Goal: Task Accomplishment & Management: Manage account settings

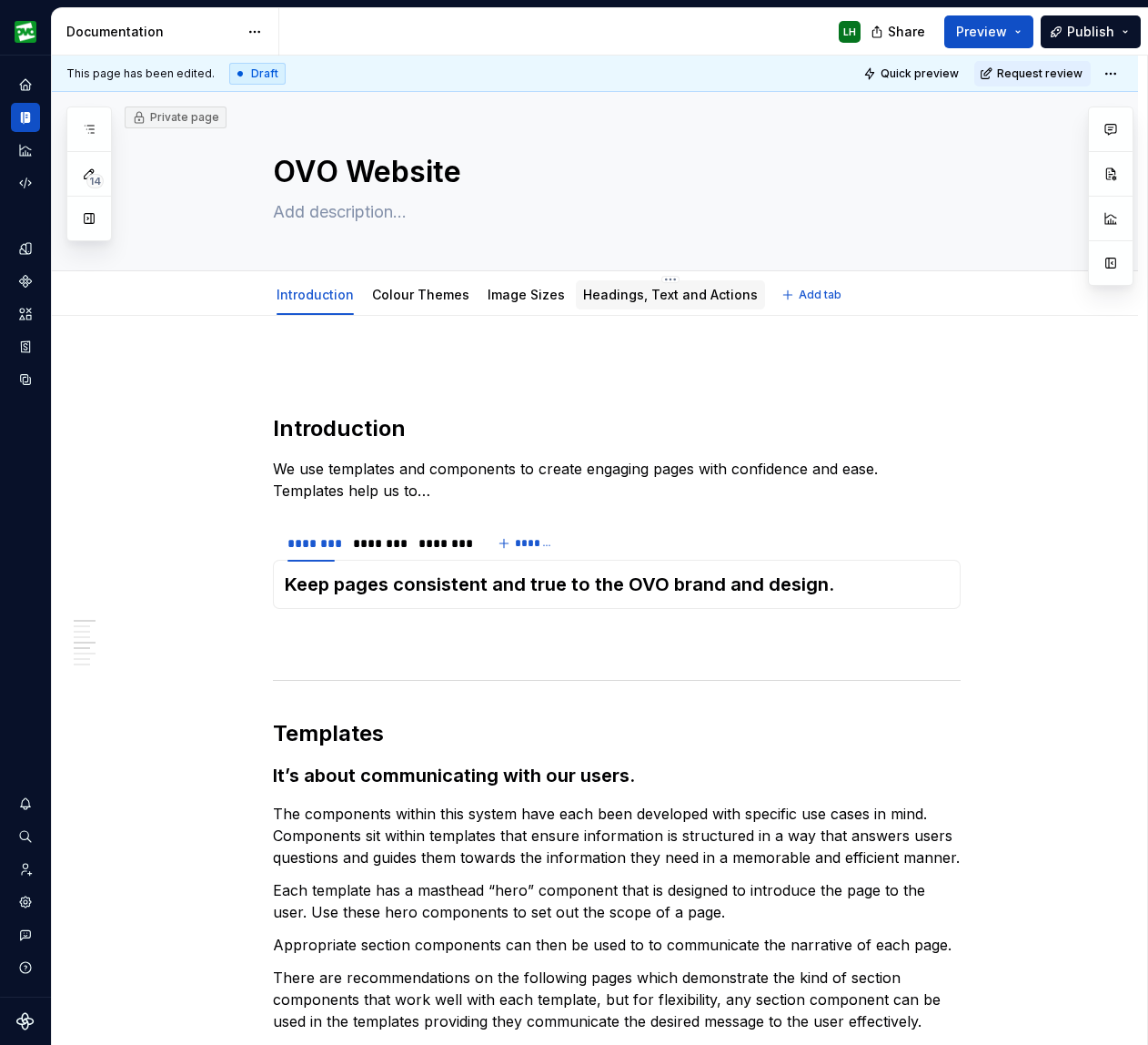
click at [612, 300] on link "Headings, Text and Actions" at bounding box center [670, 294] width 175 height 15
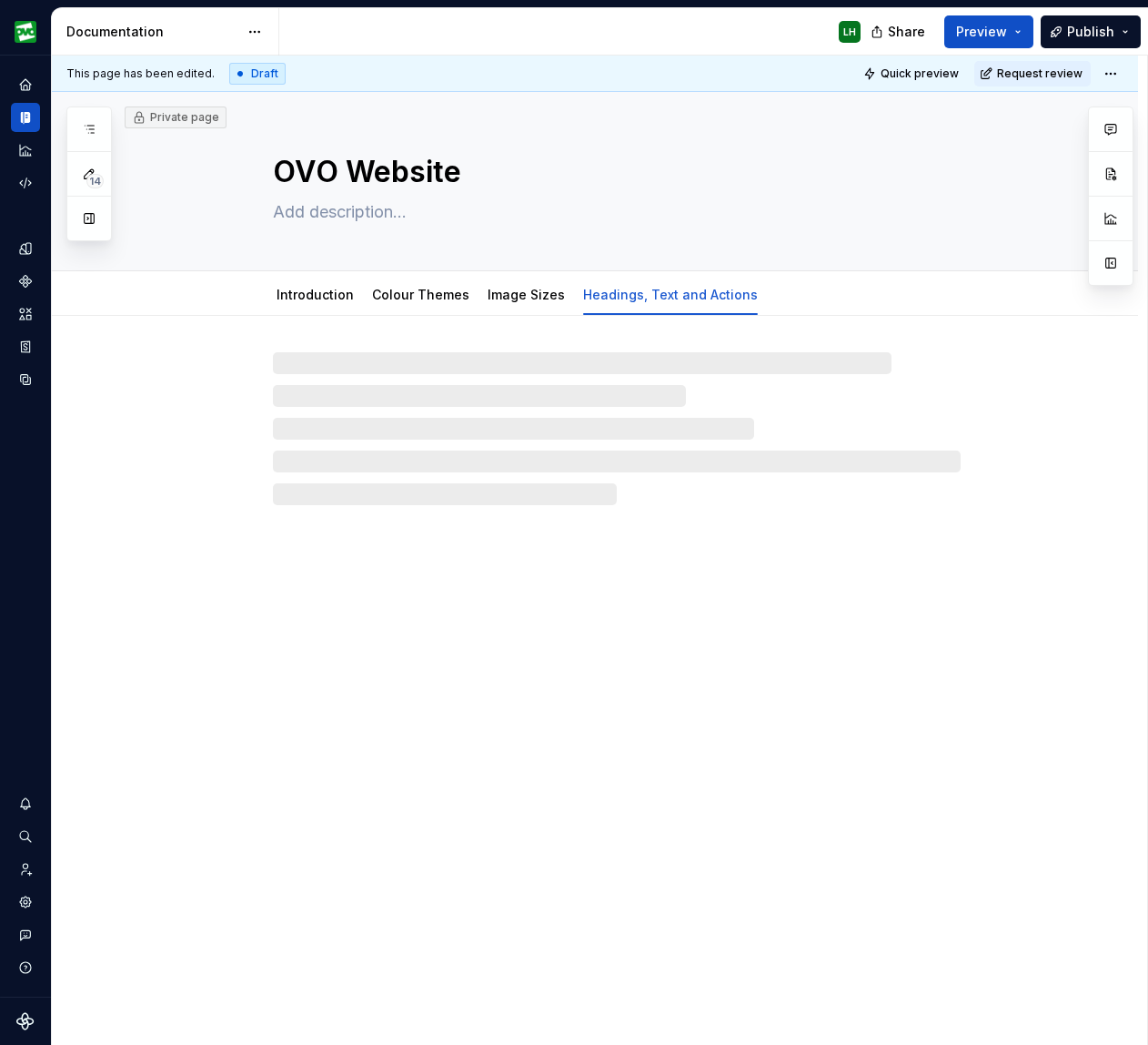
type textarea "*"
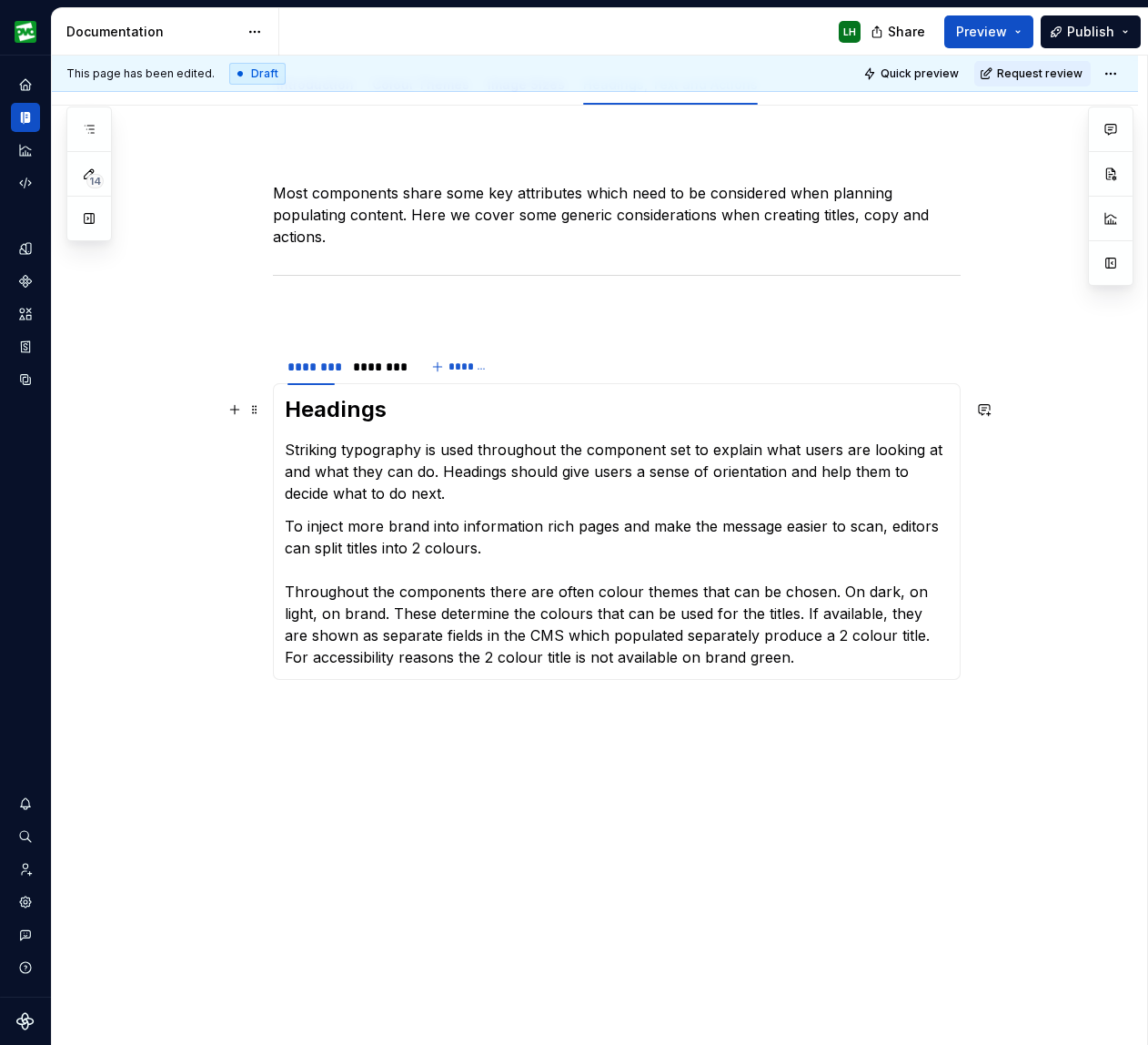
scroll to position [278, 0]
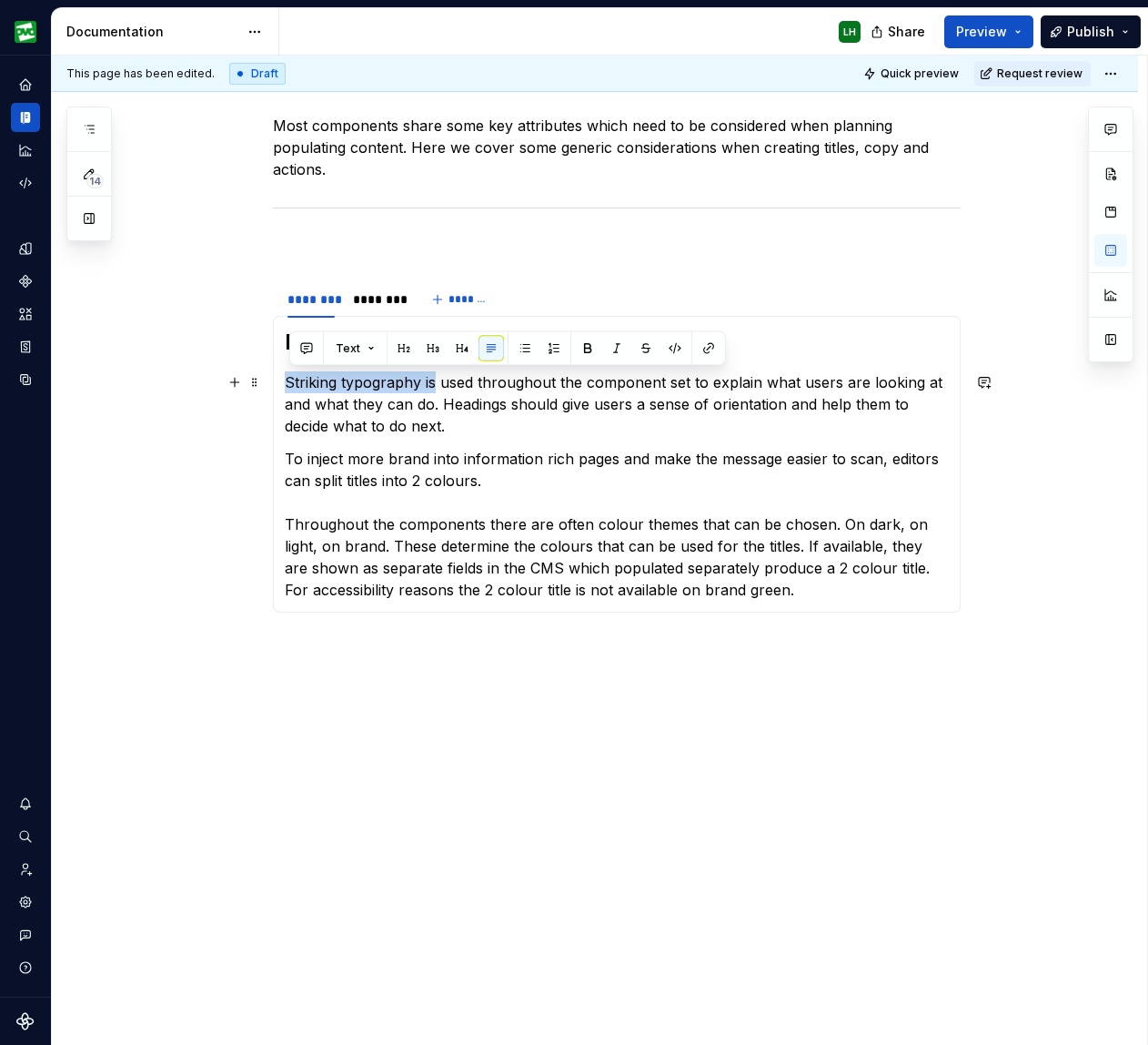
drag, startPoint x: 428, startPoint y: 384, endPoint x: 289, endPoint y: 385, distance: 139.0
click at [289, 385] on p "Striking typography is used throughout the component set to explain what users …" at bounding box center [616, 404] width 664 height 66
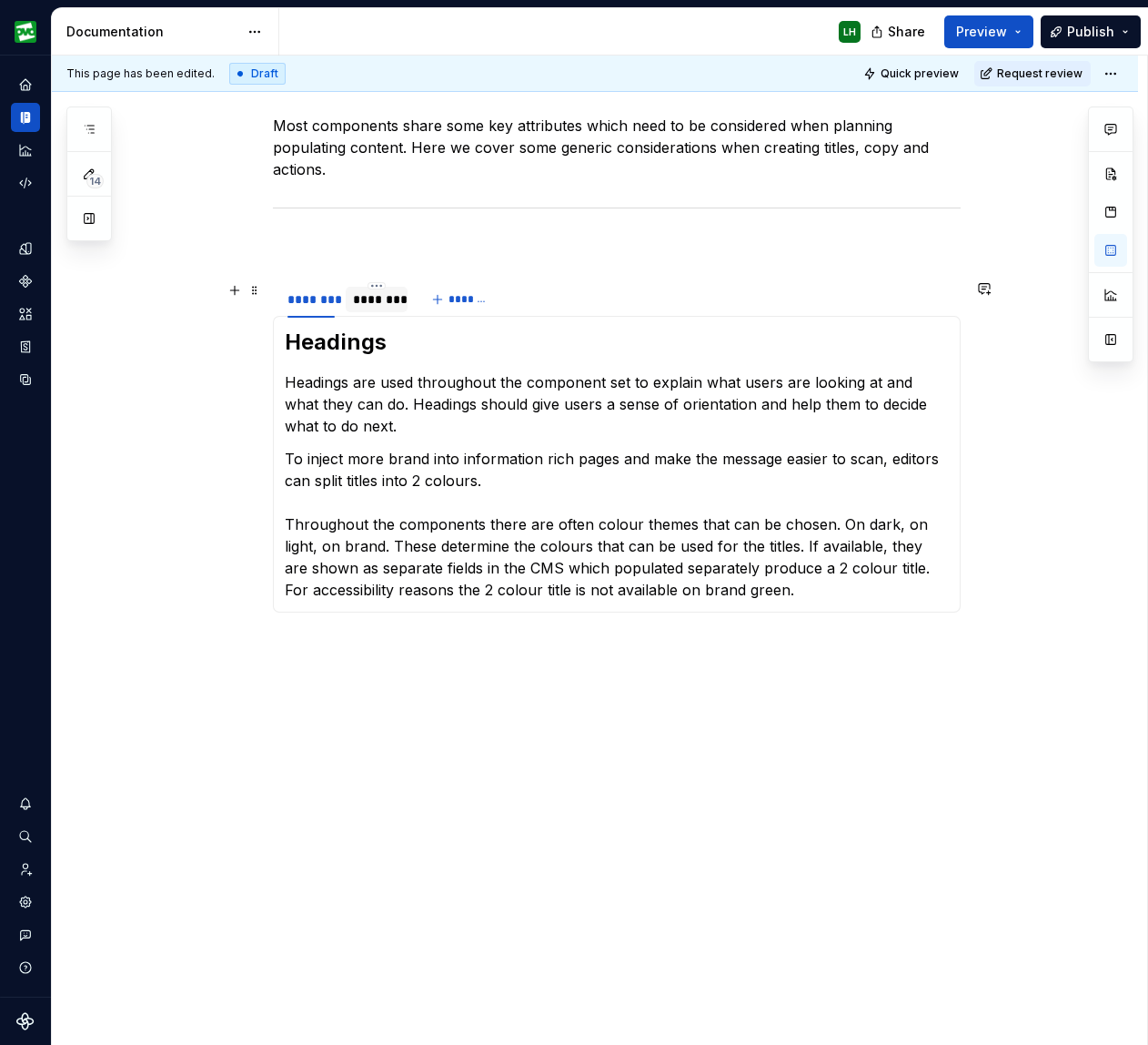
click at [372, 308] on div "********" at bounding box center [376, 299] width 62 height 26
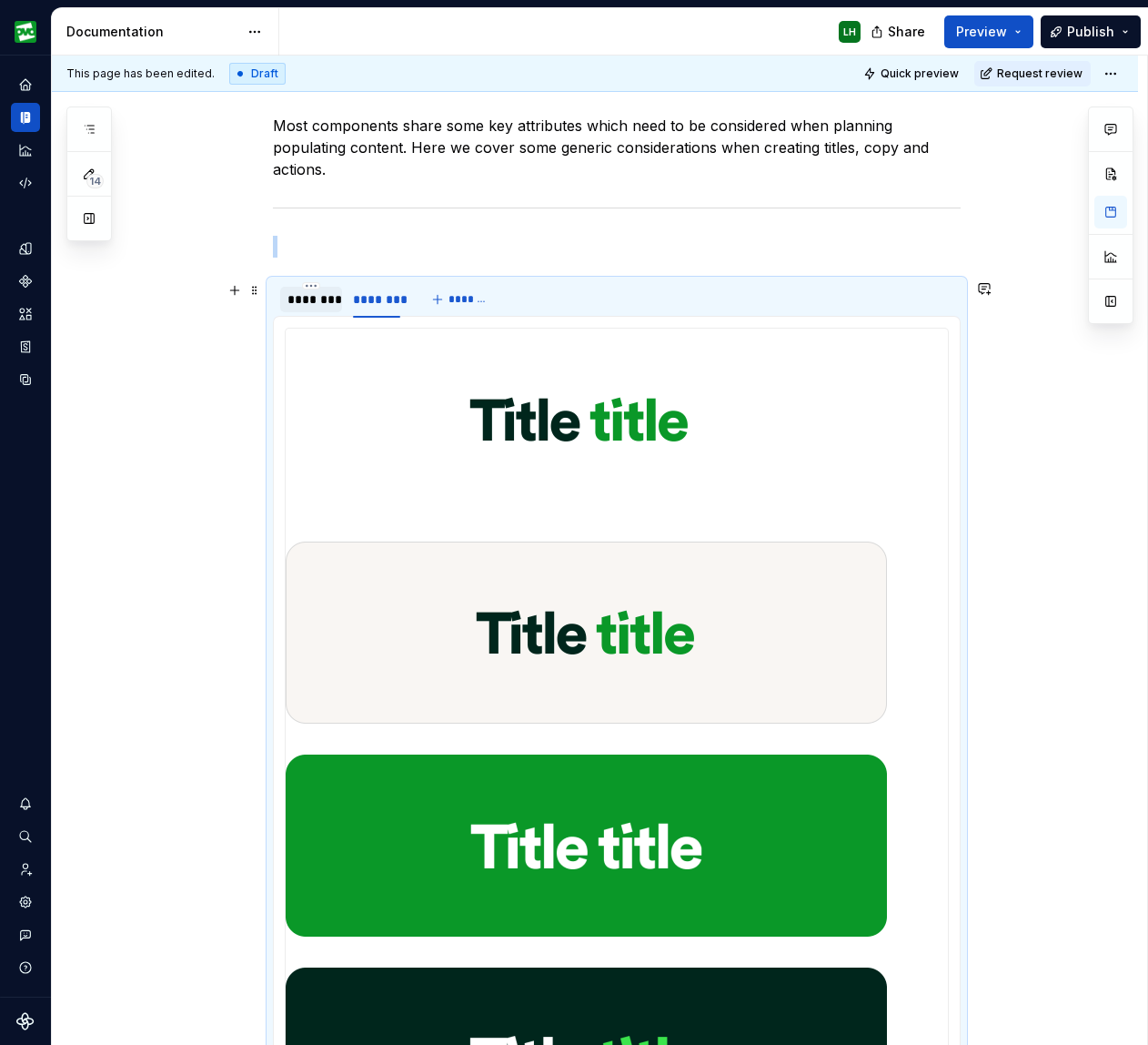
click at [306, 305] on div "********" at bounding box center [311, 299] width 48 height 18
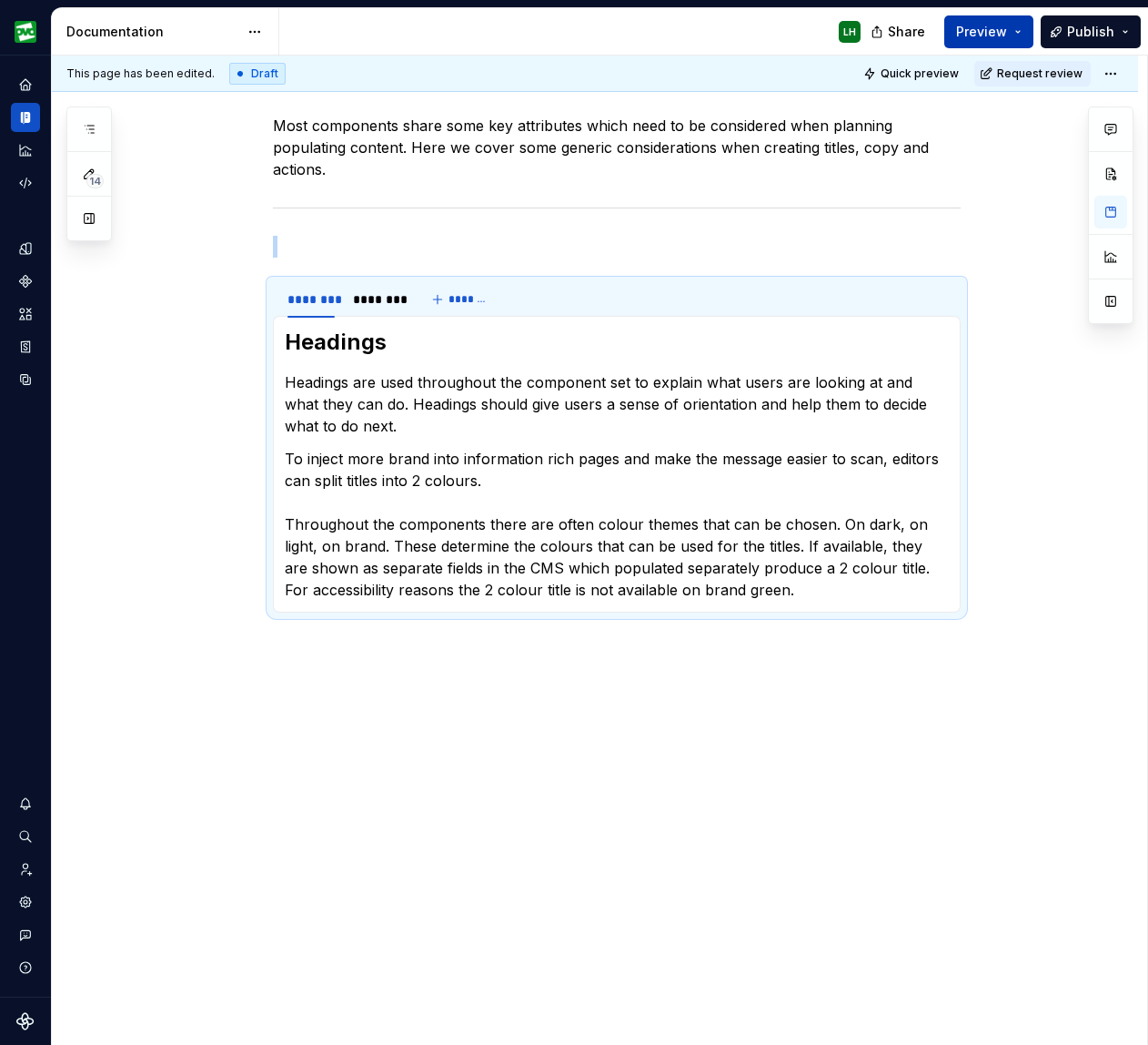
click at [1012, 23] on button "Preview" at bounding box center [989, 31] width 89 height 32
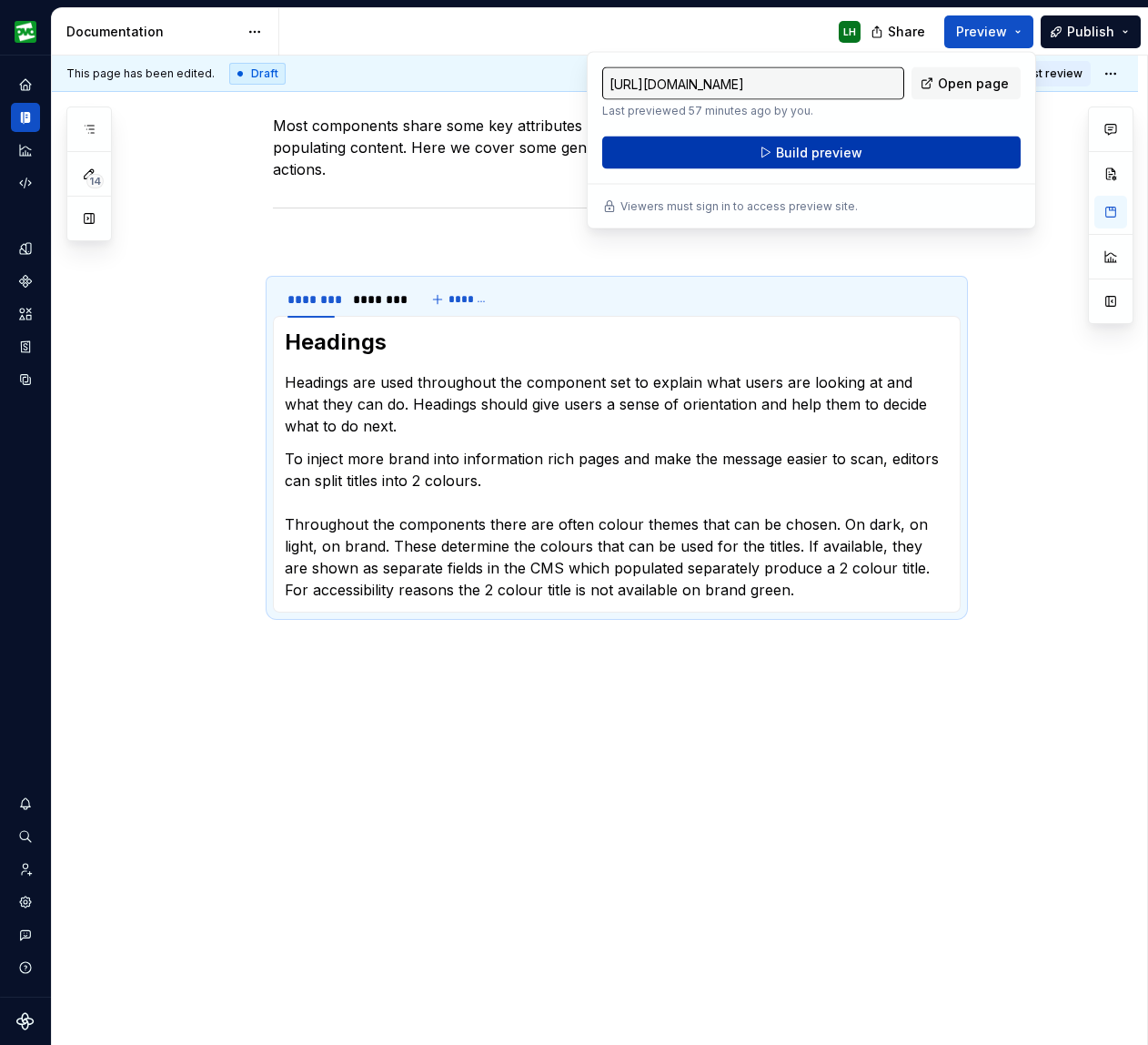
click at [878, 160] on button "Build preview" at bounding box center [811, 153] width 419 height 32
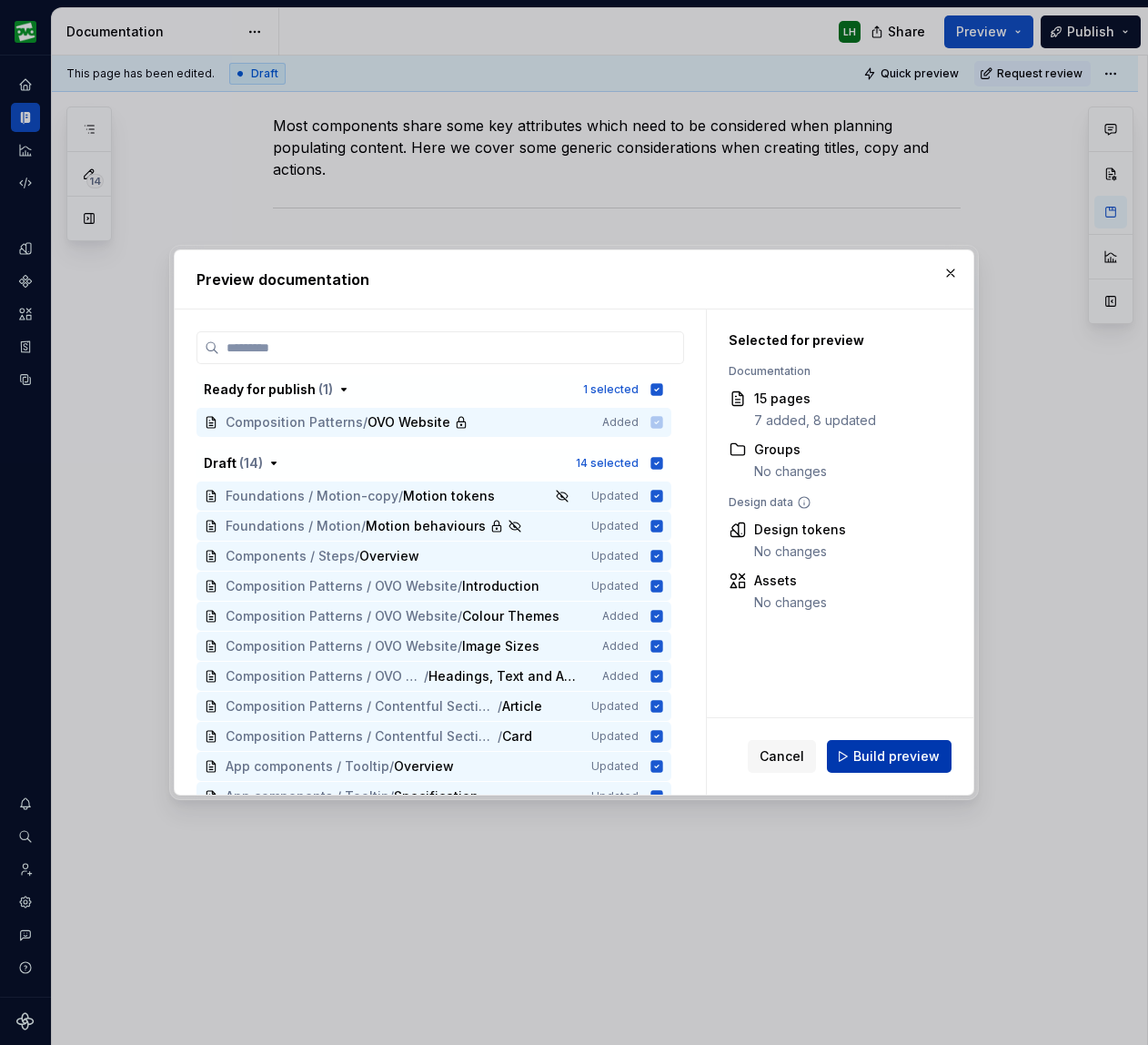
click at [853, 762] on button "Build preview" at bounding box center [889, 756] width 125 height 32
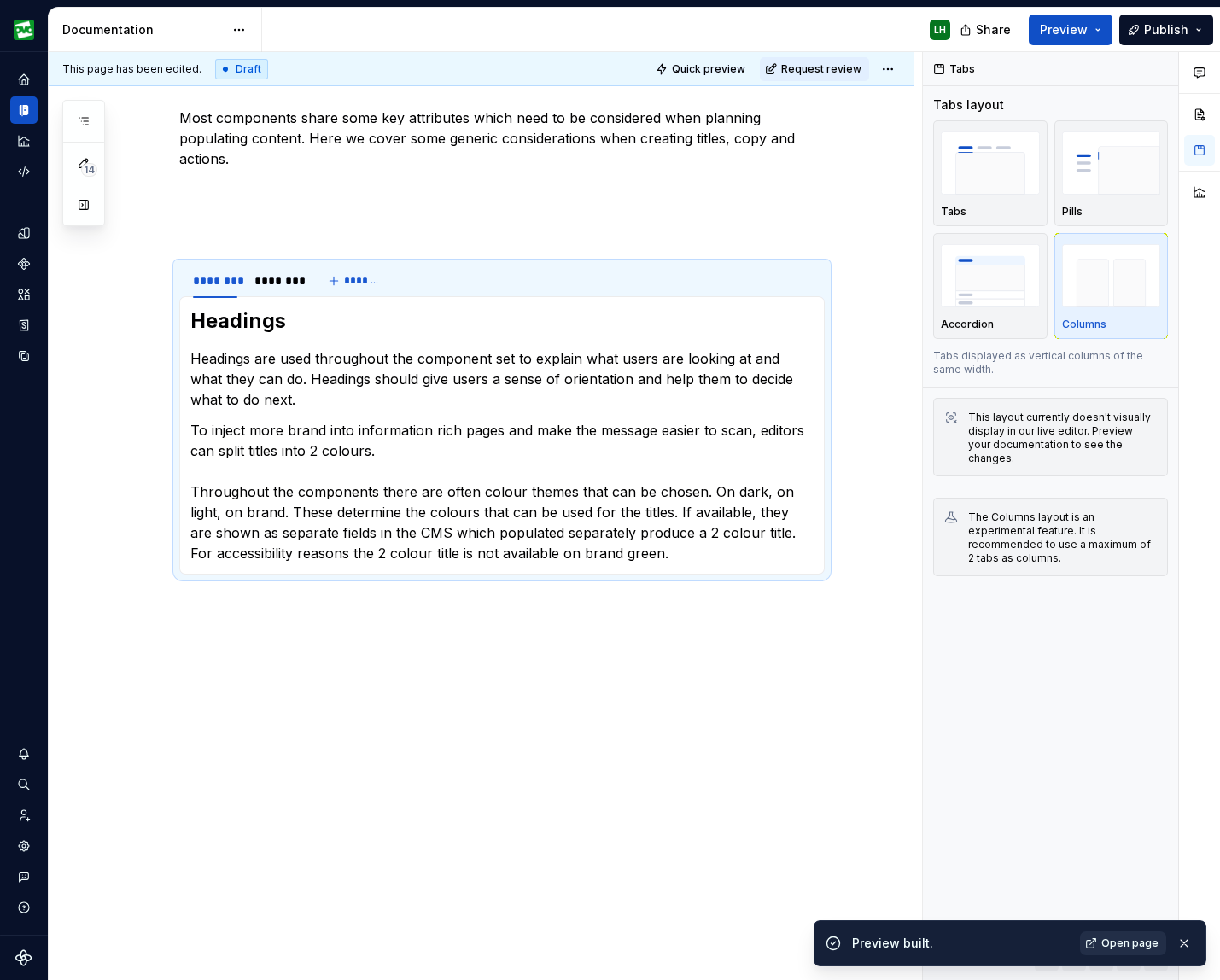
click at [1076, 945] on span "Open page" at bounding box center [1130, 942] width 57 height 13
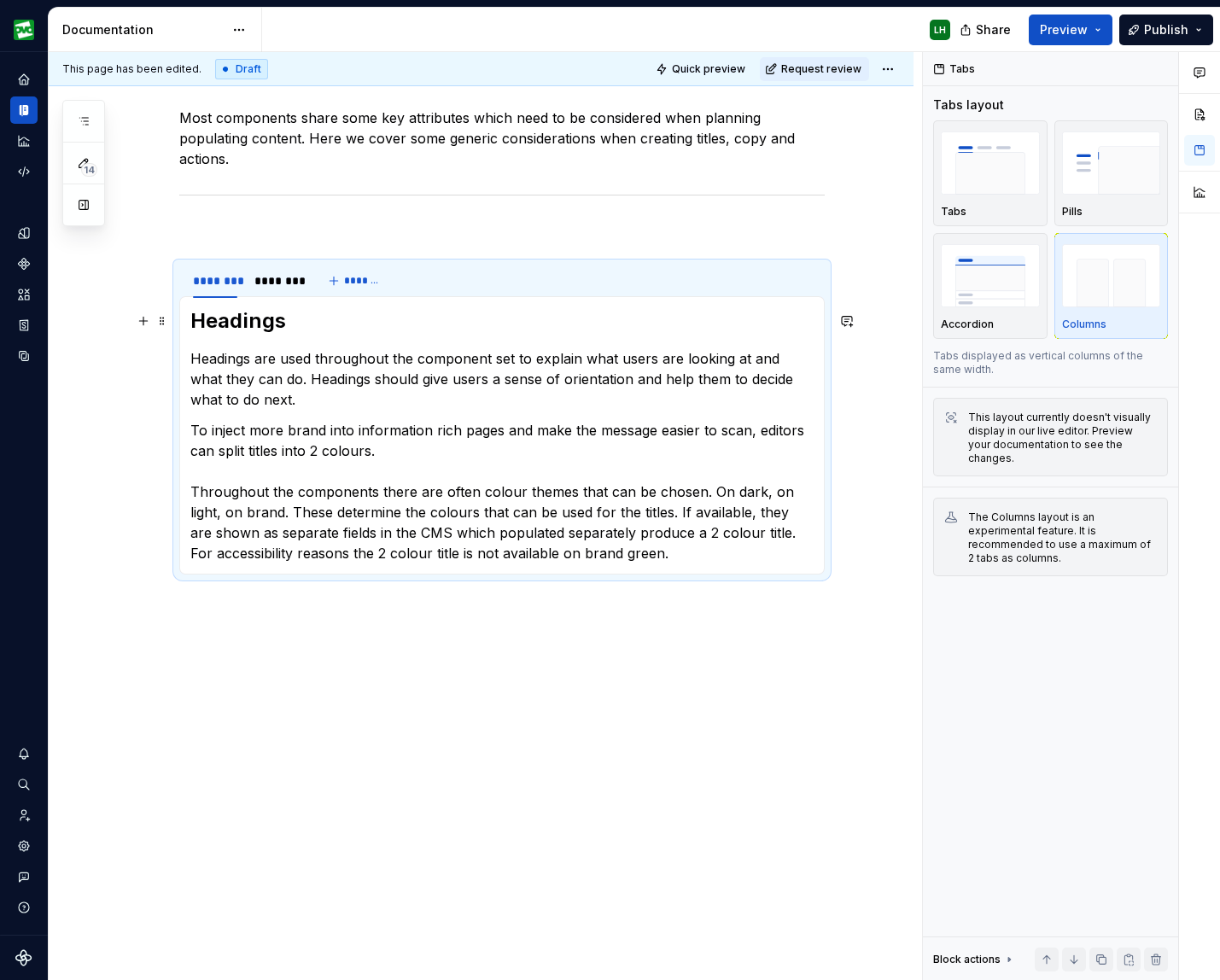
click at [254, 321] on h2 "Headings" at bounding box center [502, 320] width 623 height 28
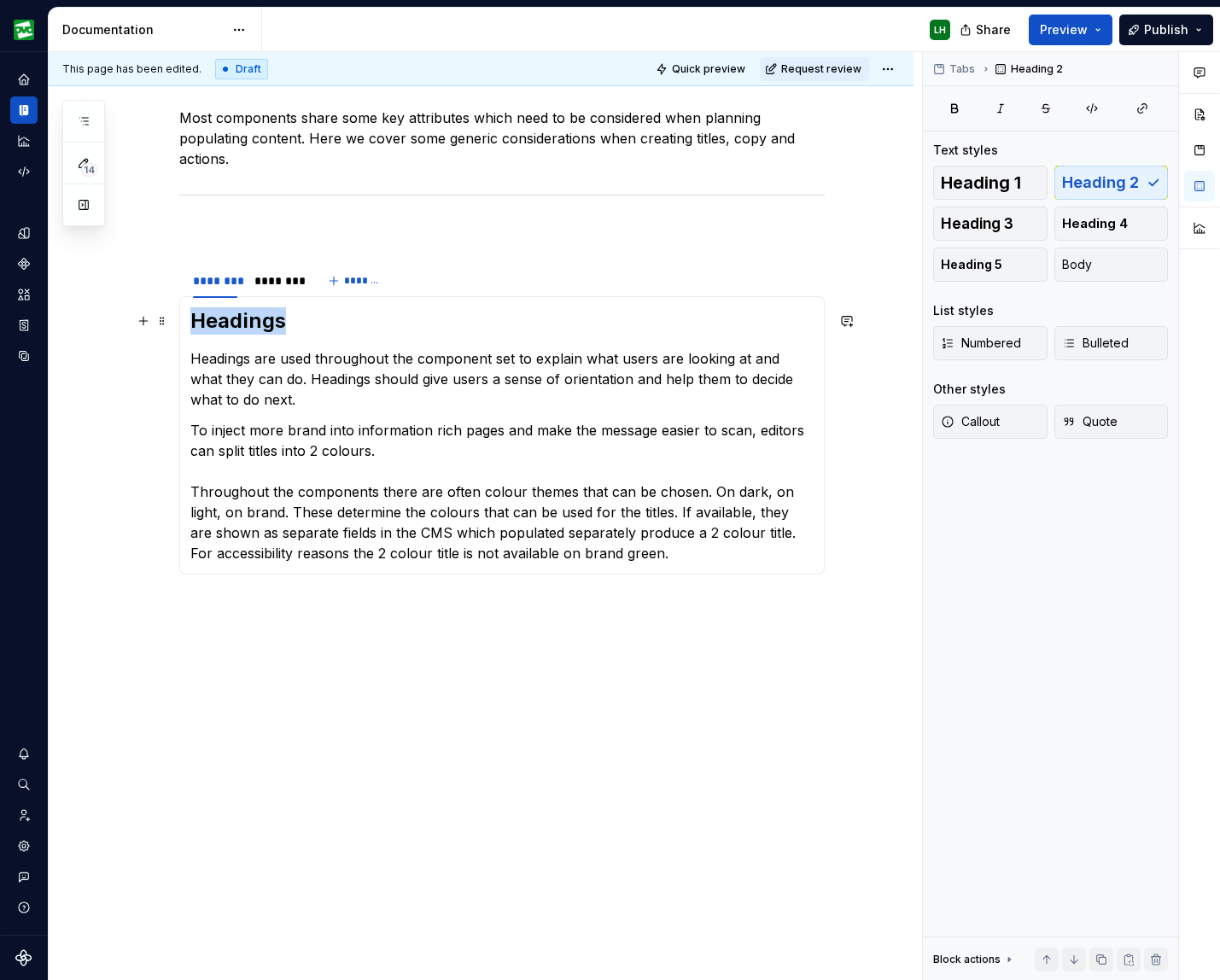
click at [254, 321] on h2 "Headings" at bounding box center [502, 320] width 623 height 28
click at [387, 584] on div "Most components share some key attributes which need to be considered when plan…" at bounding box center [501, 371] width 645 height 590
click at [200, 618] on p at bounding box center [501, 616] width 645 height 41
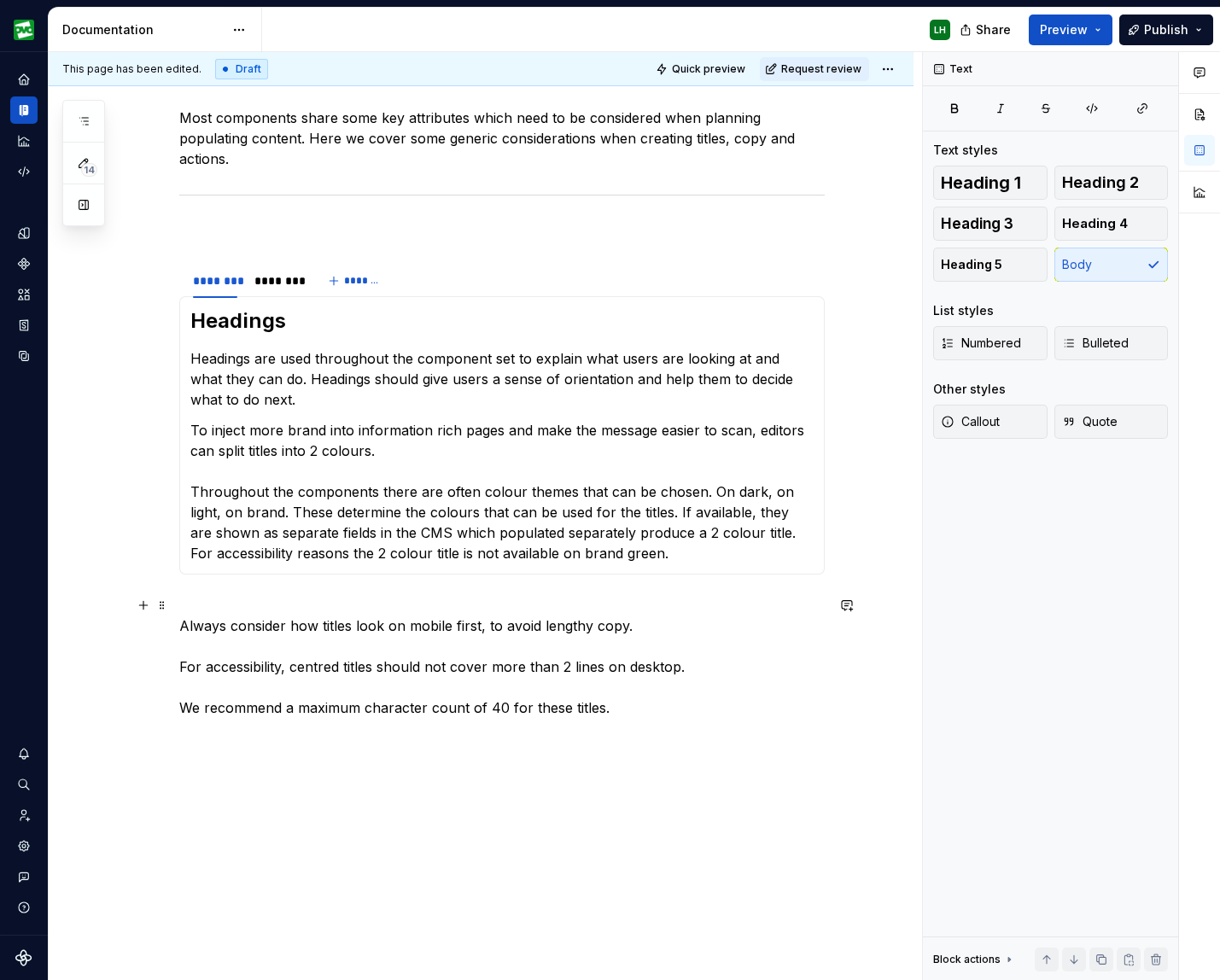
click at [185, 663] on p "Always consider how titles look on mobile first, to avoid lengthy copy. For acc…" at bounding box center [501, 656] width 645 height 123
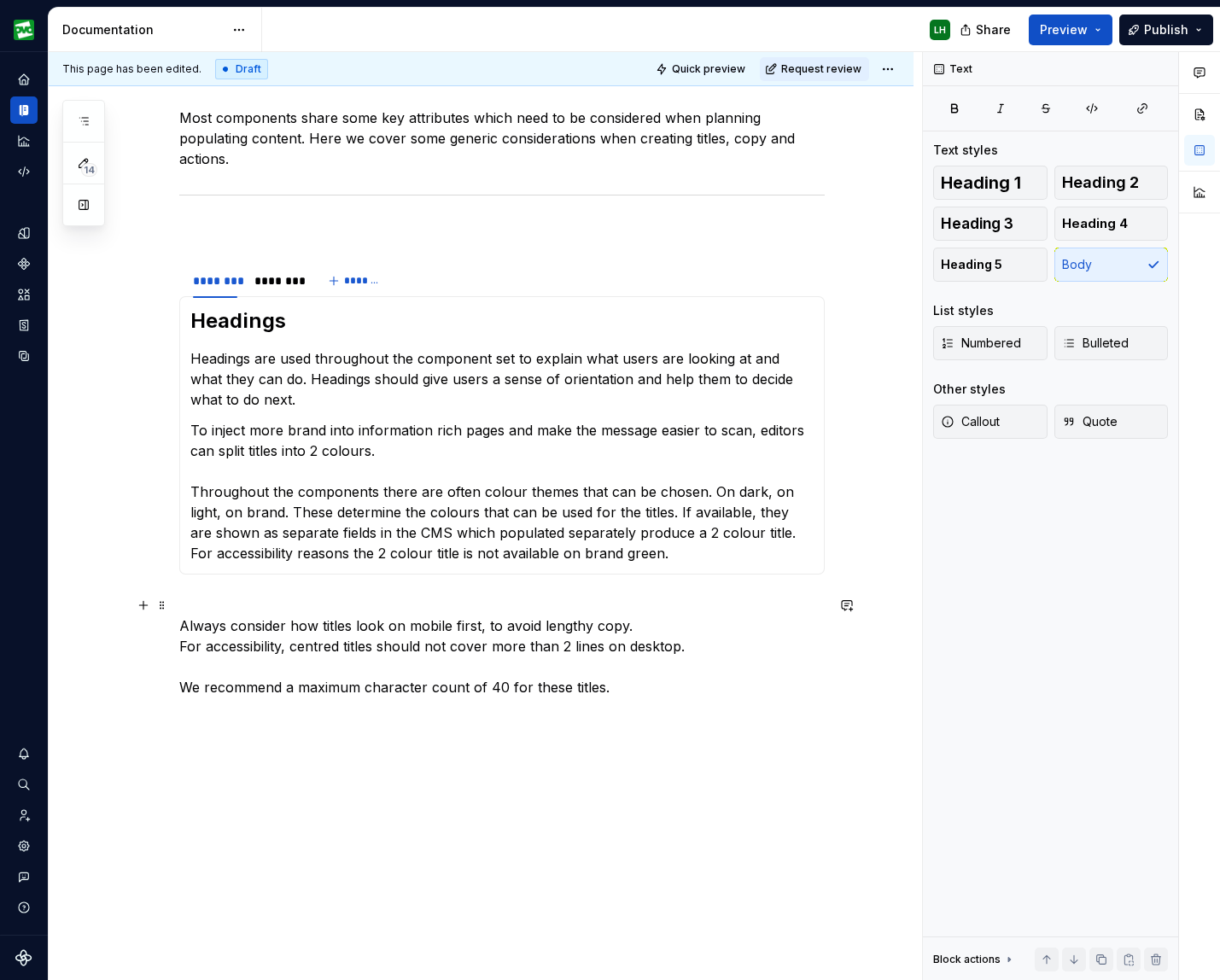
click at [184, 686] on p "Always consider how titles look on mobile first, to avoid lengthy copy. For acc…" at bounding box center [501, 646] width 645 height 102
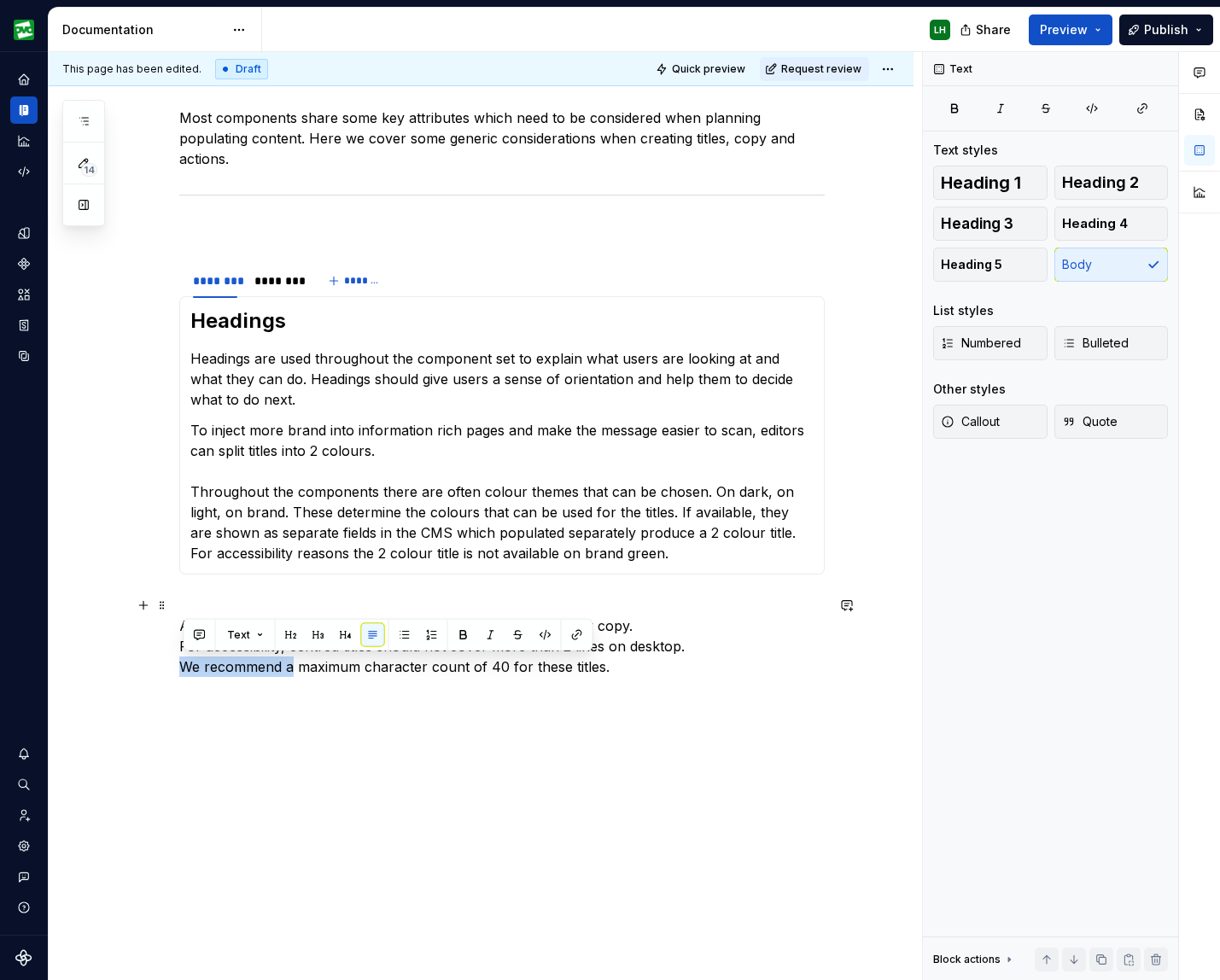
drag, startPoint x: 294, startPoint y: 665, endPoint x: 178, endPoint y: 667, distance: 116.0
click at [178, 667] on div "Most components share some key attributes which need to be considered when plan…" at bounding box center [481, 528] width 865 height 985
drag, startPoint x: 304, startPoint y: 668, endPoint x: 316, endPoint y: 666, distance: 12.2
click at [316, 666] on p "Always consider how titles look on mobile first, to avoid lengthy copy. For acc…" at bounding box center [501, 636] width 645 height 82
click at [318, 666] on p "Always consider how titles look on mobile first, to avoid lengthy copy. For acc…" at bounding box center [501, 636] width 645 height 82
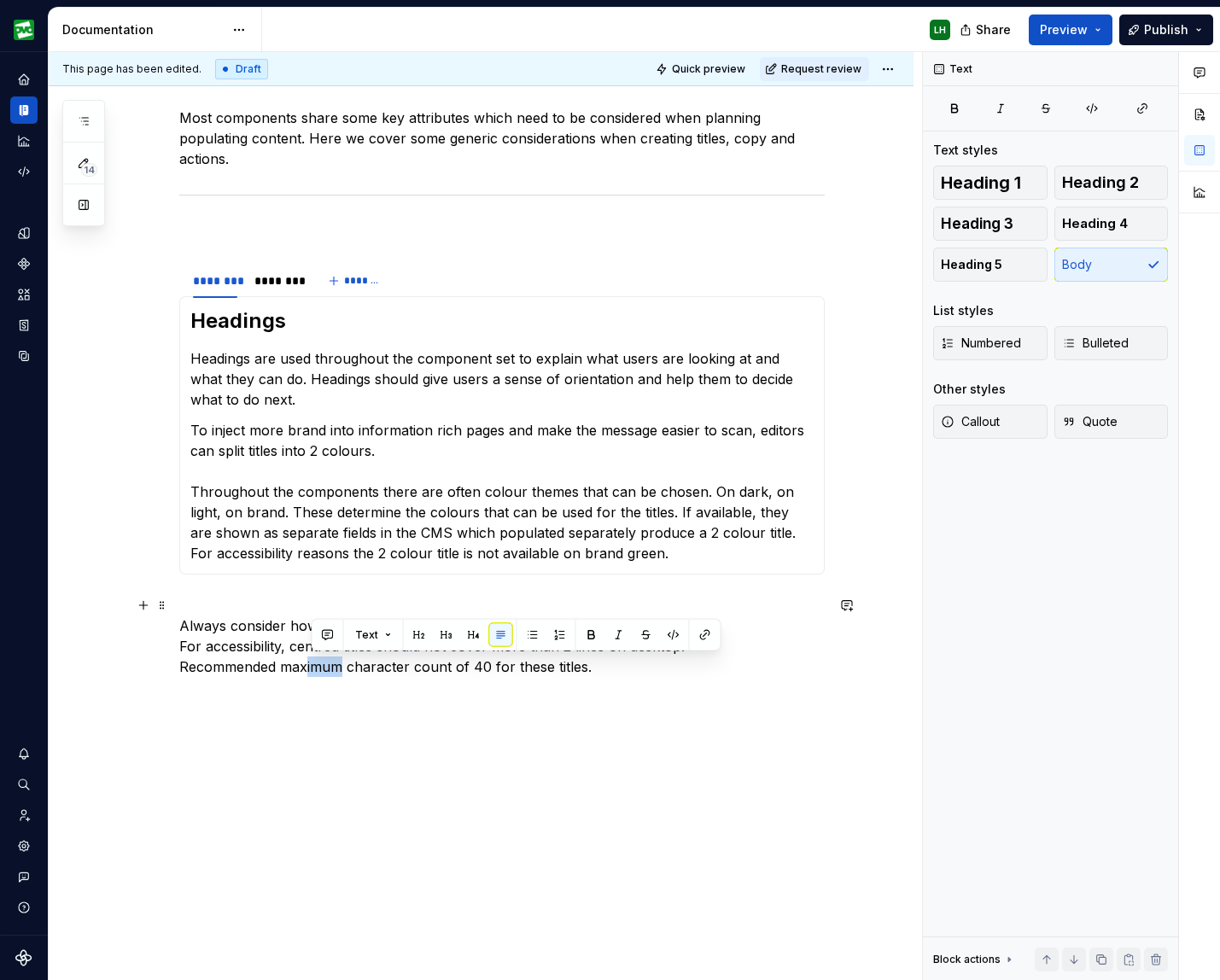
drag, startPoint x: 310, startPoint y: 669, endPoint x: 348, endPoint y: 666, distance: 38.1
click at [348, 666] on p "Always consider how titles look on mobile first, to avoid lengthy copy. For acc…" at bounding box center [501, 636] width 645 height 82
drag, startPoint x: 419, startPoint y: 667, endPoint x: 567, endPoint y: 667, distance: 148.0
click at [567, 667] on p "Always consider how titles look on mobile first, to avoid lengthy copy. For acc…" at bounding box center [501, 636] width 645 height 82
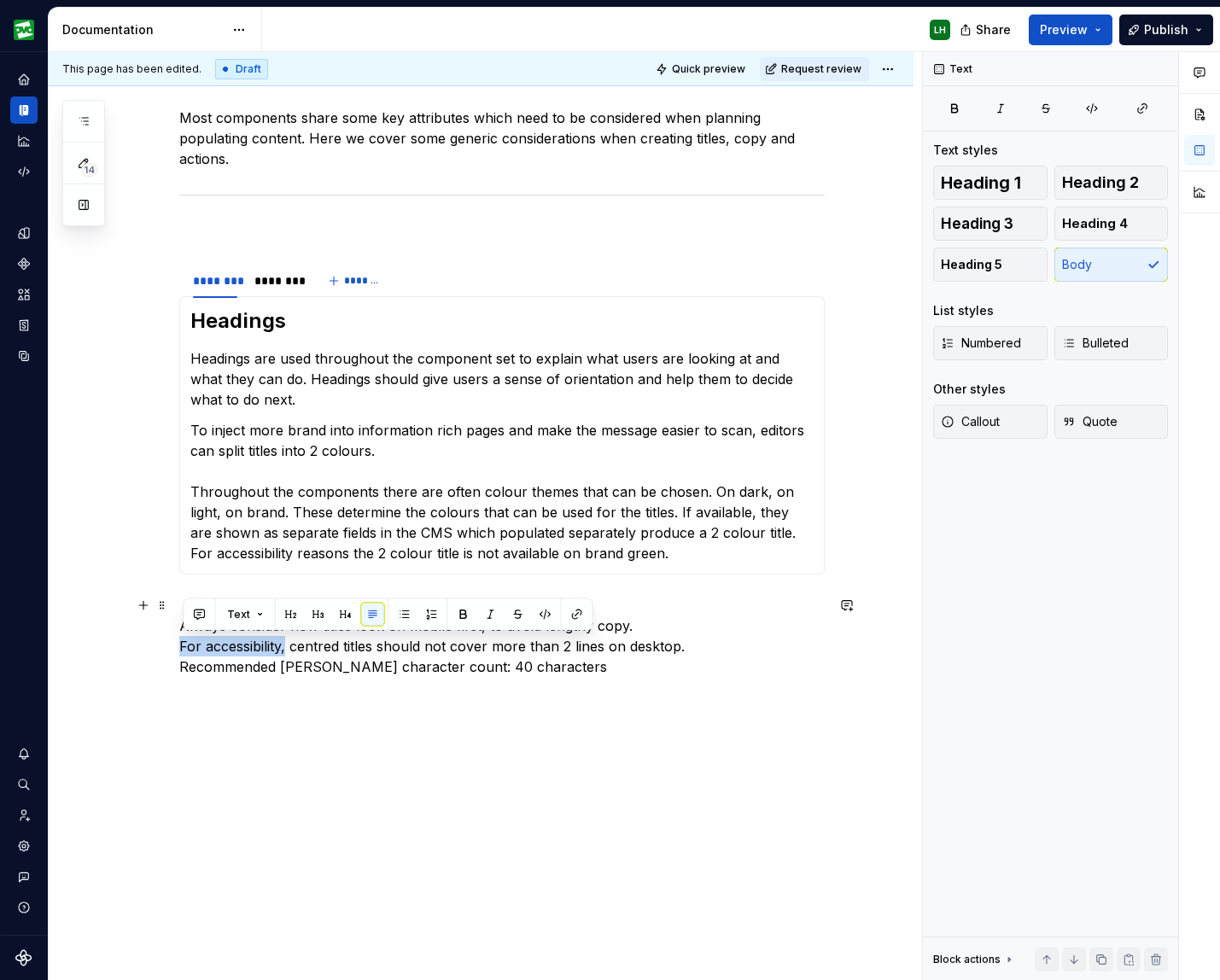
drag, startPoint x: 291, startPoint y: 645, endPoint x: 184, endPoint y: 646, distance: 107.0
click at [184, 646] on p "Always consider how titles look on mobile first, to avoid lengthy copy. For acc…" at bounding box center [501, 636] width 645 height 82
click at [524, 670] on p "Always consider how titles look on mobile first, to avoid lengthy copy. For acc…" at bounding box center [501, 636] width 645 height 82
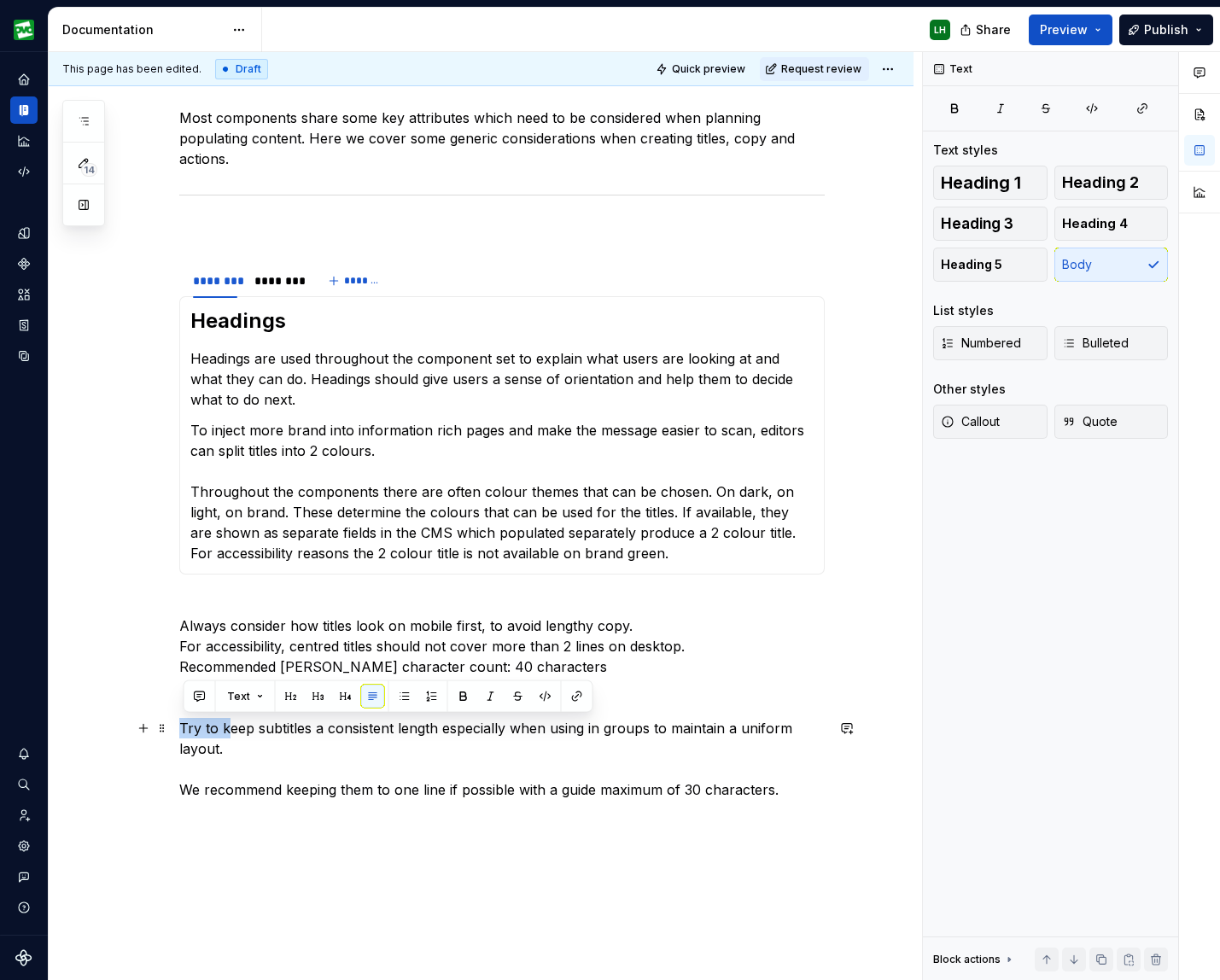
drag, startPoint x: 229, startPoint y: 727, endPoint x: 177, endPoint y: 726, distance: 52.0
click at [177, 726] on div "Most components share some key attributes which need to be considered when plan…" at bounding box center [481, 601] width 865 height 1129
click at [280, 737] on p "Try to keep subtitles a consistent length especially when using in groups to ma…" at bounding box center [501, 769] width 645 height 102
click at [476, 727] on p "Try to keep subtitles a consistent length especially when using in groups to ma…" at bounding box center [501, 769] width 645 height 102
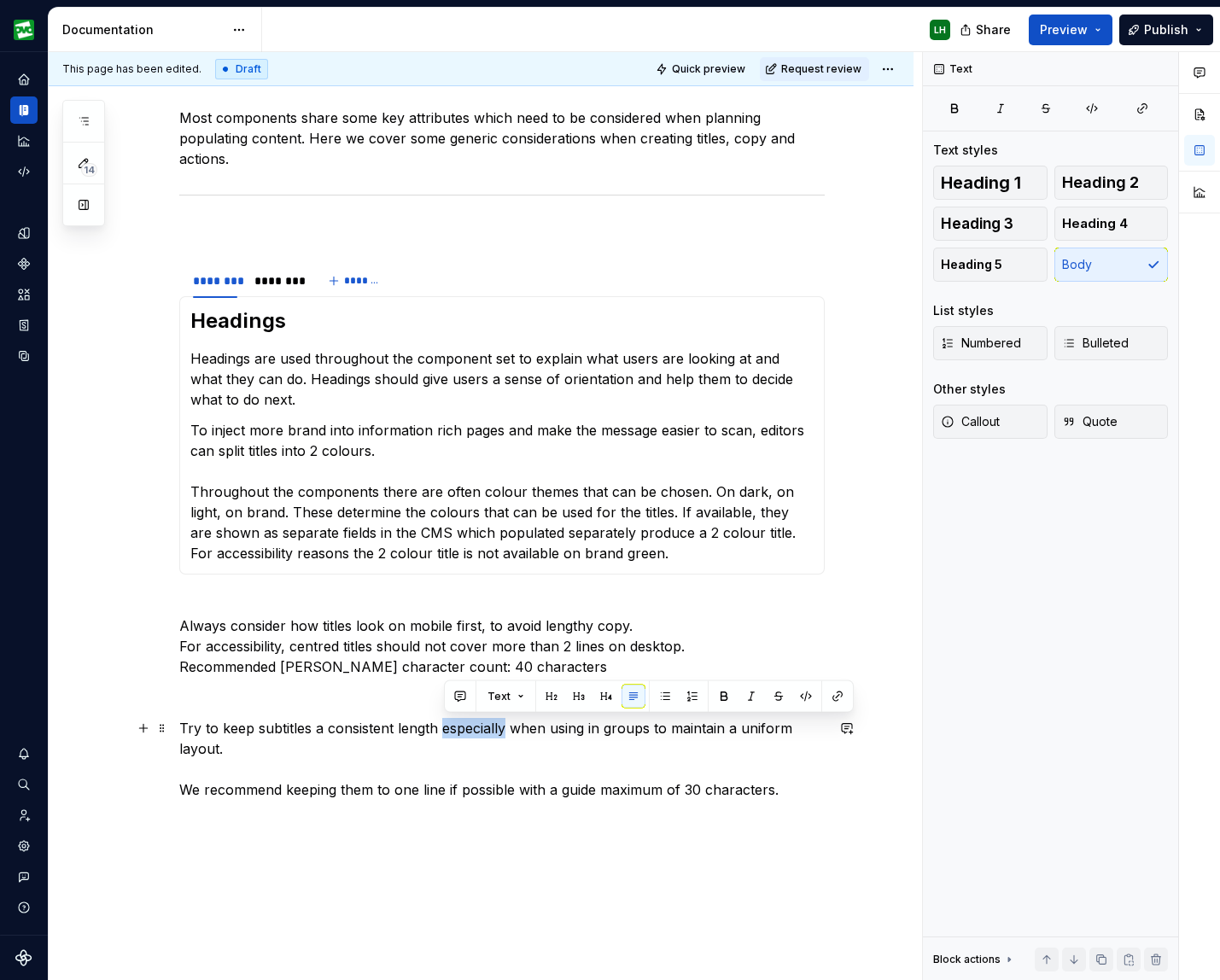
click at [476, 727] on p "Try to keep subtitles a consistent length especially when using in groups to ma…" at bounding box center [501, 769] width 645 height 102
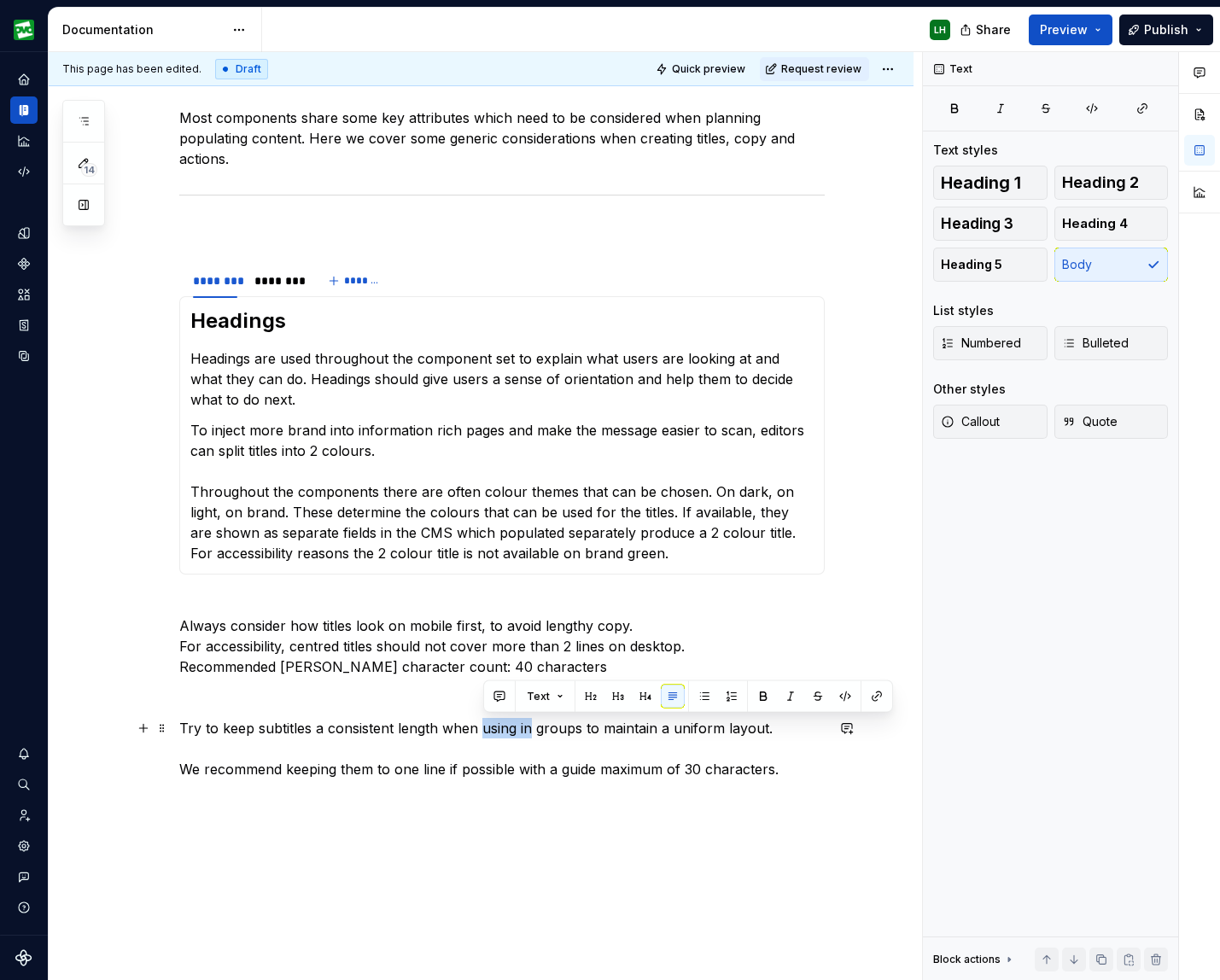
drag, startPoint x: 505, startPoint y: 726, endPoint x: 532, endPoint y: 725, distance: 27.0
click at [532, 725] on p "Try to keep subtitles a consistent length when using in groups to maintain a un…" at bounding box center [501, 759] width 645 height 82
click at [509, 729] on p "Try to keep subtitles a consistent length when using in groups to maintain a un…" at bounding box center [501, 759] width 645 height 82
drag, startPoint x: 522, startPoint y: 725, endPoint x: 482, endPoint y: 729, distance: 40.2
click at [482, 729] on p "Try to keep subtitles a consistent length when using in groups to maintain a un…" at bounding box center [501, 759] width 645 height 82
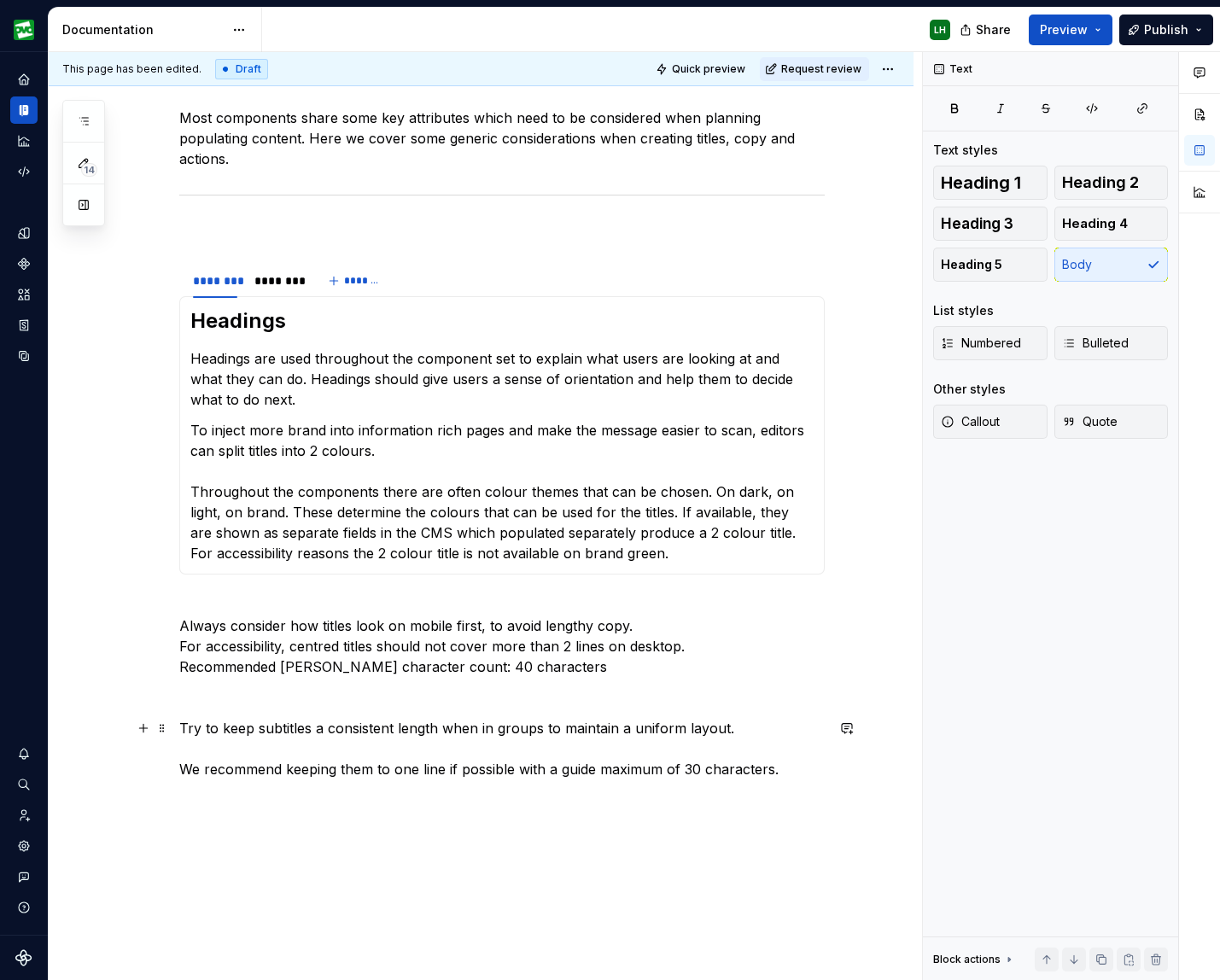
click at [183, 770] on p "Try to keep subtitles a consistent length when in groups to maintain a uniform …" at bounding box center [501, 759] width 645 height 82
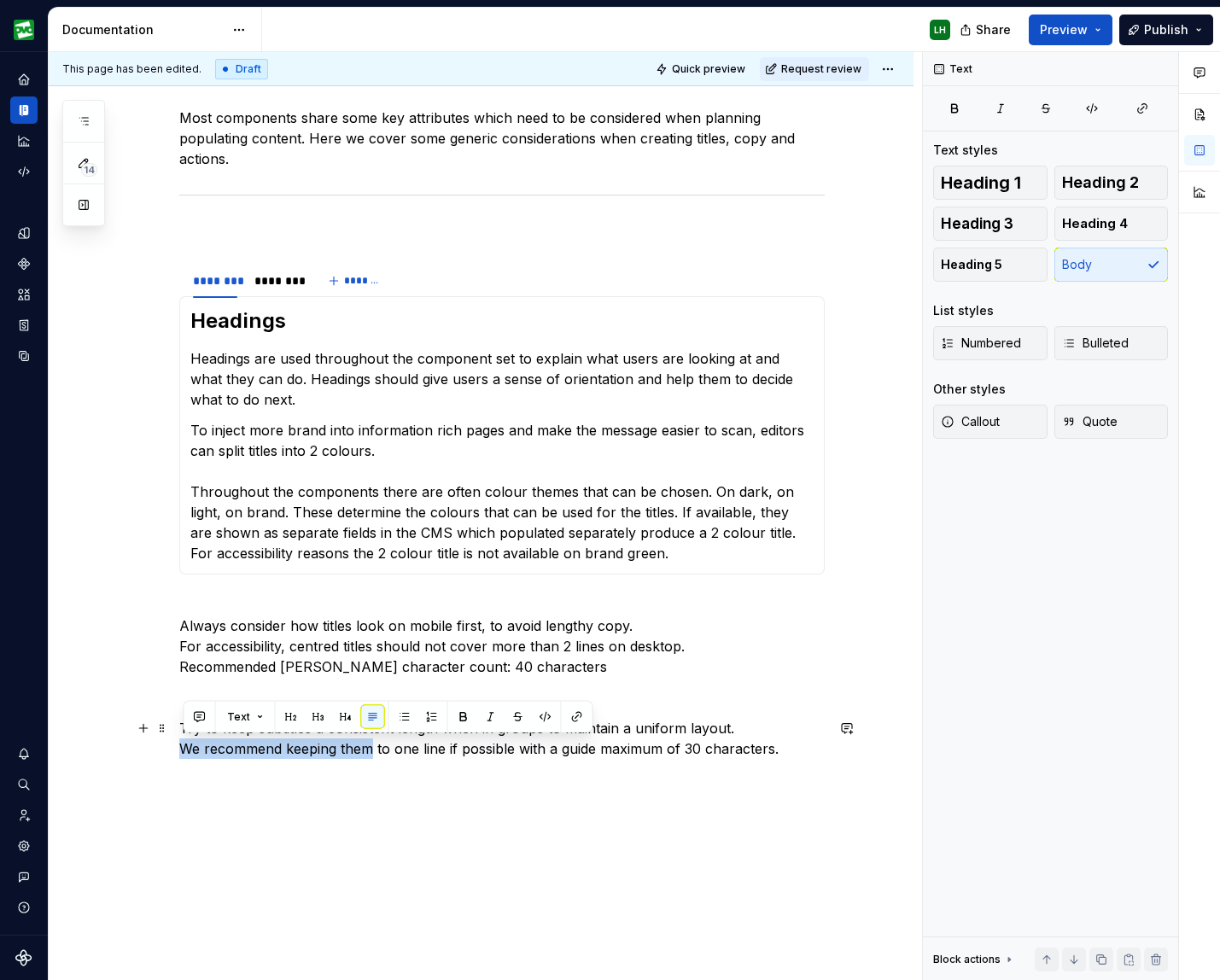
drag, startPoint x: 376, startPoint y: 748, endPoint x: 183, endPoint y: 750, distance: 193.0
click at [183, 750] on p "Try to keep subtitles a consistent length when in groups to maintain a uniform …" at bounding box center [501, 748] width 645 height 62
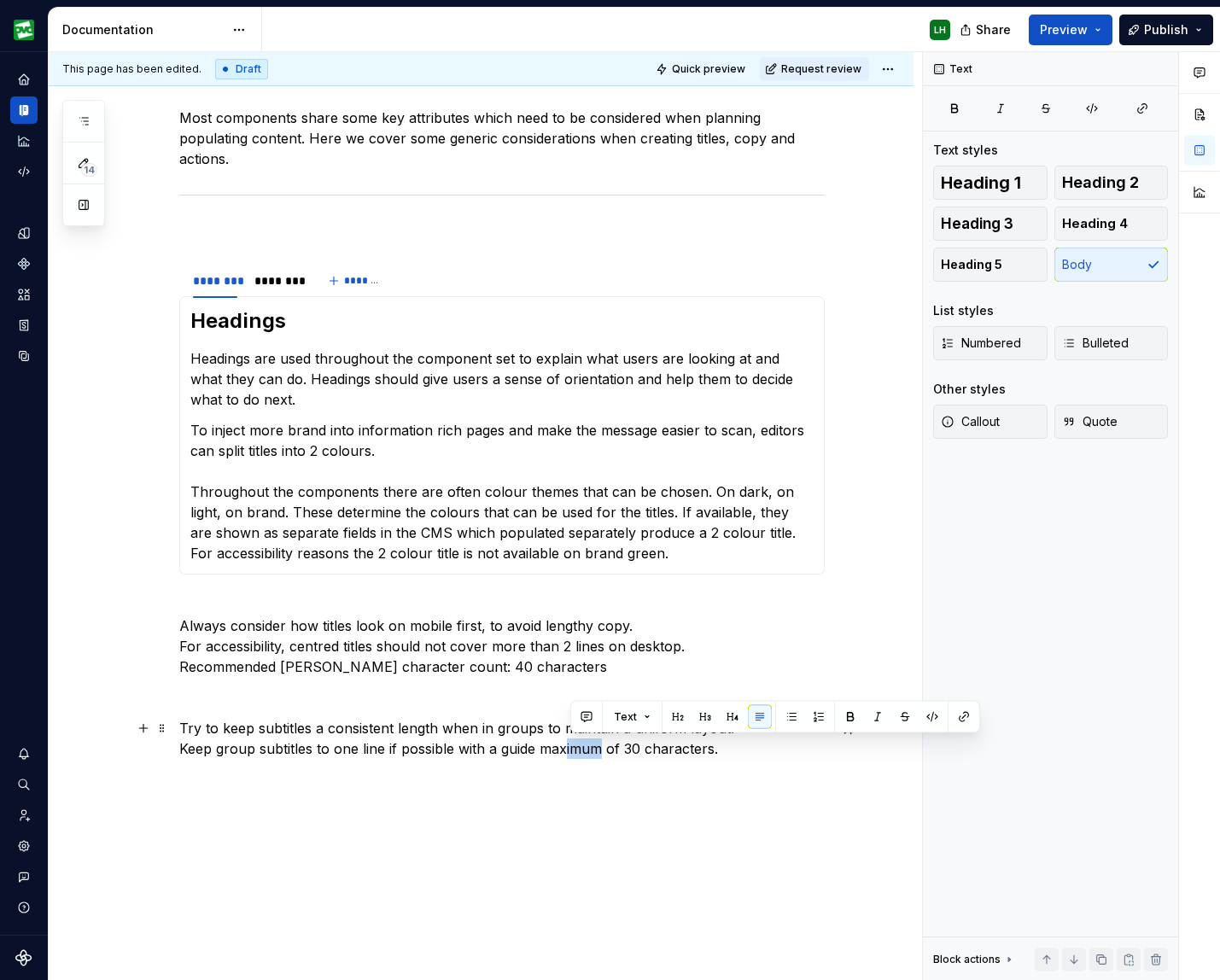
drag, startPoint x: 570, startPoint y: 746, endPoint x: 605, endPoint y: 746, distance: 35.0
click at [606, 746] on p "Try to keep subtitles a consistent length when in groups to maintain a uniform …" at bounding box center [501, 748] width 645 height 62
click at [544, 673] on p "Always consider how titles look on mobile first, to avoid lengthy copy. For acc…" at bounding box center [501, 636] width 645 height 82
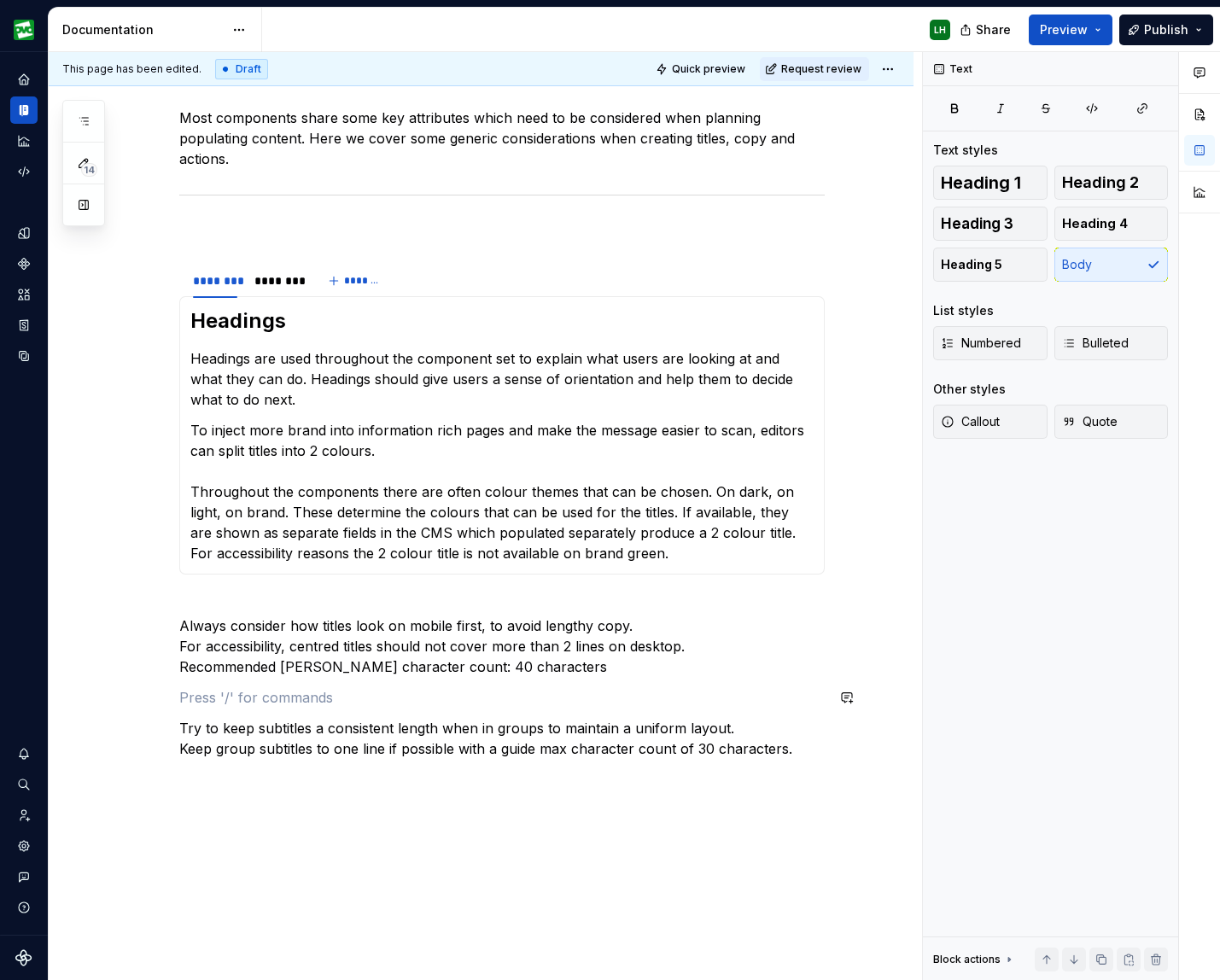
click at [334, 682] on div "Most components share some key attributes which need to be considered when plan…" at bounding box center [501, 443] width 645 height 733
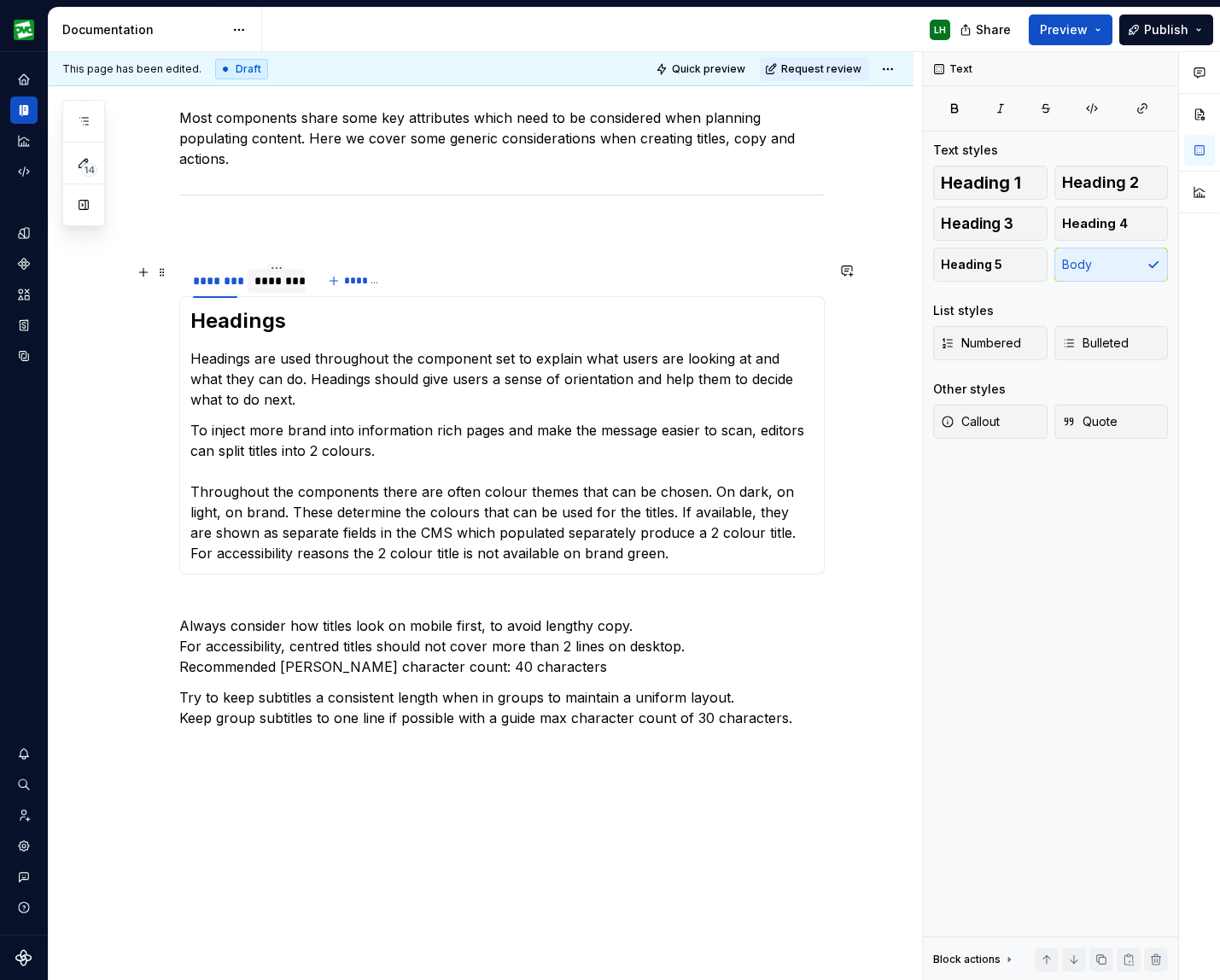
click at [289, 277] on div "********" at bounding box center [277, 280] width 45 height 17
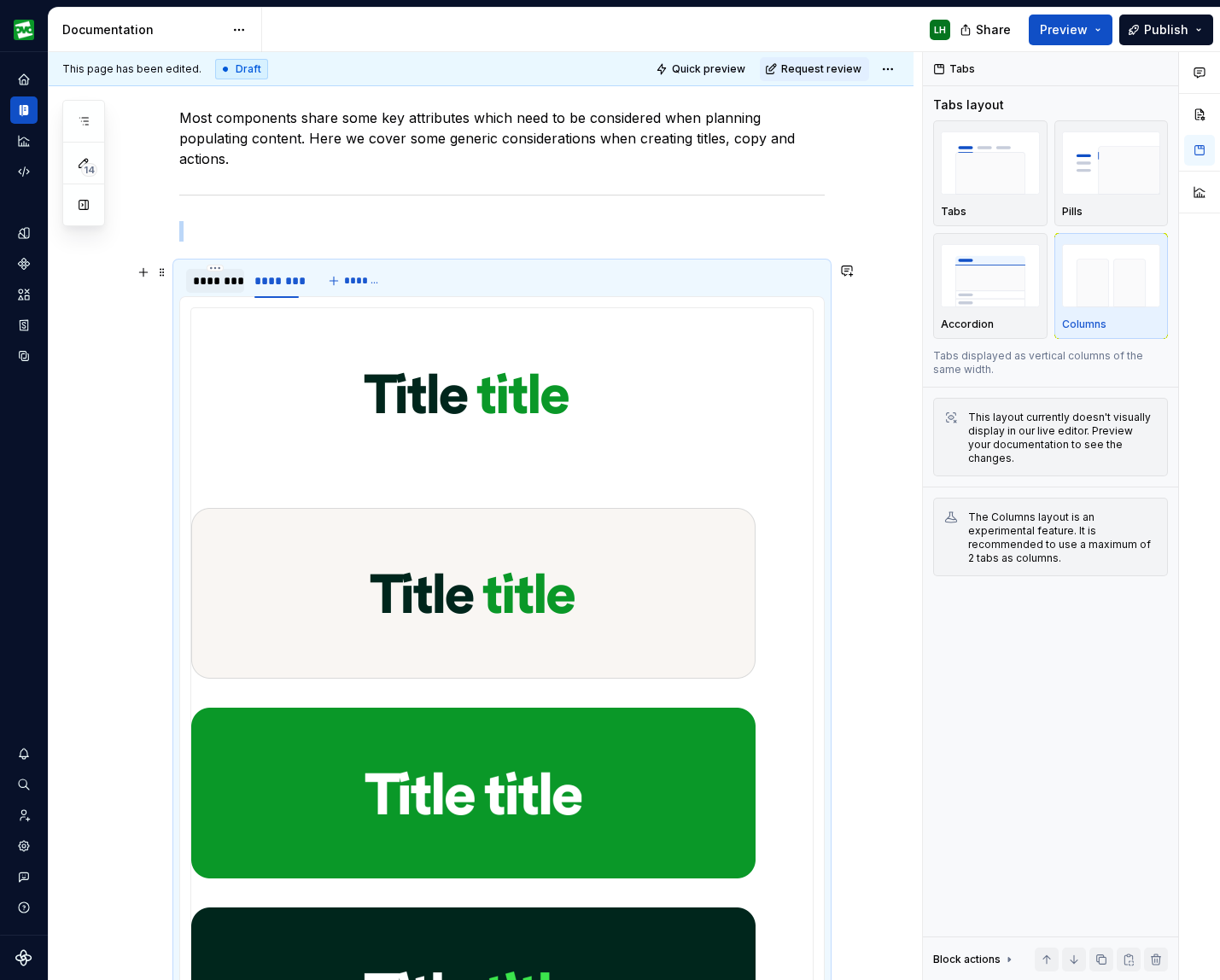
click at [212, 281] on div "********" at bounding box center [215, 280] width 45 height 17
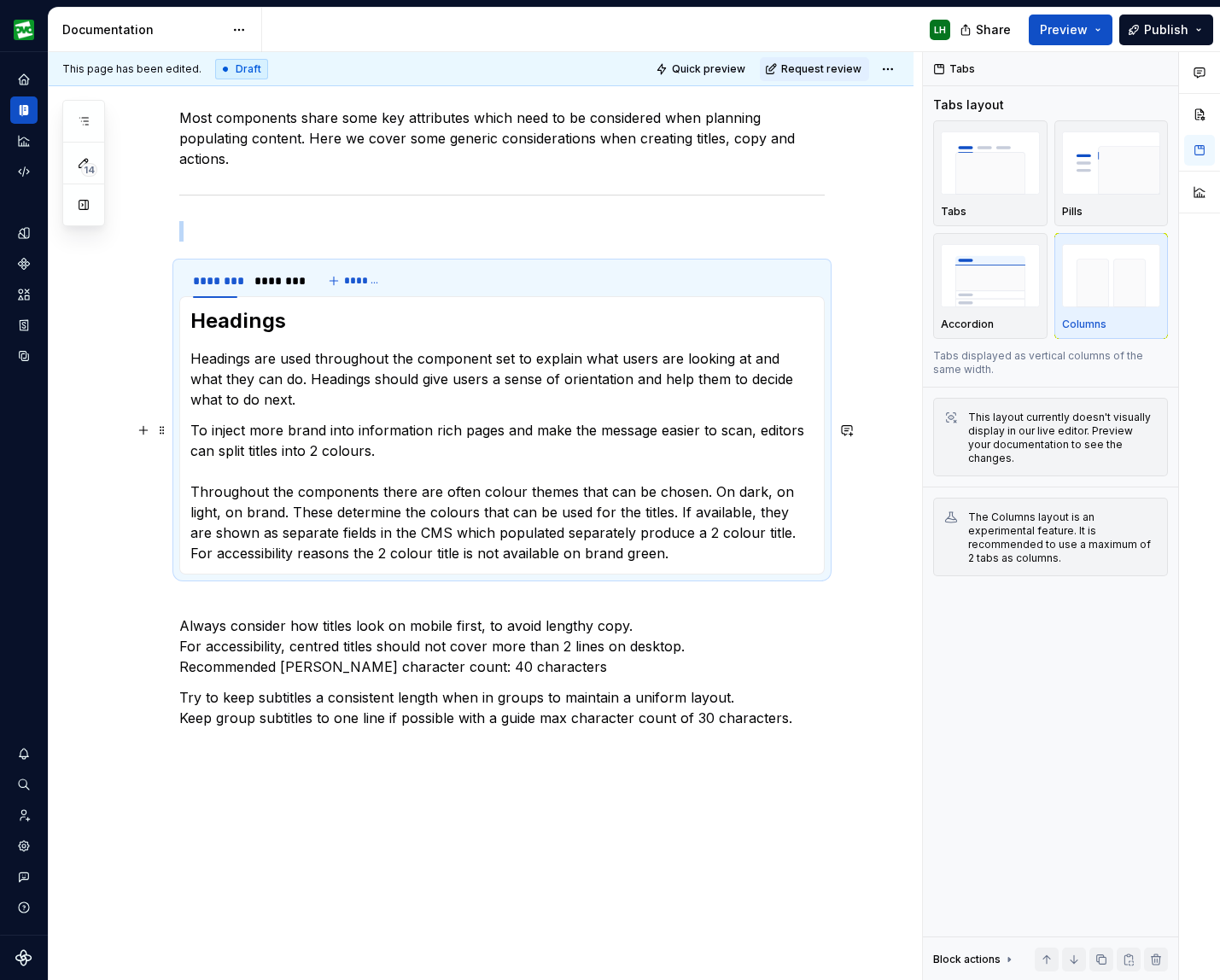
drag, startPoint x: 196, startPoint y: 485, endPoint x: 220, endPoint y: 490, distance: 24.5
click at [196, 485] on p "To inject more brand into information rich pages and make the message easier to…" at bounding box center [502, 491] width 623 height 143
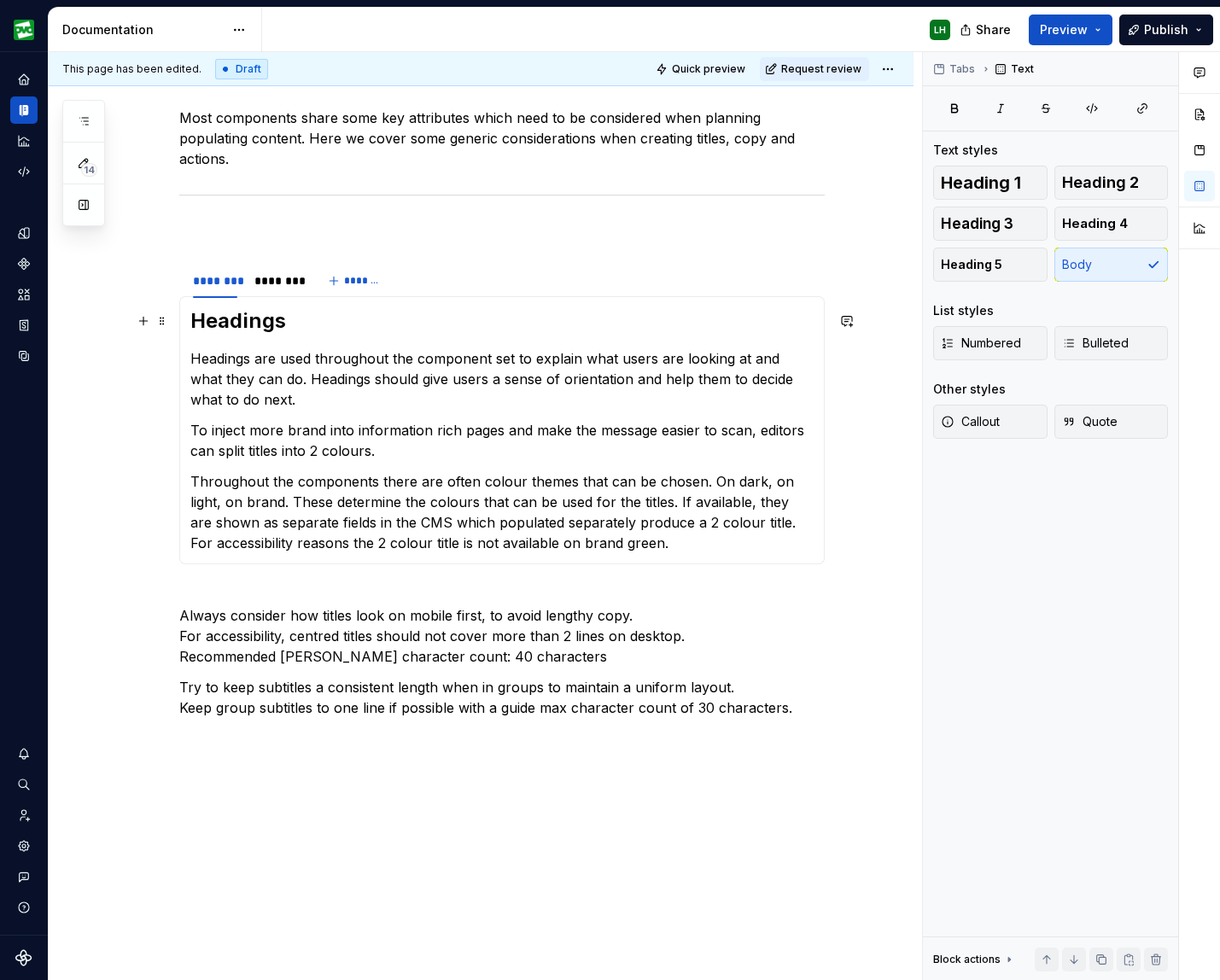
click at [253, 319] on h2 "Headings" at bounding box center [502, 320] width 623 height 28
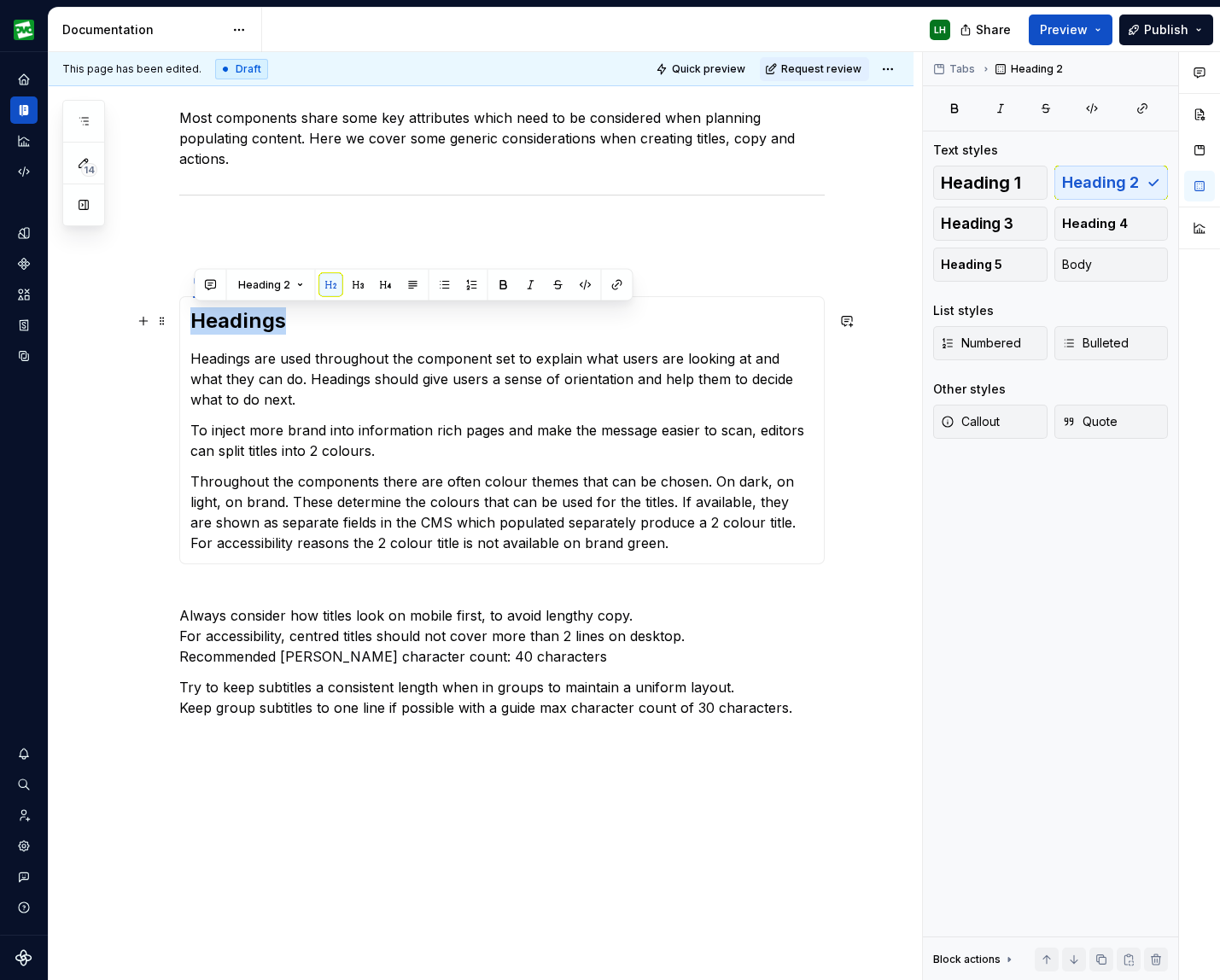
click at [253, 319] on h2 "Headings" at bounding box center [502, 320] width 623 height 28
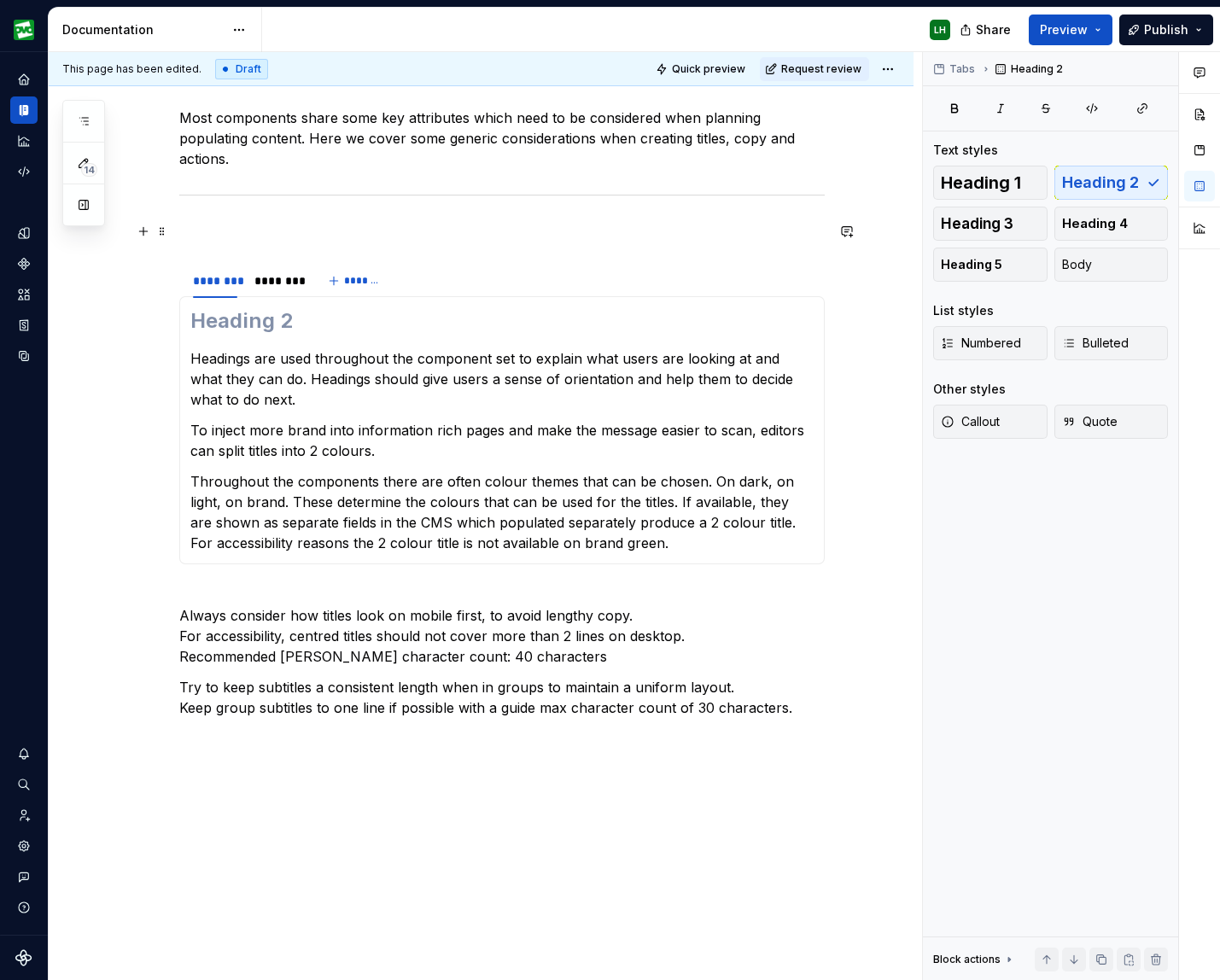
click at [229, 234] on p at bounding box center [501, 231] width 645 height 21
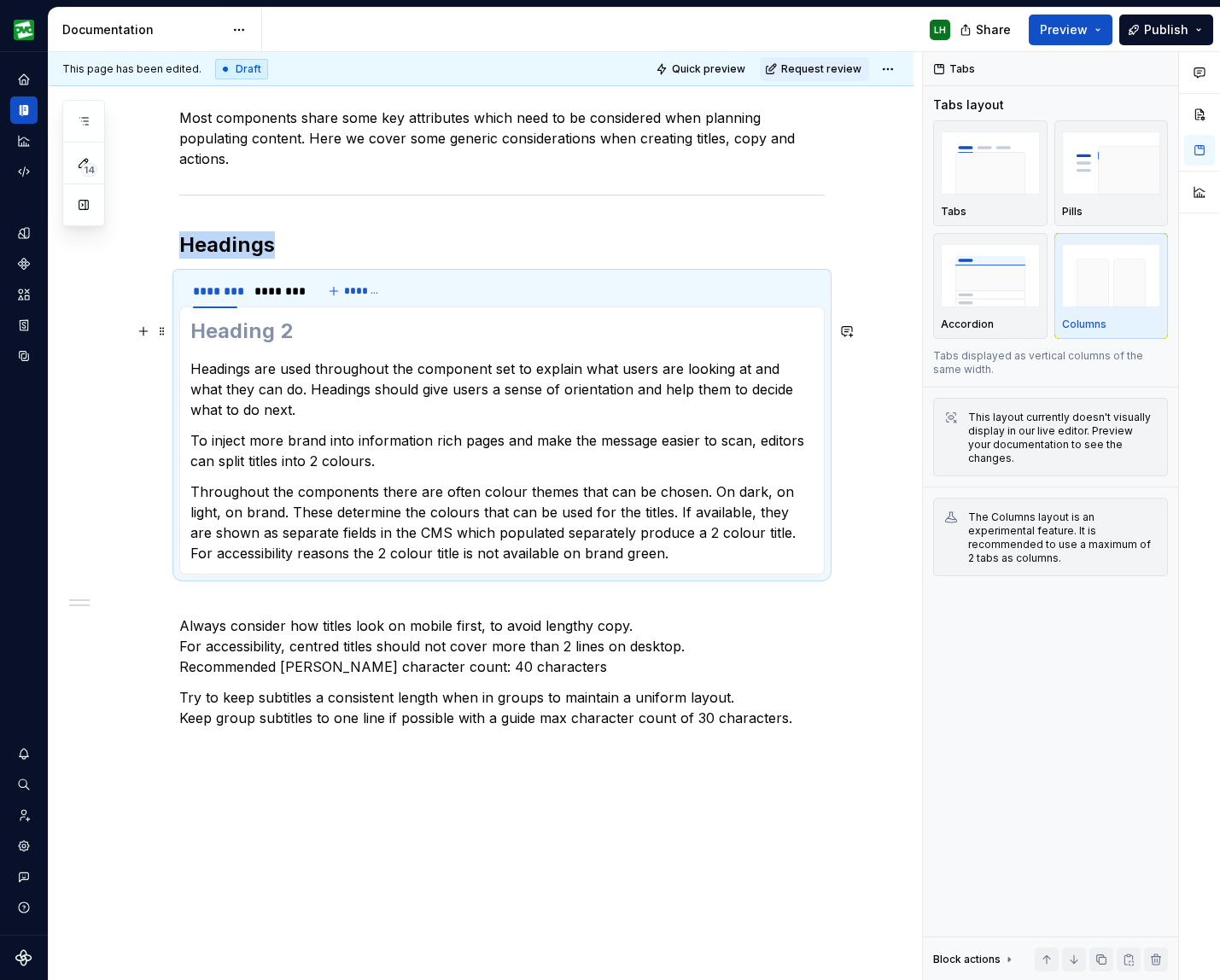
click at [213, 328] on h2 at bounding box center [502, 331] width 623 height 28
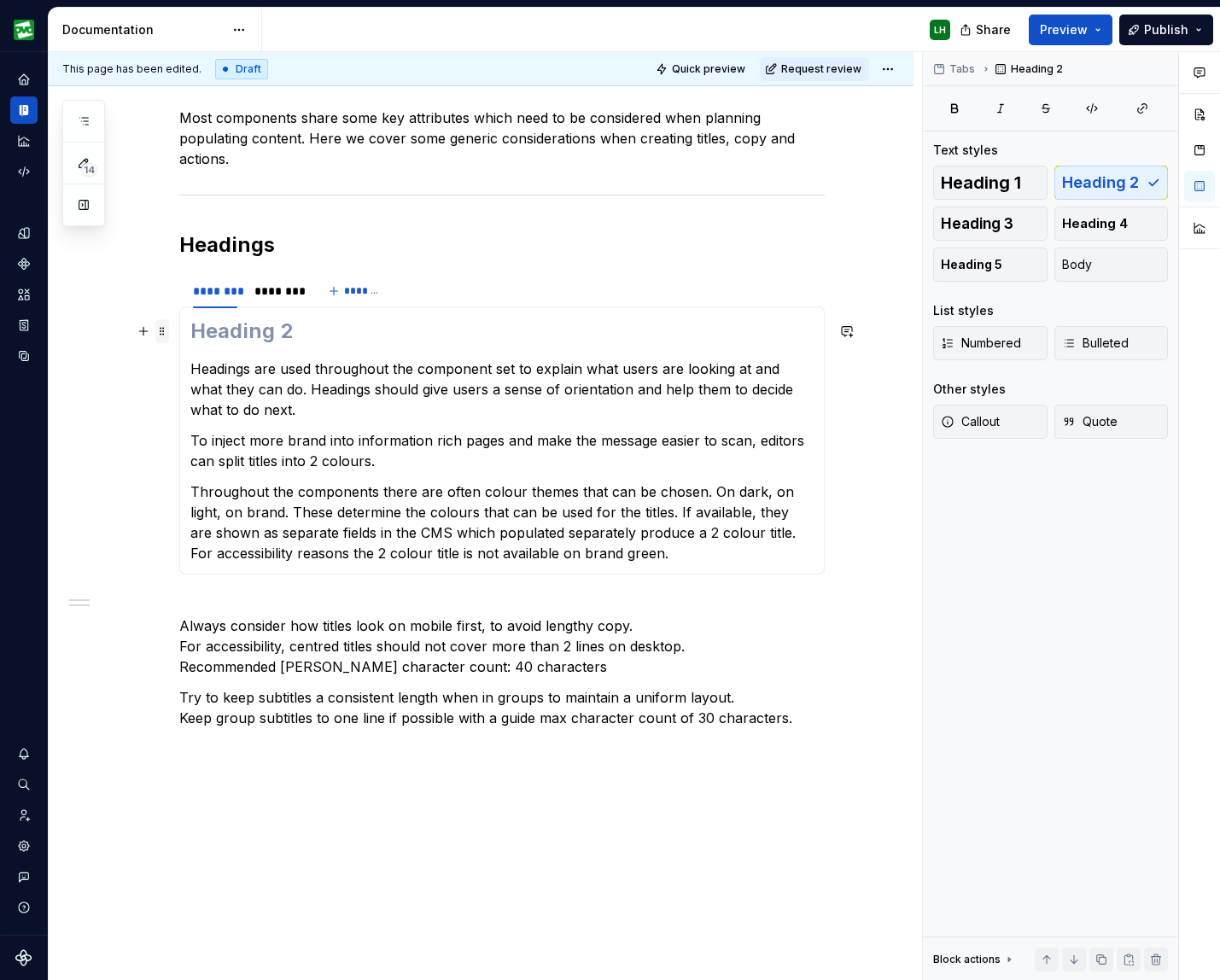
click at [166, 330] on span at bounding box center [162, 331] width 13 height 24
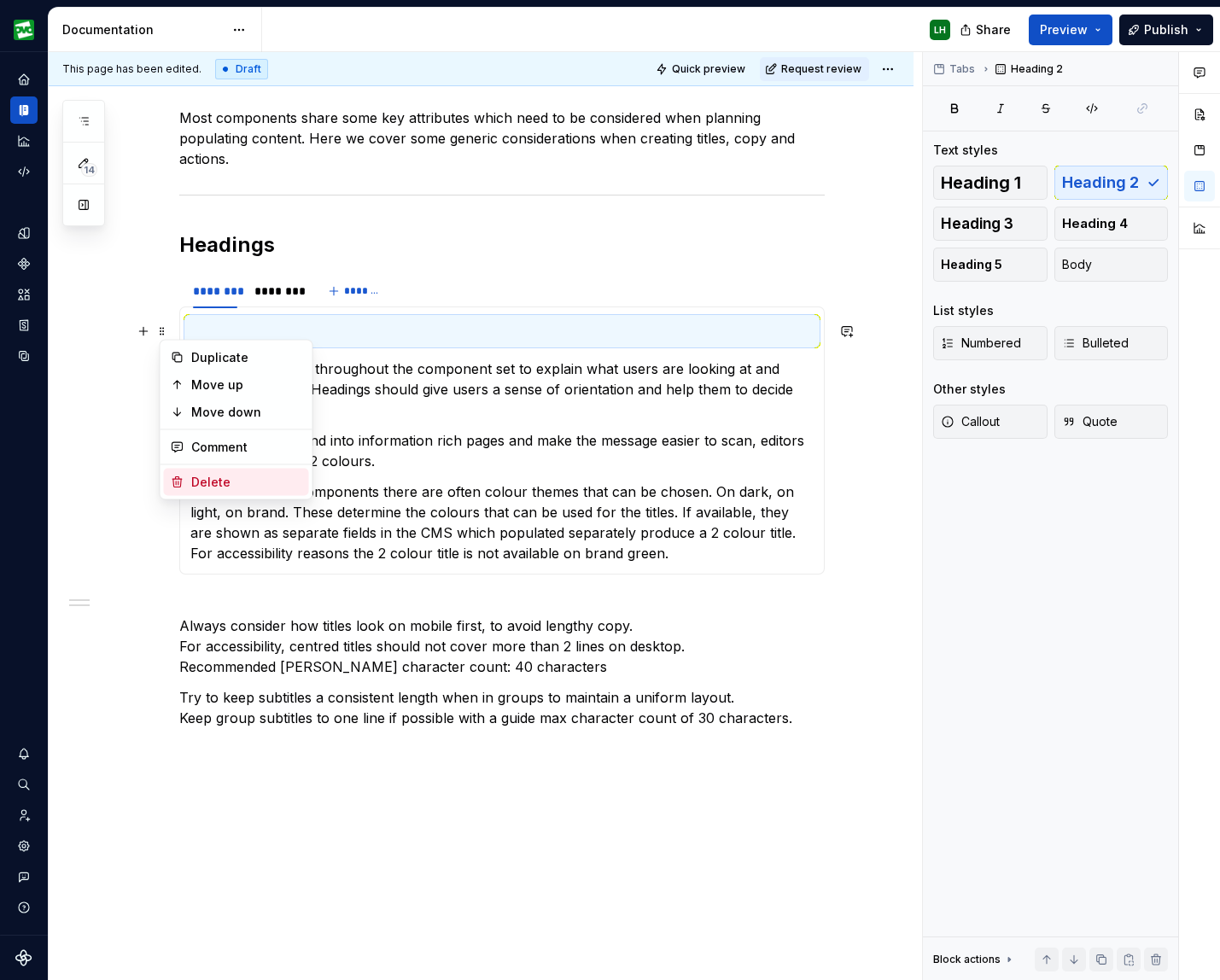
drag, startPoint x: 192, startPoint y: 479, endPoint x: 213, endPoint y: 457, distance: 30.4
click at [192, 479] on div "Delete" at bounding box center [247, 481] width 111 height 17
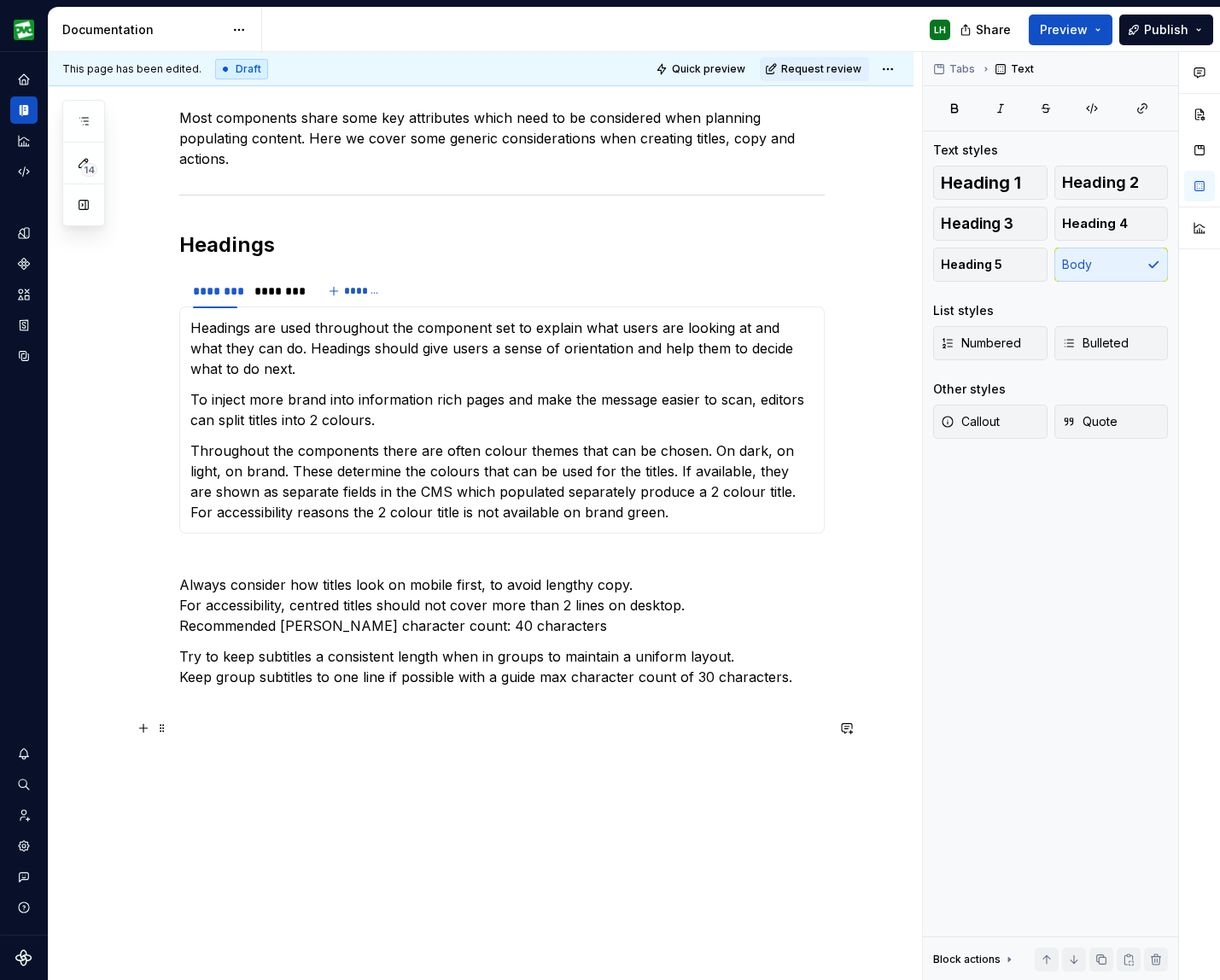
scroll to position [262, 0]
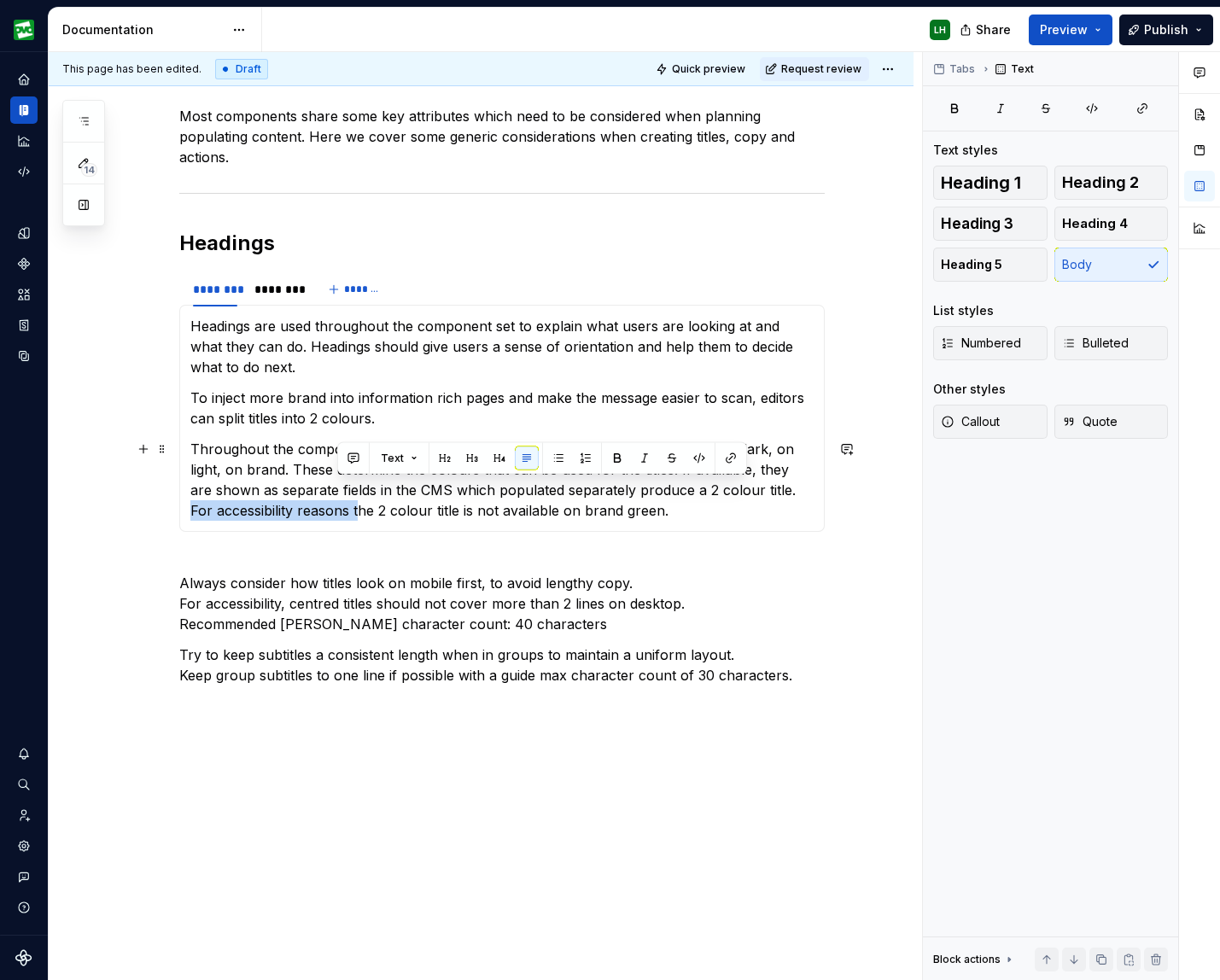
drag, startPoint x: 337, startPoint y: 509, endPoint x: 775, endPoint y: 484, distance: 438.7
click at [775, 484] on p "Throughout the components there are often colour themes that can be chosen. On …" at bounding box center [502, 480] width 623 height 82
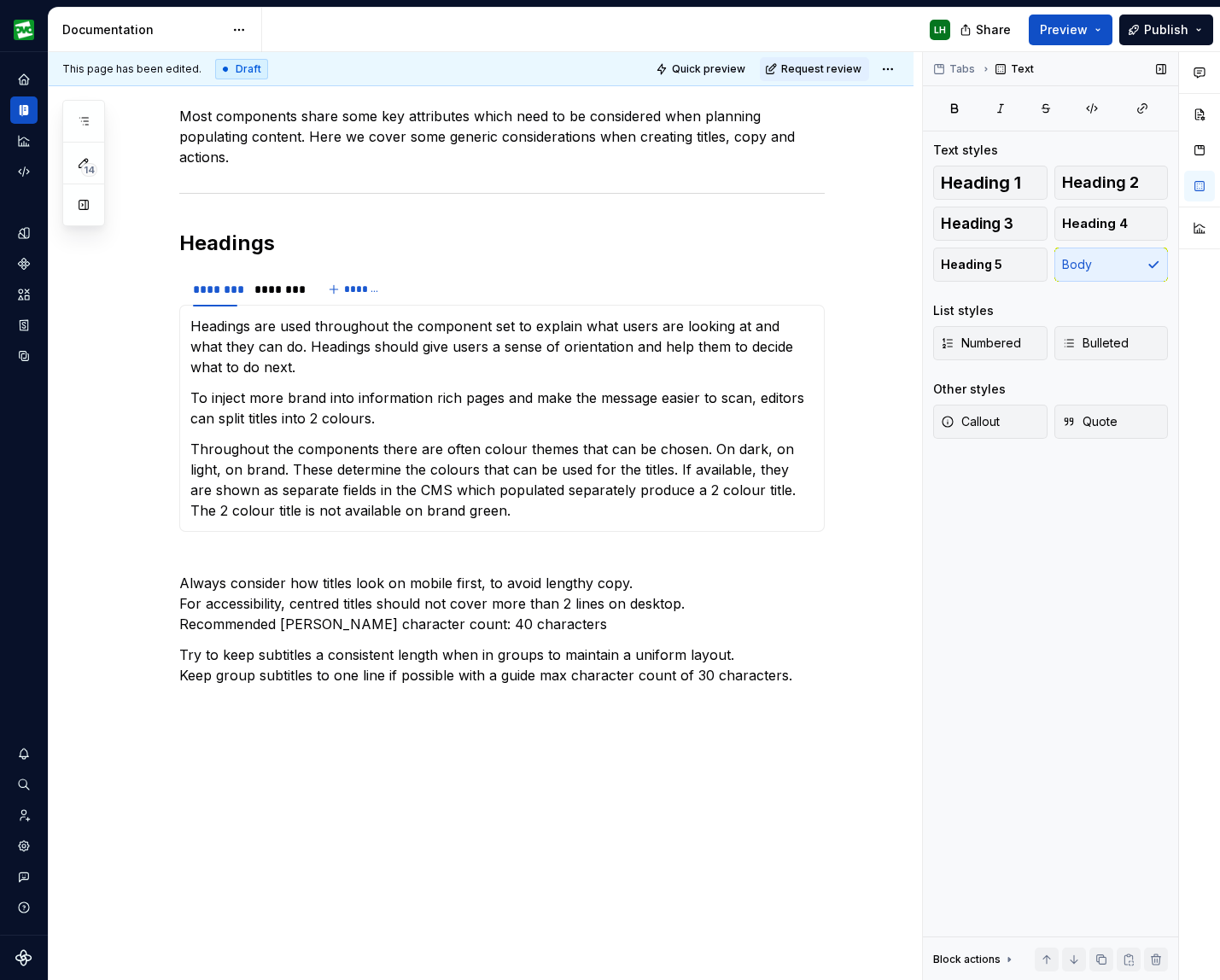
click at [1007, 567] on div "Tabs Text Text styles Heading 1 Heading 2 Heading 3 Heading 4 Heading 5 Body Li…" at bounding box center [1050, 516] width 255 height 928
click at [516, 624] on p "Always consider how titles look on mobile first, to avoid lengthy copy. For acc…" at bounding box center [501, 593] width 645 height 82
click at [183, 601] on p "Always consider how titles look on mobile first, to avoid lengthy copy. For acc…" at bounding box center [501, 593] width 645 height 82
click at [184, 624] on p "Always consider how titles look on mobile first, to avoid lengthy copy. For acc…" at bounding box center [501, 593] width 645 height 82
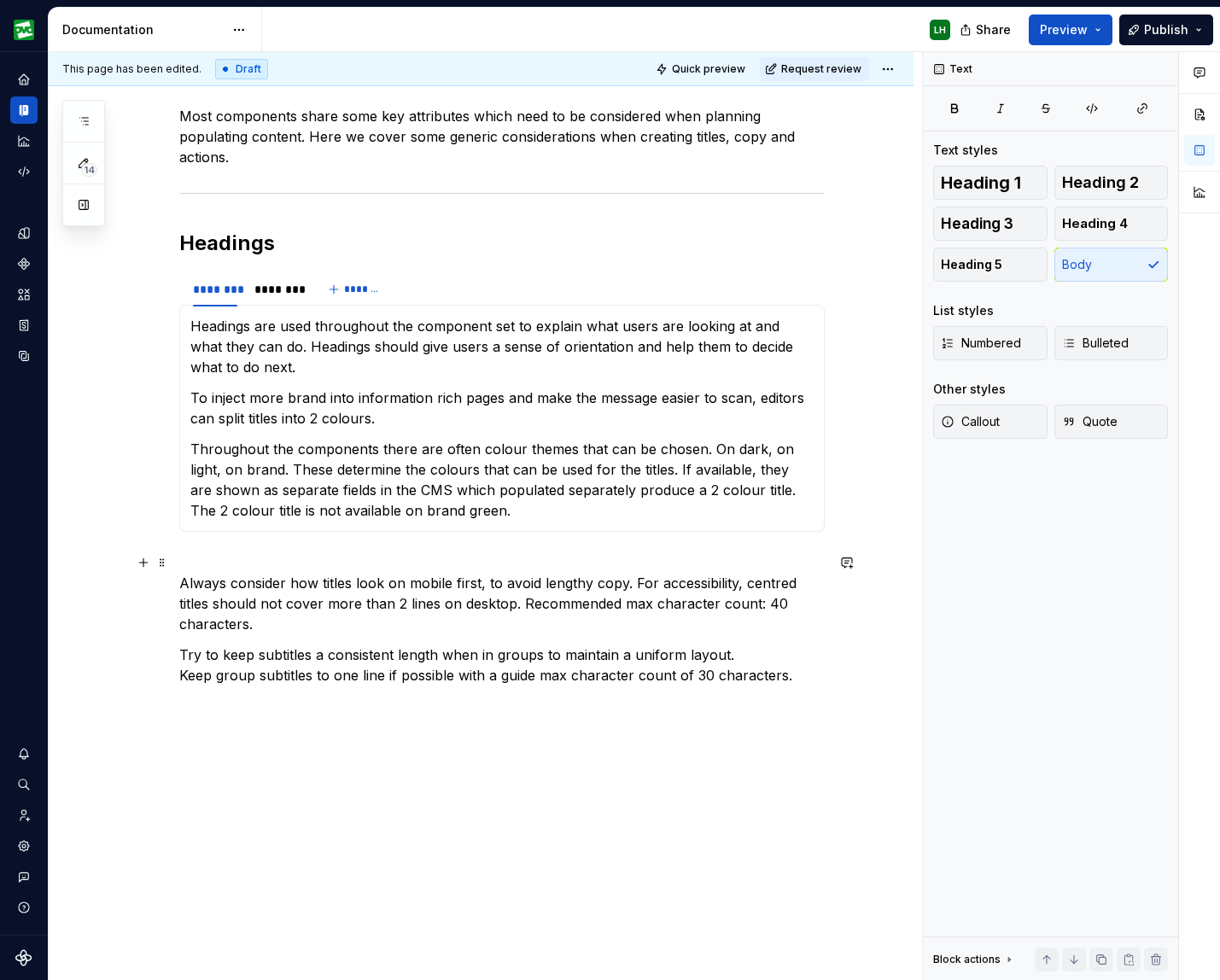
click at [331, 577] on p "Always consider how titles look on mobile first, to avoid lengthy copy. For acc…" at bounding box center [501, 593] width 645 height 82
click at [525, 584] on p "Always consider how headings look on mobile first, to avoid lengthy copy. For a…" at bounding box center [501, 593] width 645 height 82
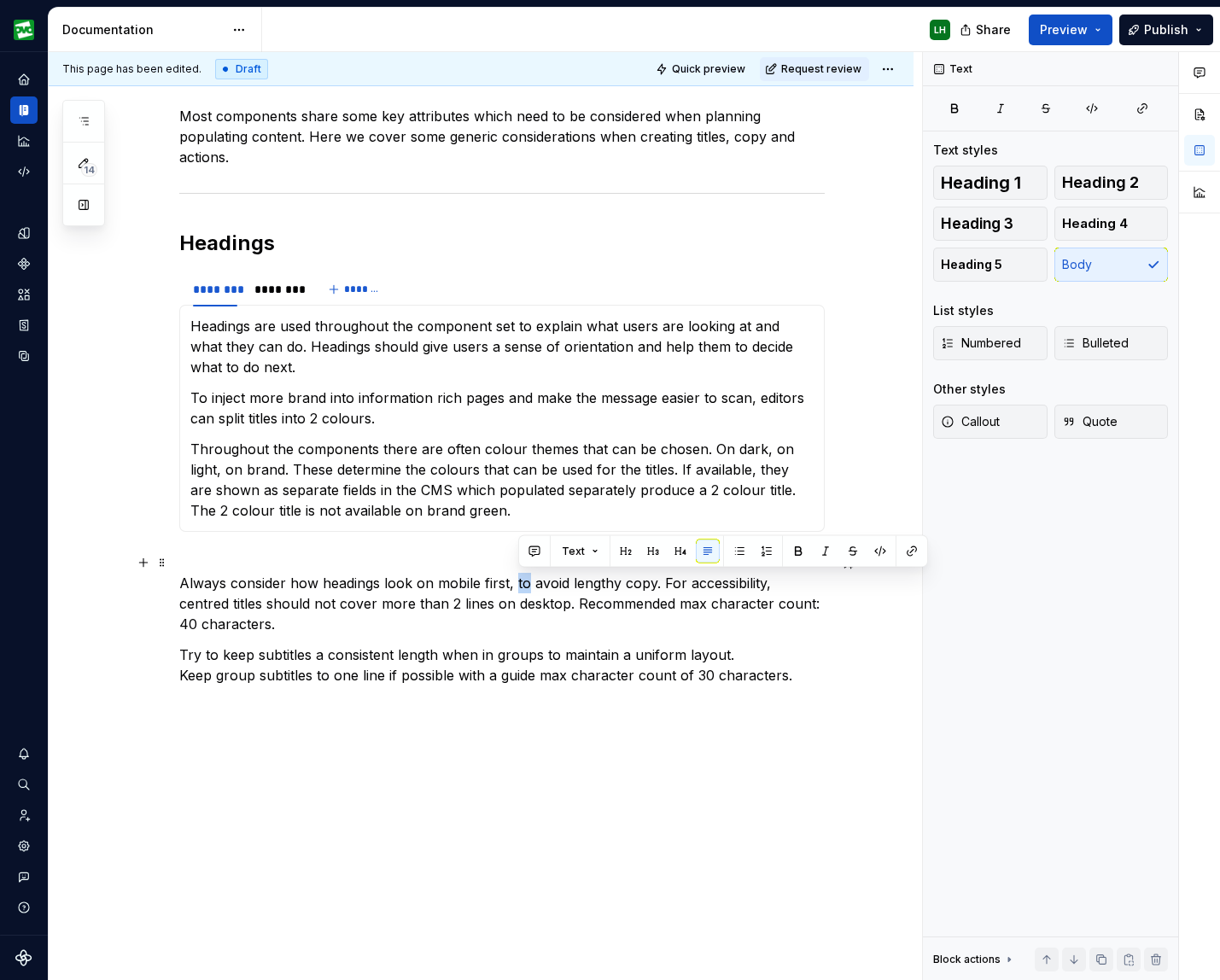
click at [525, 583] on p "Always consider how headings look on mobile first, to avoid lengthy copy. For a…" at bounding box center [501, 593] width 645 height 82
click at [779, 584] on p "Always consider how headings look on mobile first, and avoid lengthy copy. For …" at bounding box center [501, 593] width 645 height 82
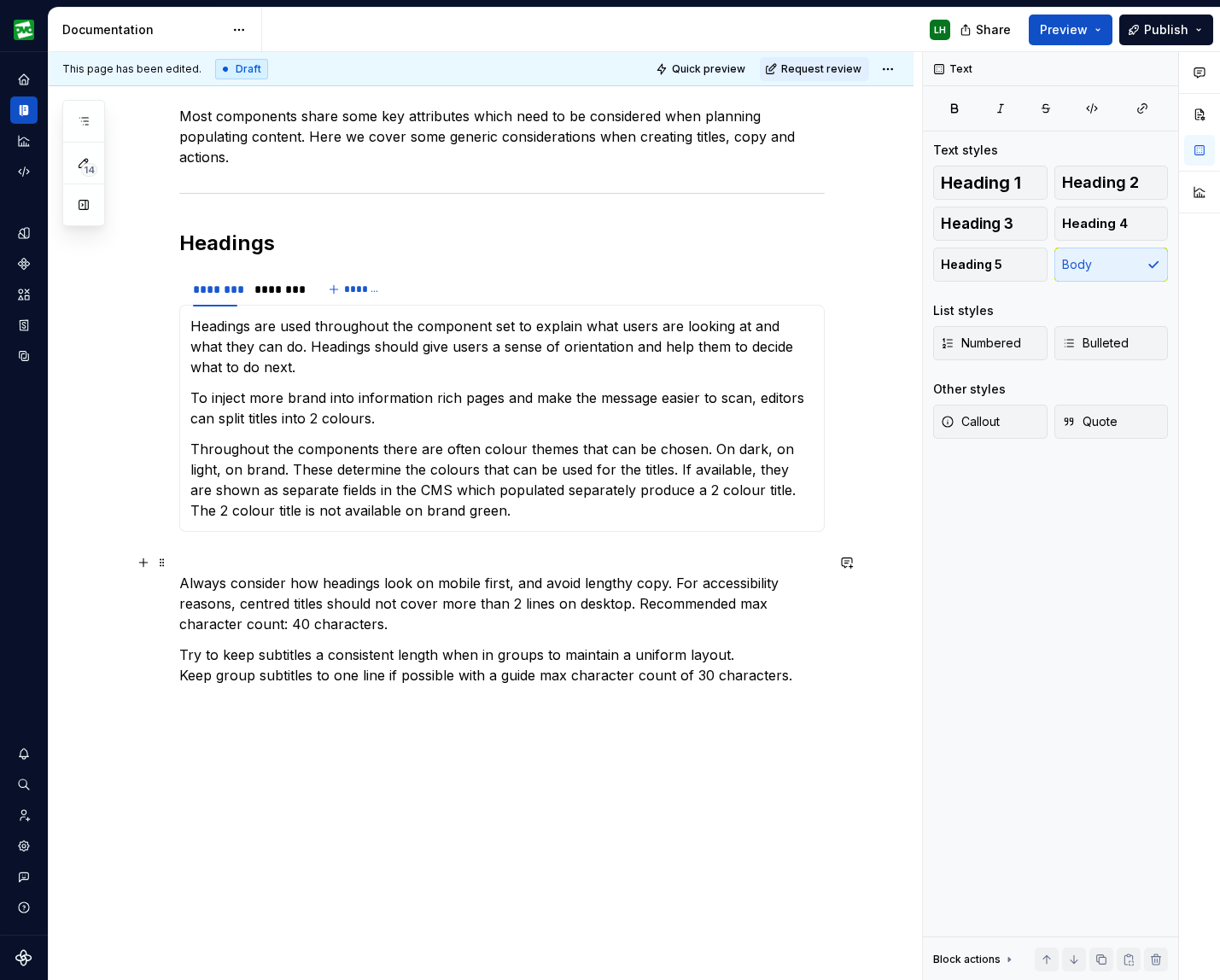
click at [634, 605] on p "Always consider how headings look on mobile first, and avoid lengthy copy. For …" at bounding box center [501, 593] width 645 height 82
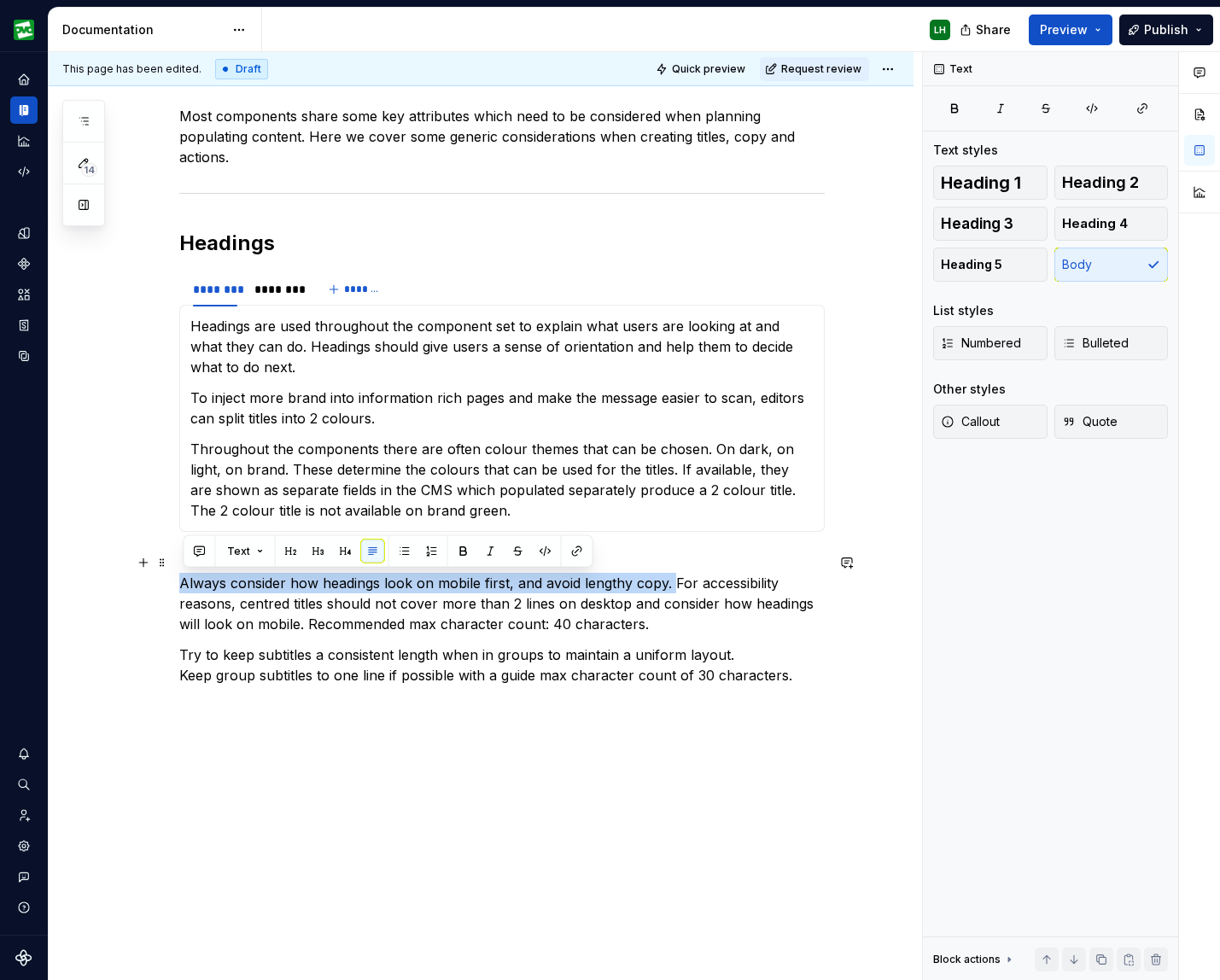
drag, startPoint x: 674, startPoint y: 579, endPoint x: 176, endPoint y: 584, distance: 498.0
click at [176, 584] on div "Most components share some key attributes which need to be considered when plan…" at bounding box center [481, 542] width 865 height 1017
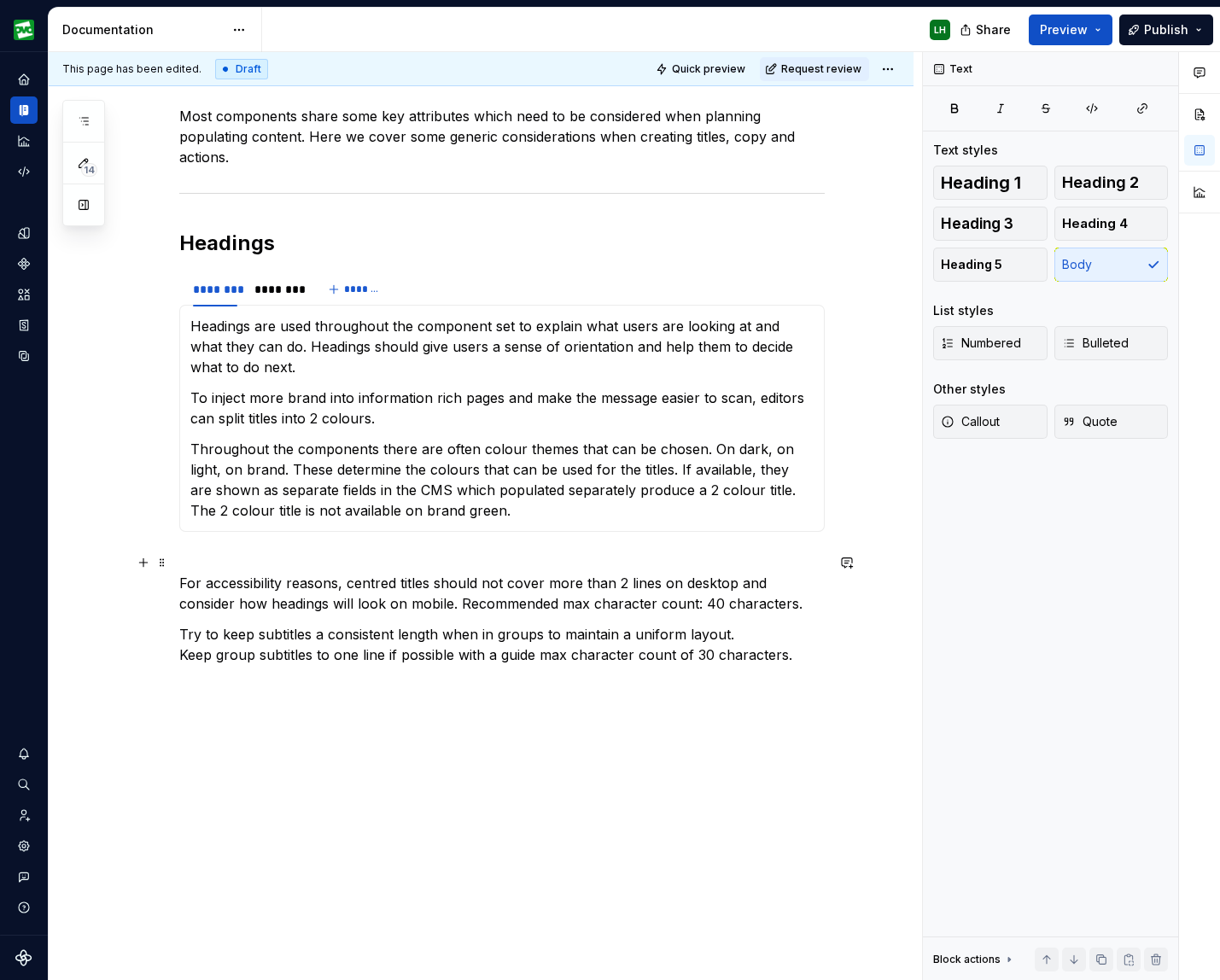
click at [368, 603] on p "For accessibility reasons, centred titles should not cover more than 2 lines on…" at bounding box center [501, 583] width 645 height 62
click at [340, 640] on p "Try to keep subtitles a consistent length when in groups to maintain a uniform …" at bounding box center [501, 654] width 645 height 62
click at [697, 598] on p "For accessibility reasons, centred titles should not cover more than 2 lines on…" at bounding box center [501, 583] width 645 height 62
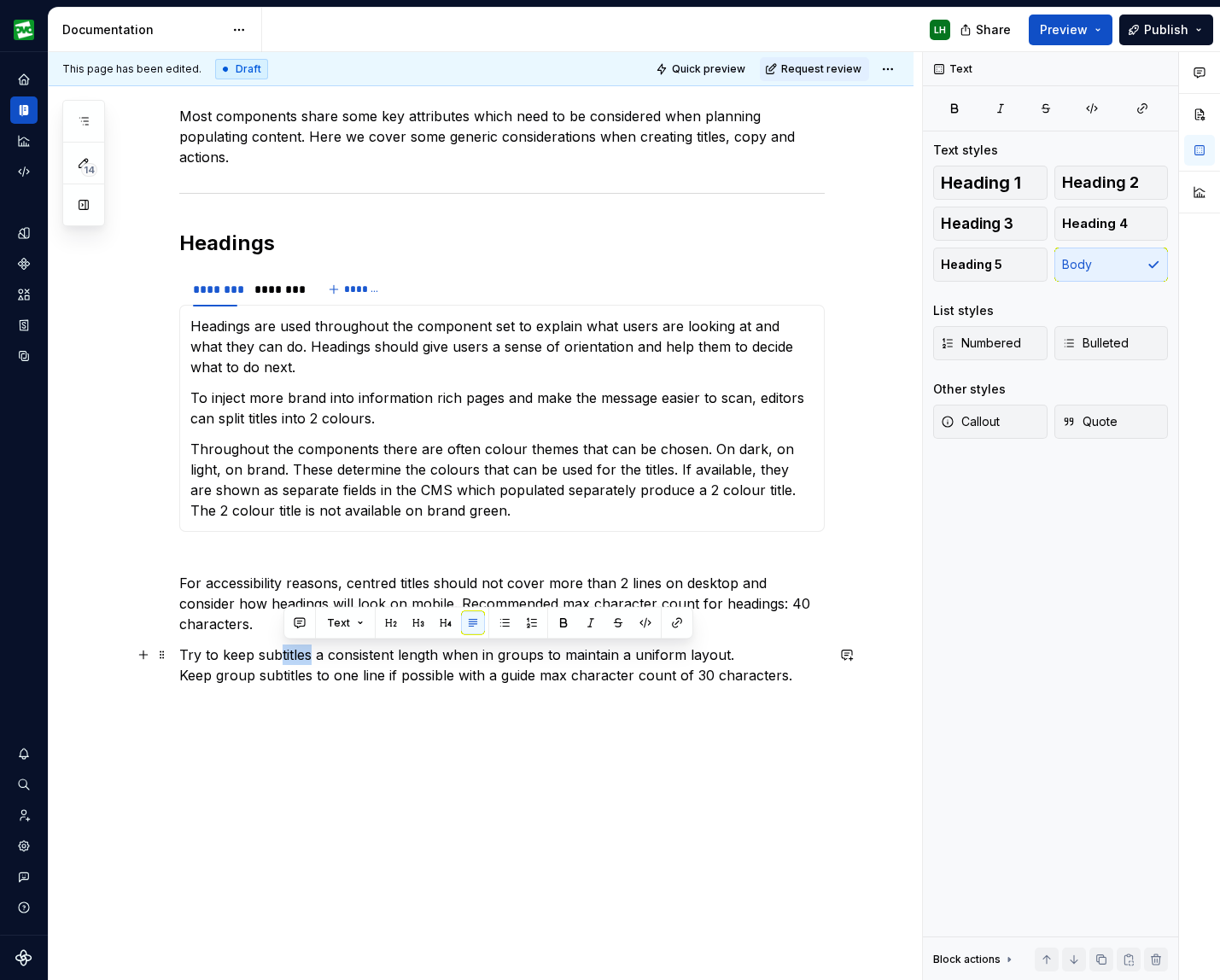
drag, startPoint x: 283, startPoint y: 652, endPoint x: 315, endPoint y: 651, distance: 32.0
click at [315, 651] on p "Try to keep subtitles a consistent length when in groups to maintain a uniform …" at bounding box center [501, 675] width 645 height 62
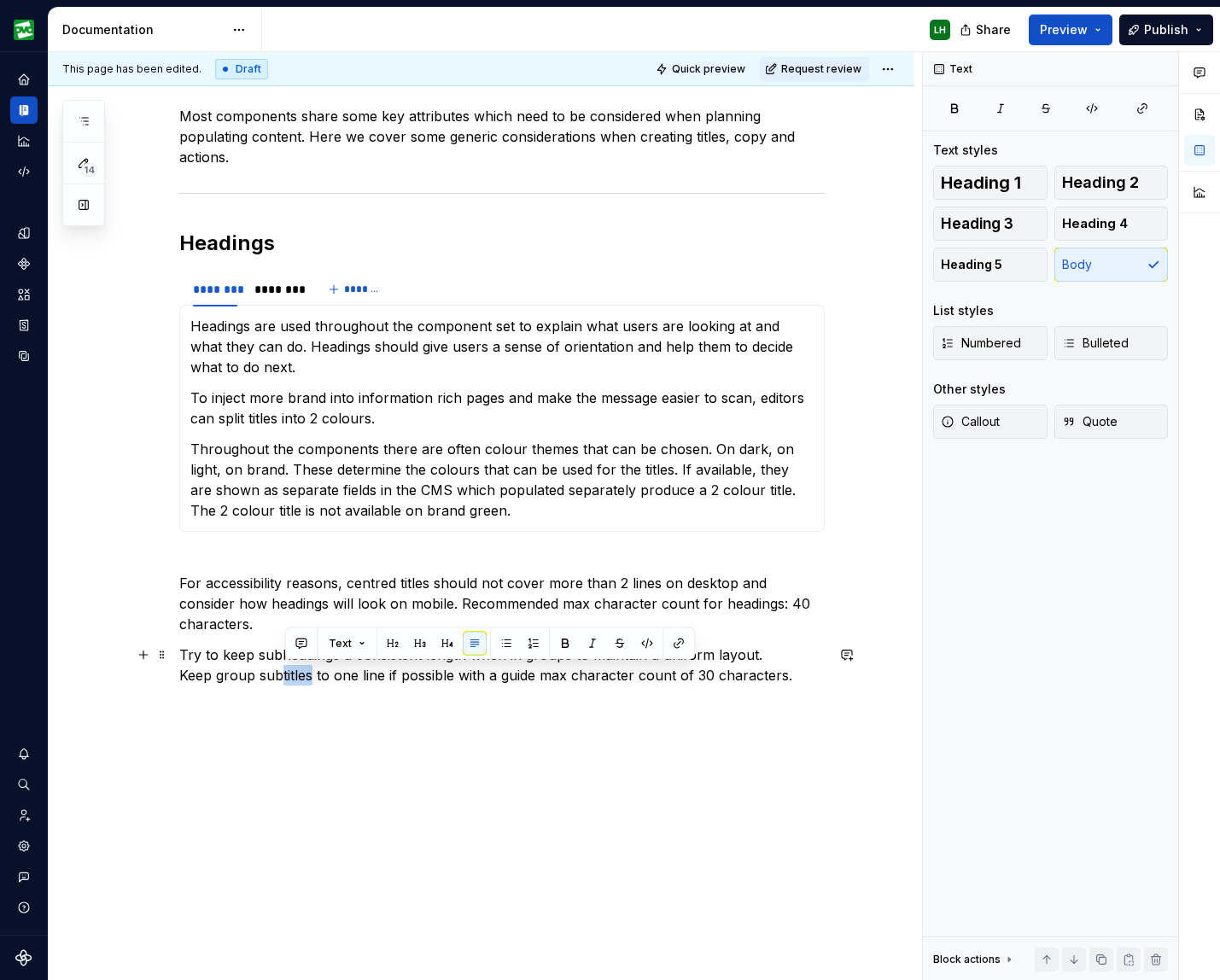
drag, startPoint x: 286, startPoint y: 675, endPoint x: 311, endPoint y: 672, distance: 25.2
click at [317, 672] on p "Try to keep subheadings a consistent length when in groups to maintain a unifor…" at bounding box center [501, 675] width 645 height 62
click at [362, 714] on div "Most components share some key attributes which need to be considered when plan…" at bounding box center [501, 405] width 645 height 661
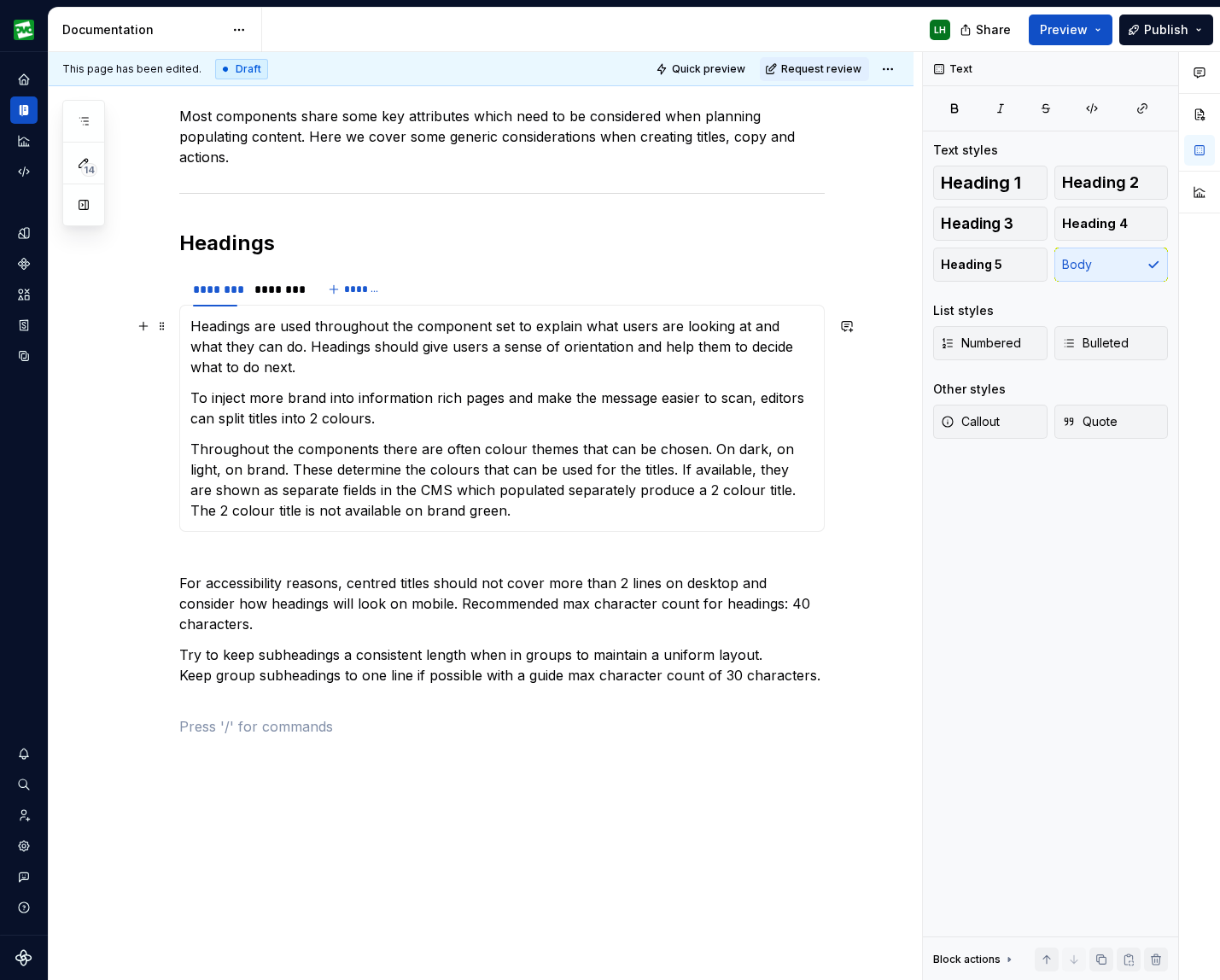
scroll to position [332, 0]
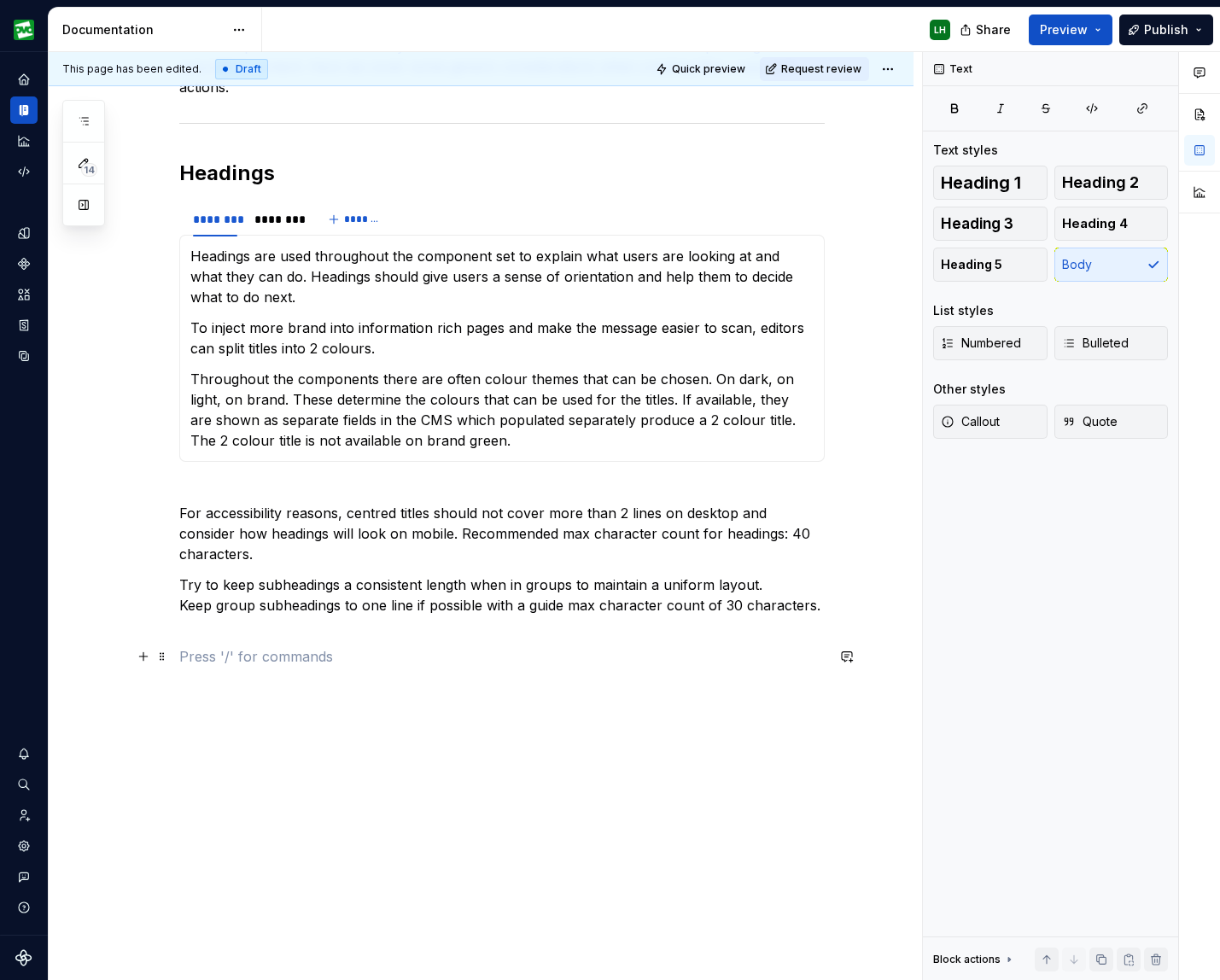
click at [148, 656] on button "button" at bounding box center [143, 656] width 24 height 24
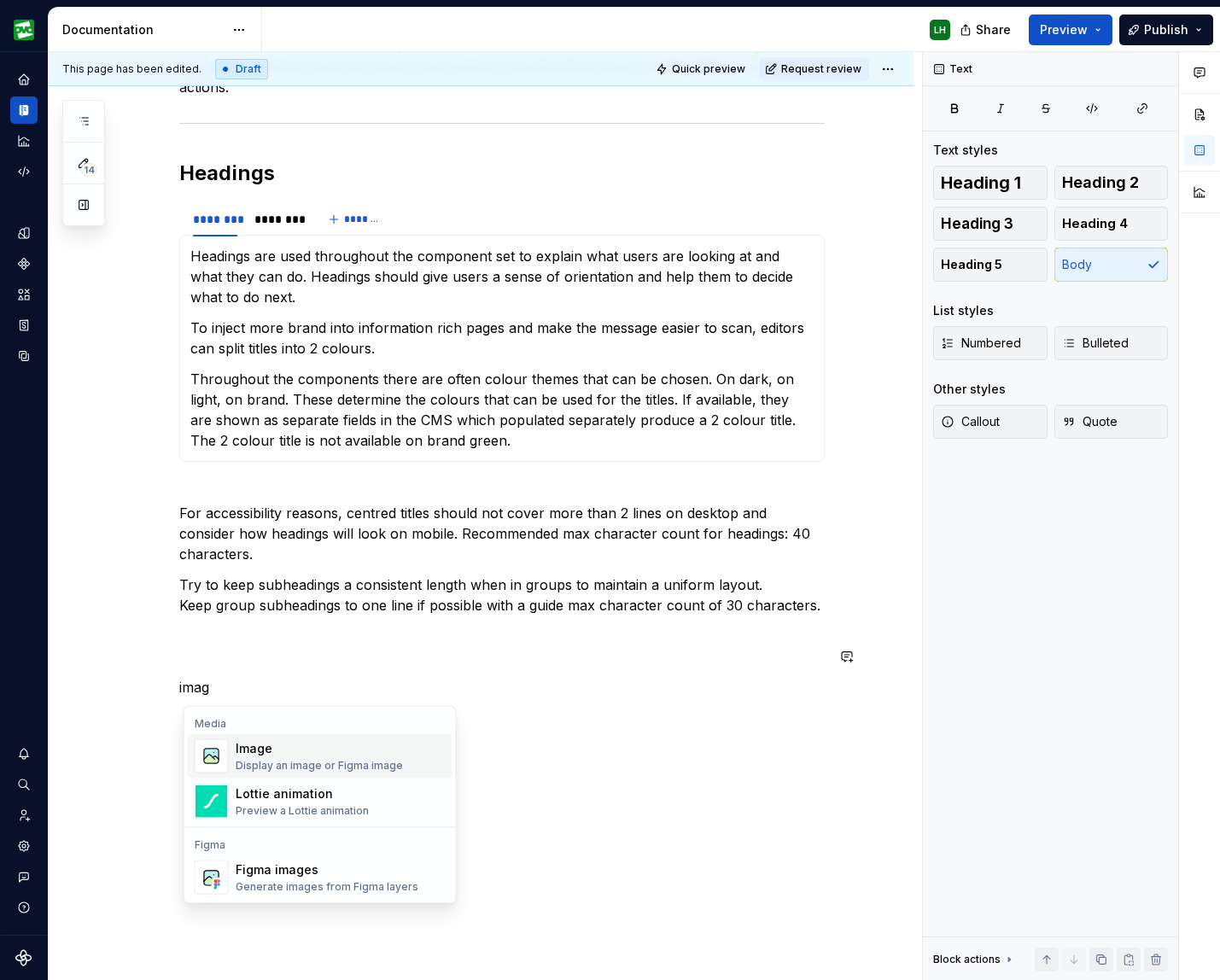
click at [311, 755] on div "Image" at bounding box center [319, 748] width 167 height 17
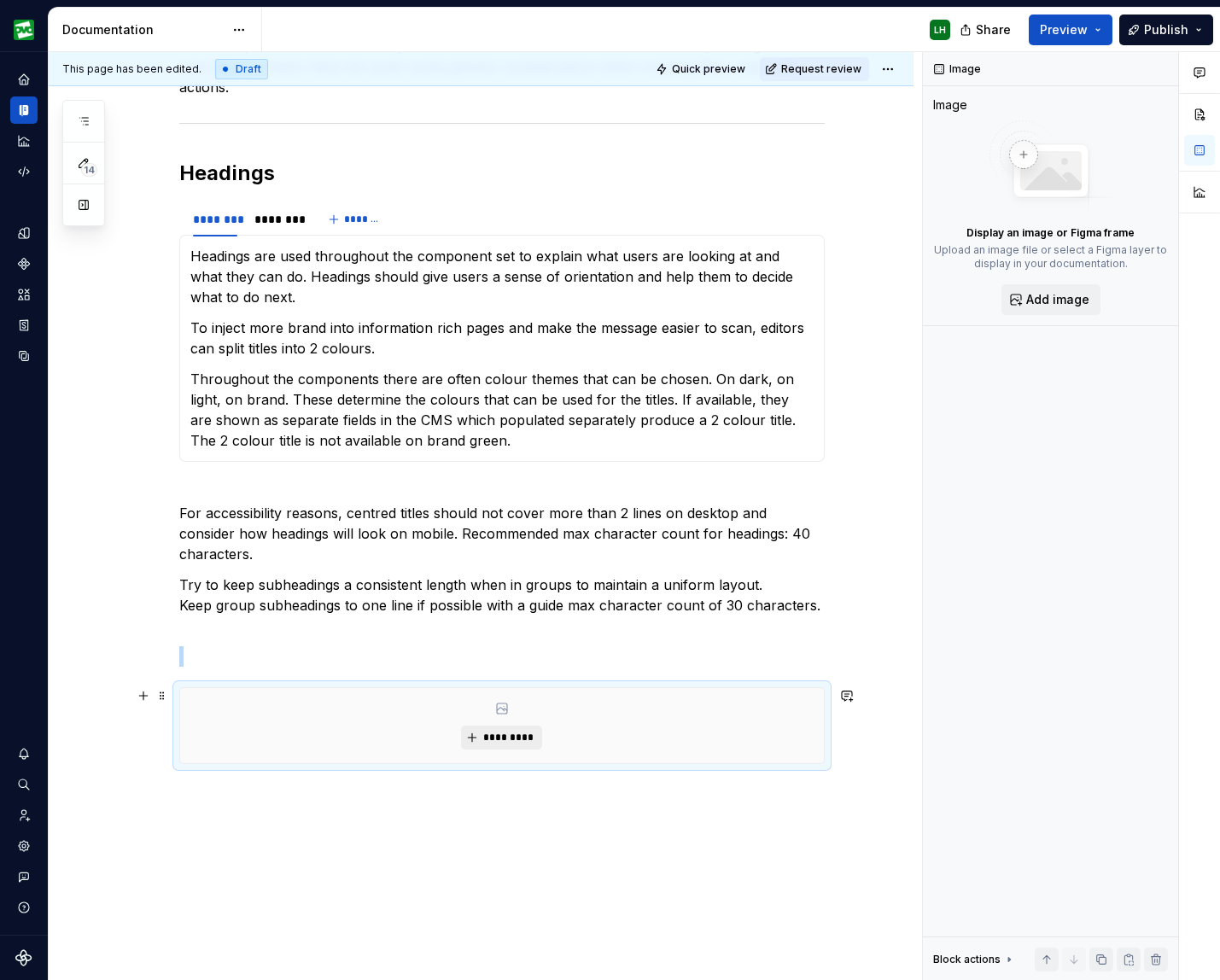
type textarea "*"
click at [529, 738] on span "*********" at bounding box center [508, 737] width 52 height 13
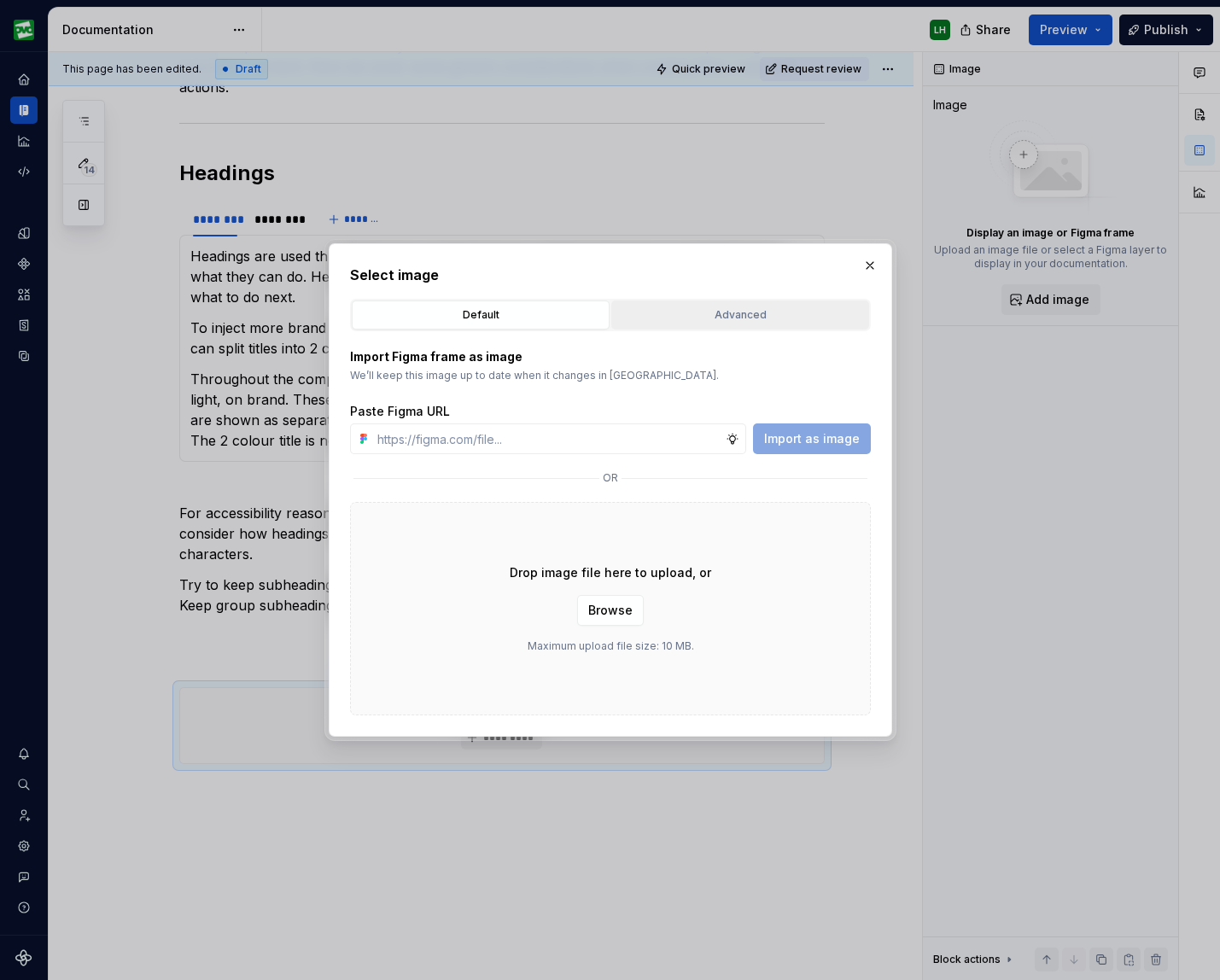
click at [691, 318] on div "Advanced" at bounding box center [739, 314] width 246 height 17
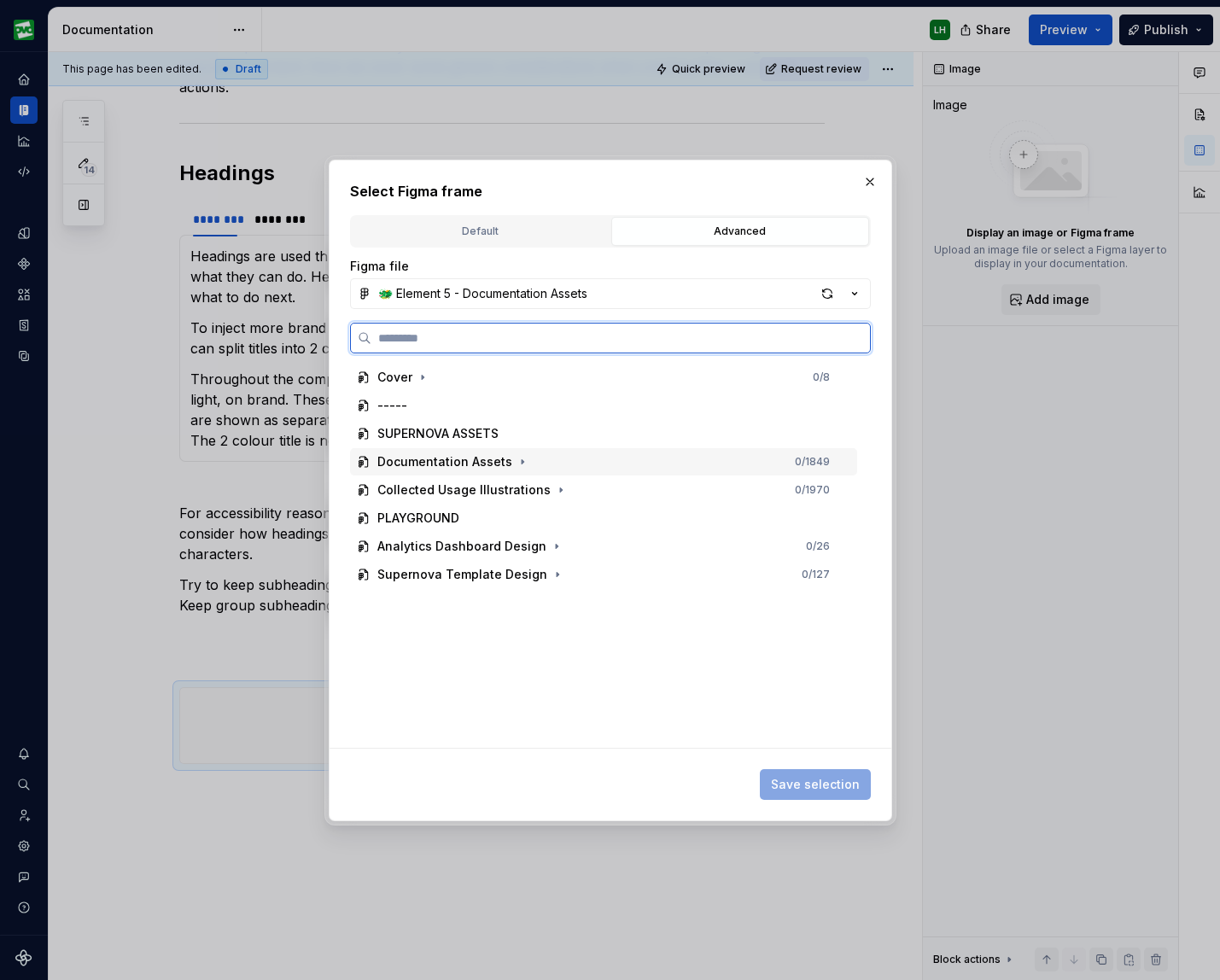
click at [469, 465] on div "Documentation Assets" at bounding box center [444, 461] width 135 height 17
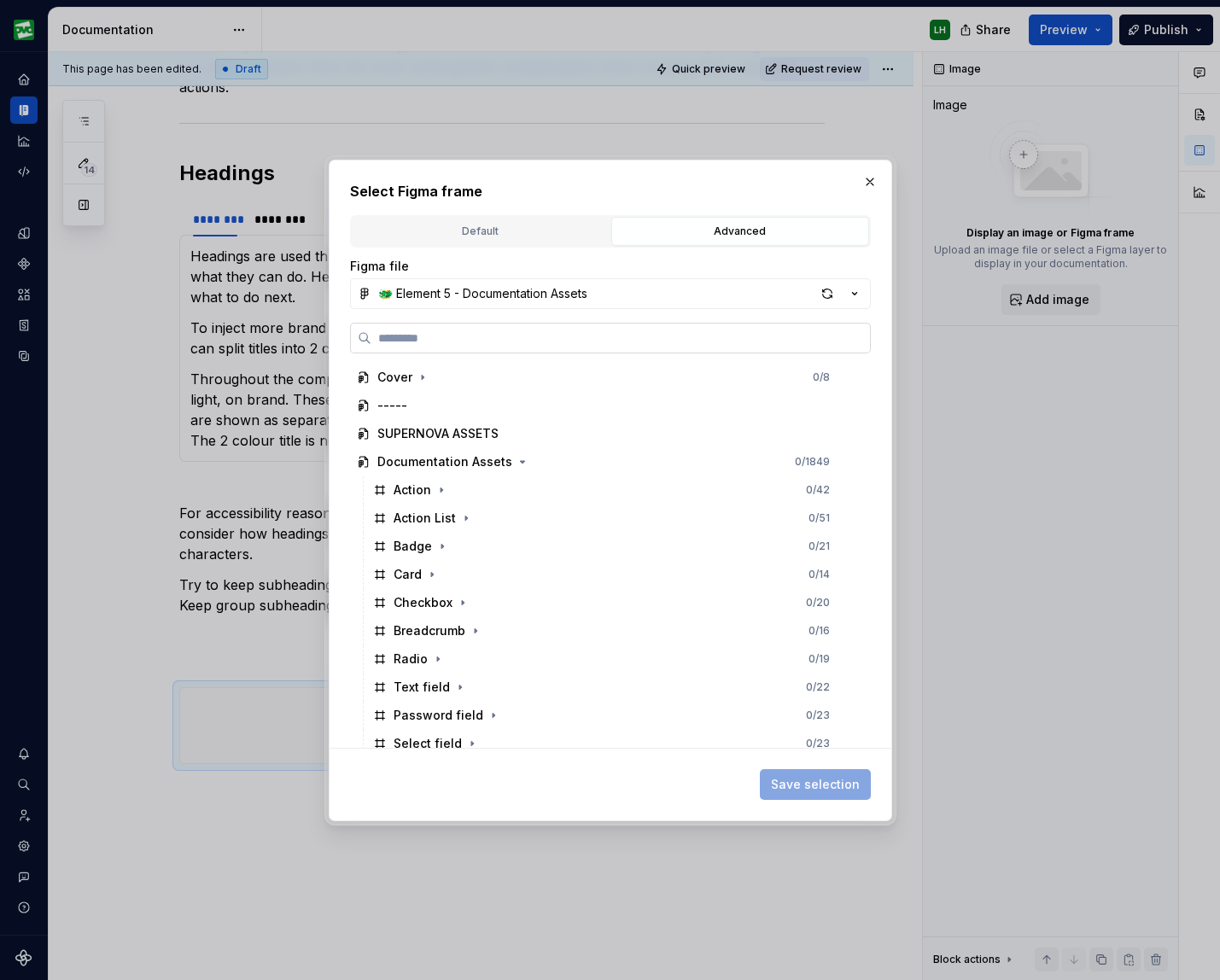
click at [488, 341] on input "search" at bounding box center [620, 337] width 499 height 17
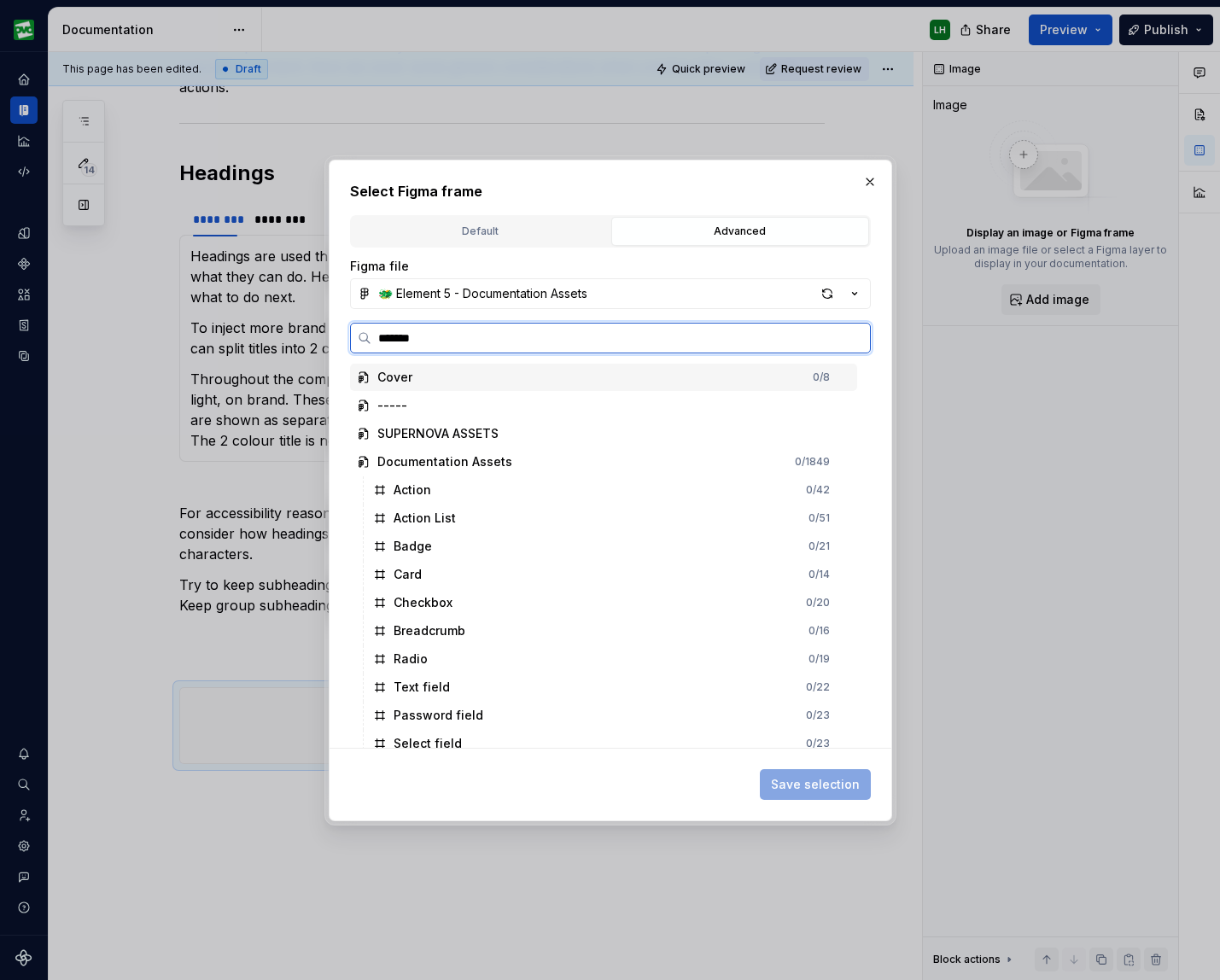
type input "********"
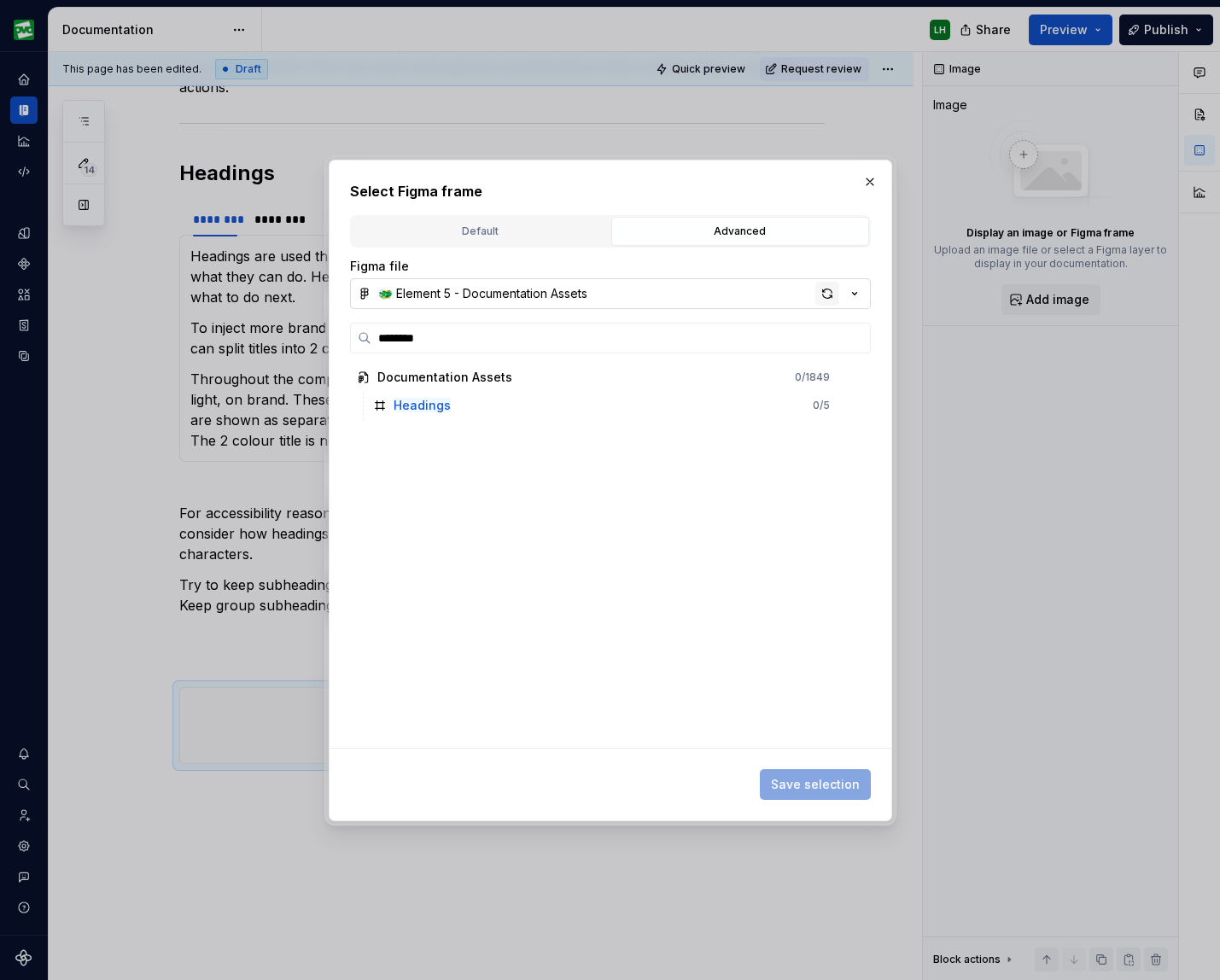
click at [823, 294] on div "button" at bounding box center [827, 294] width 24 height 24
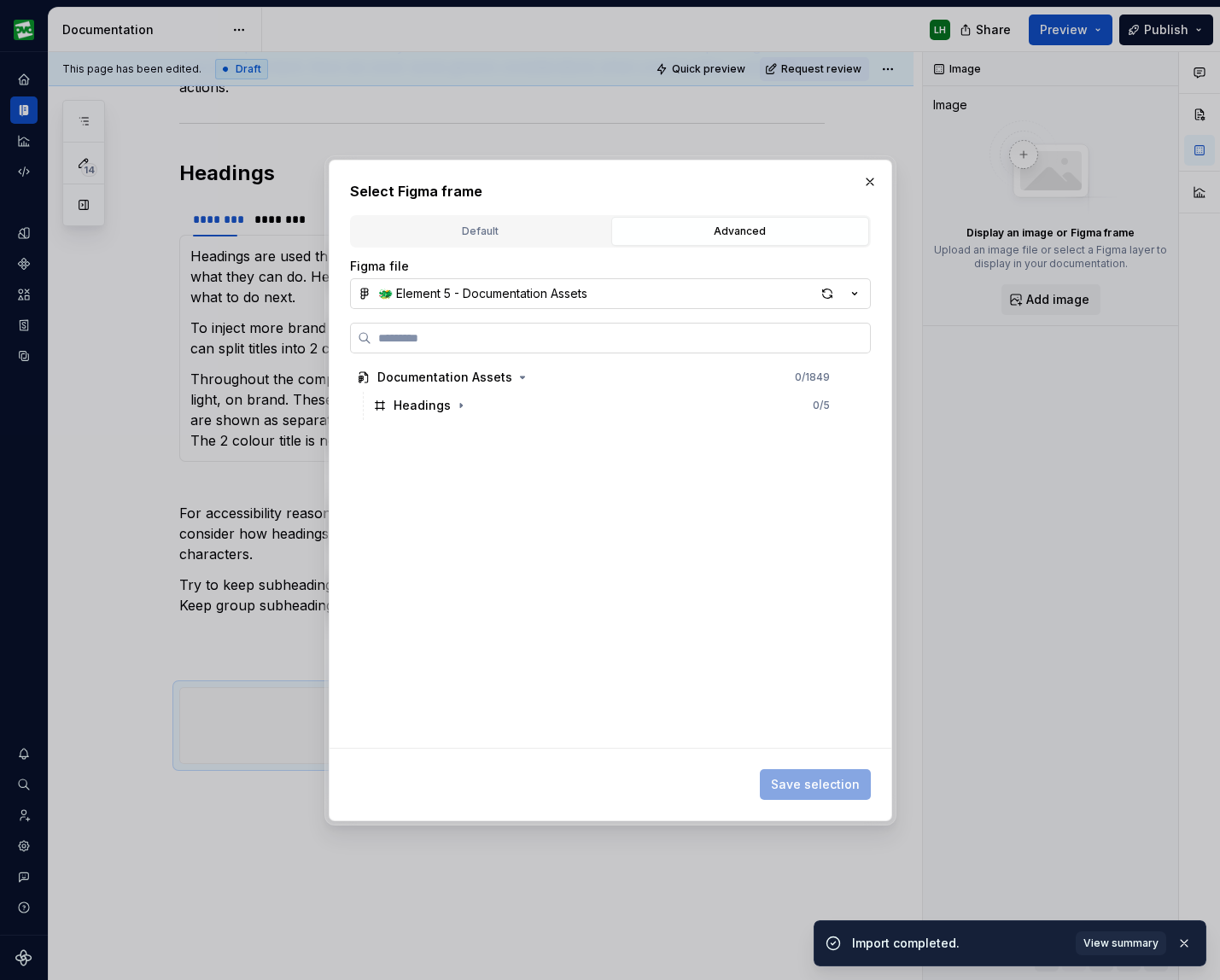
click at [581, 340] on input "search" at bounding box center [620, 337] width 499 height 17
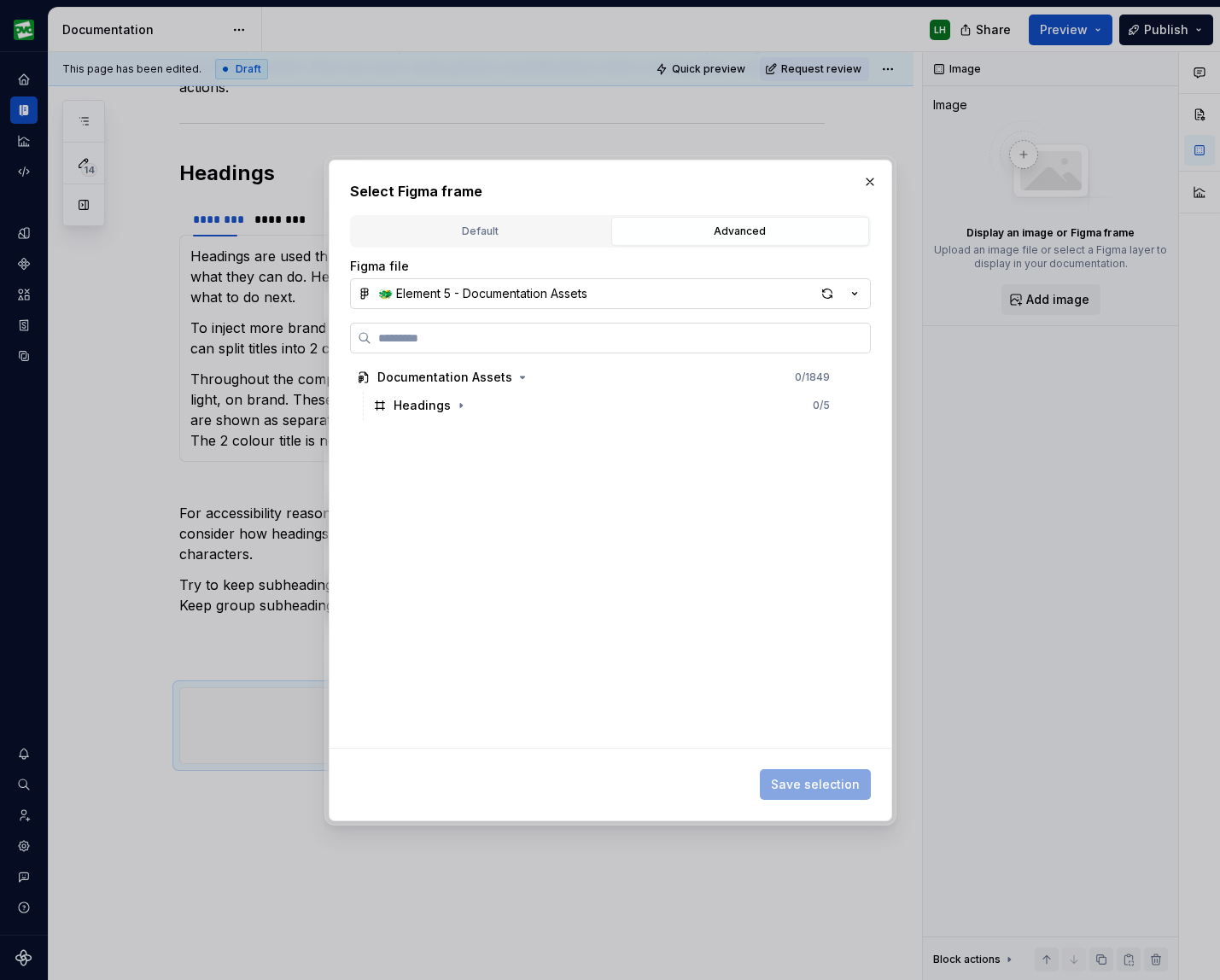
type textarea "*"
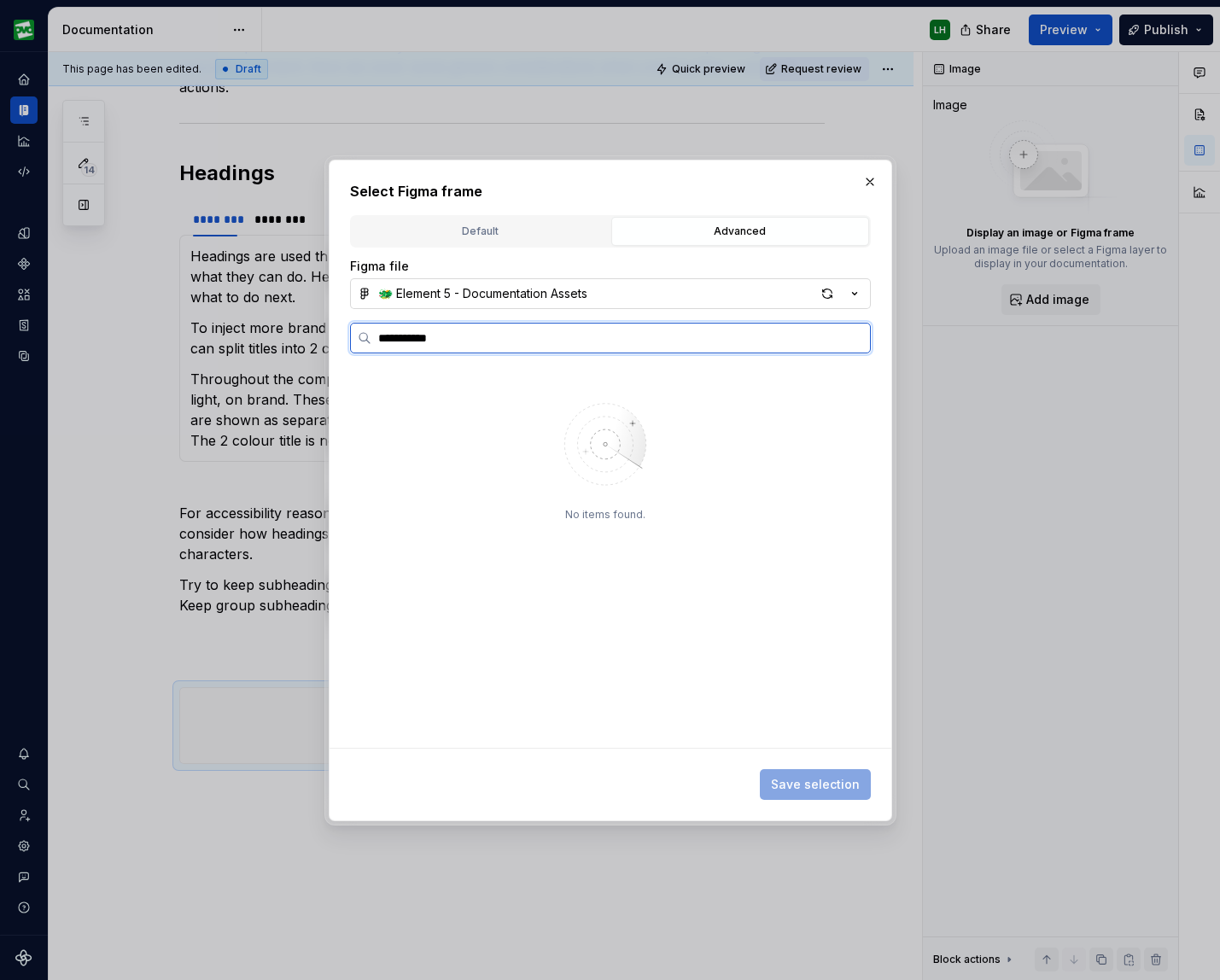
drag, startPoint x: 420, startPoint y: 340, endPoint x: 442, endPoint y: 350, distance: 24.2
click at [420, 340] on input "**********" at bounding box center [620, 337] width 499 height 17
click at [474, 341] on input "**********" at bounding box center [620, 337] width 499 height 17
click at [452, 338] on input "**********" at bounding box center [620, 337] width 499 height 17
drag, startPoint x: 452, startPoint y: 338, endPoint x: 464, endPoint y: 340, distance: 12.2
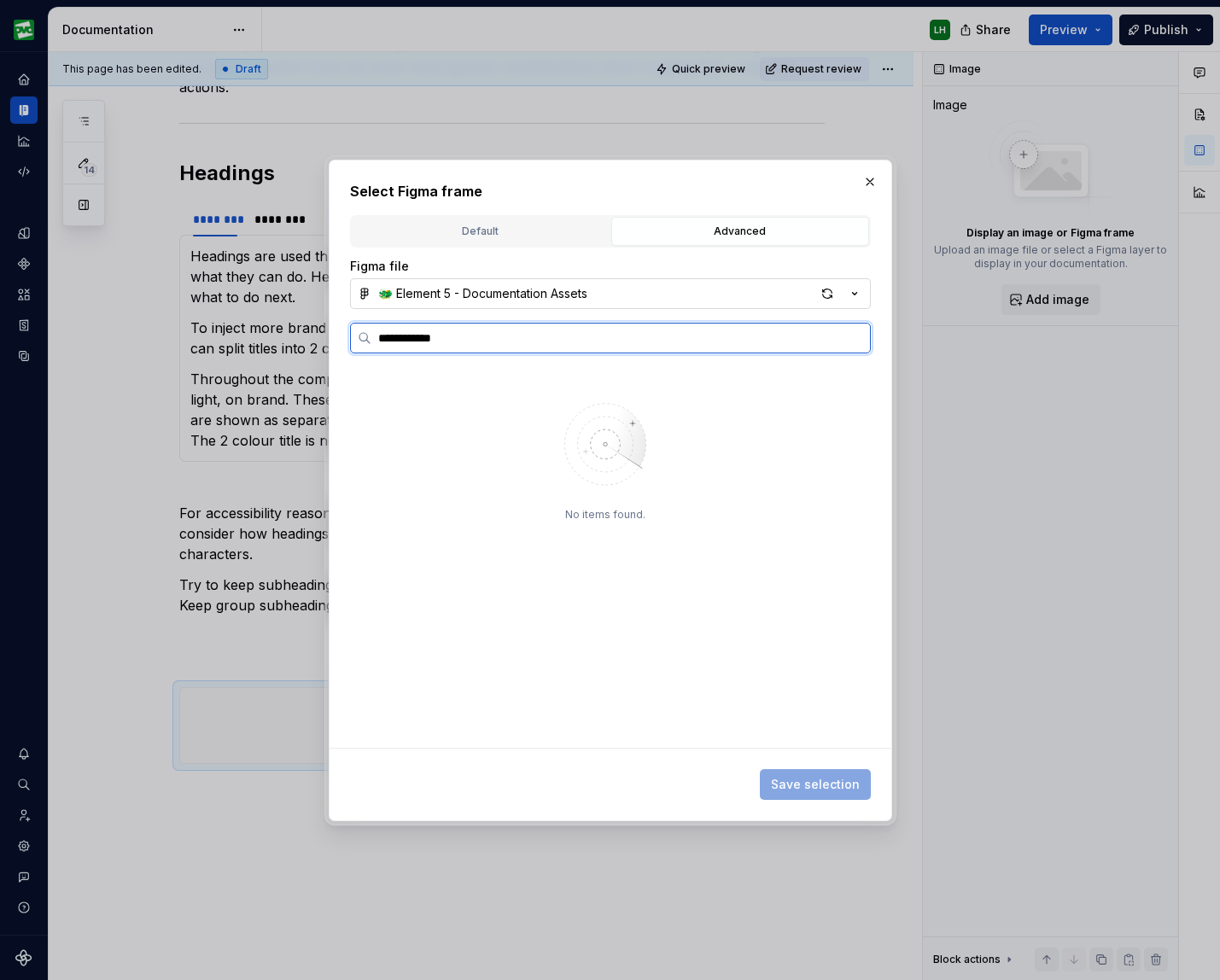
click at [452, 338] on input "**********" at bounding box center [620, 337] width 499 height 17
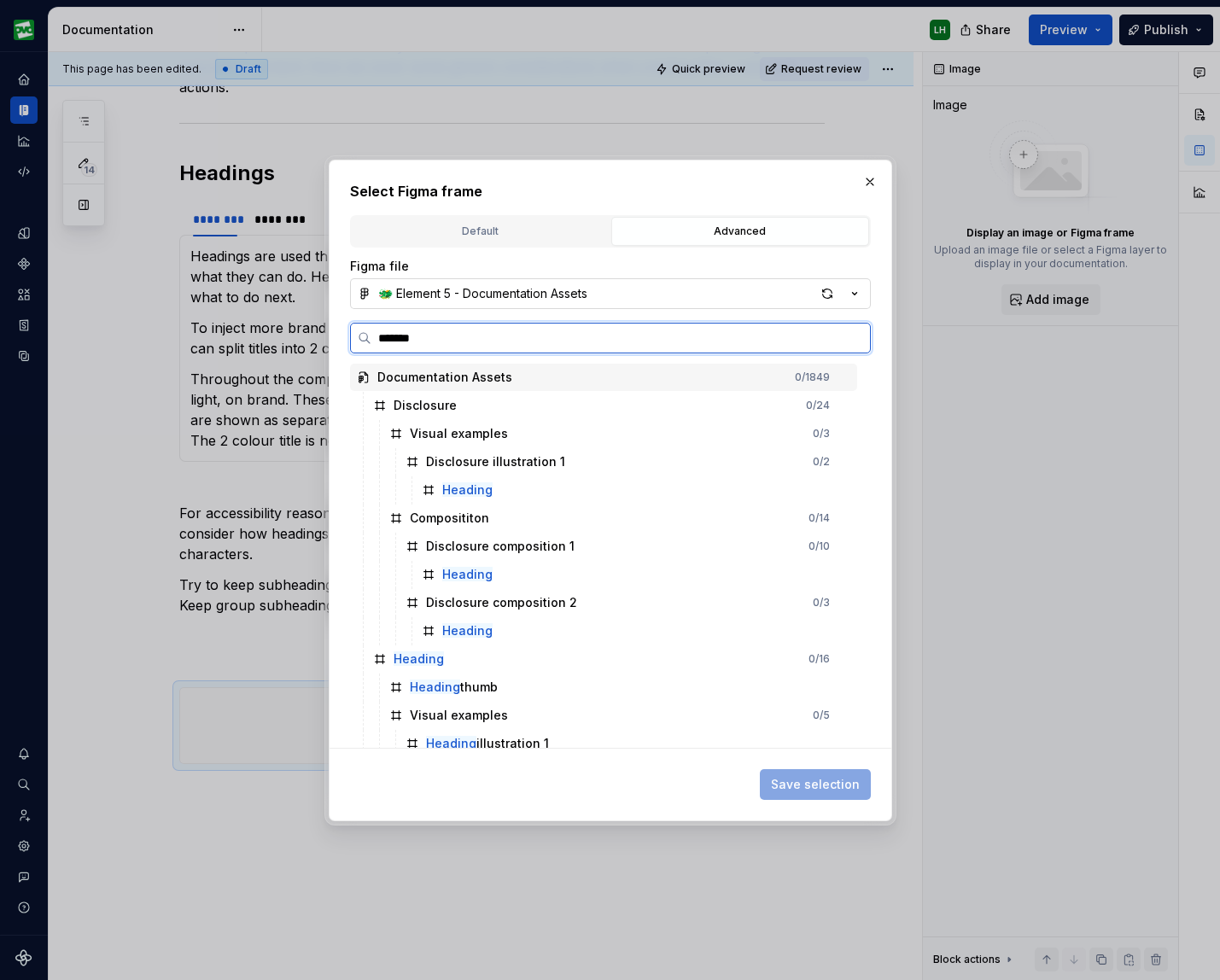
type input "********"
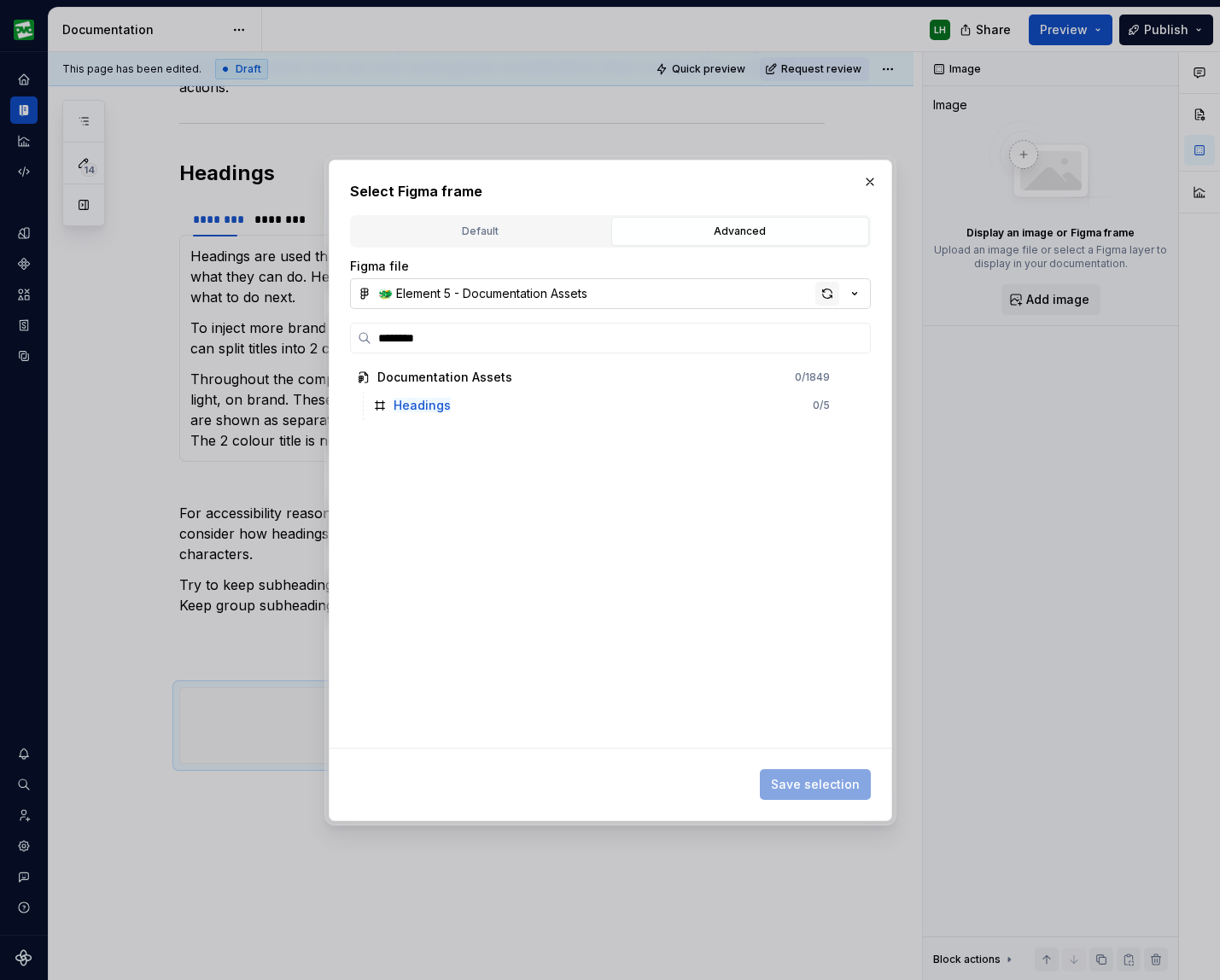
click at [833, 294] on div "button" at bounding box center [827, 294] width 24 height 24
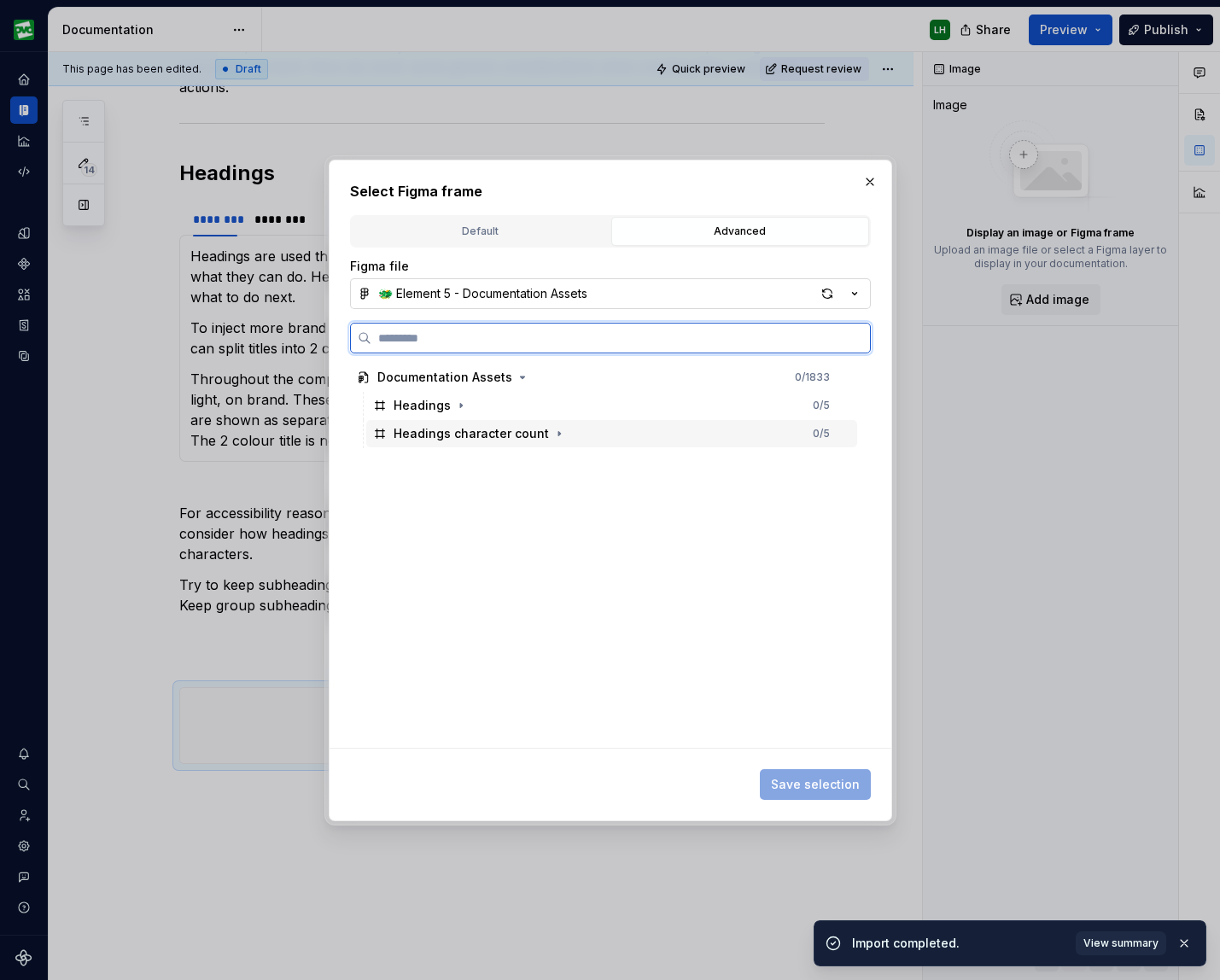
click at [521, 434] on div "Headings character count" at bounding box center [472, 433] width 156 height 17
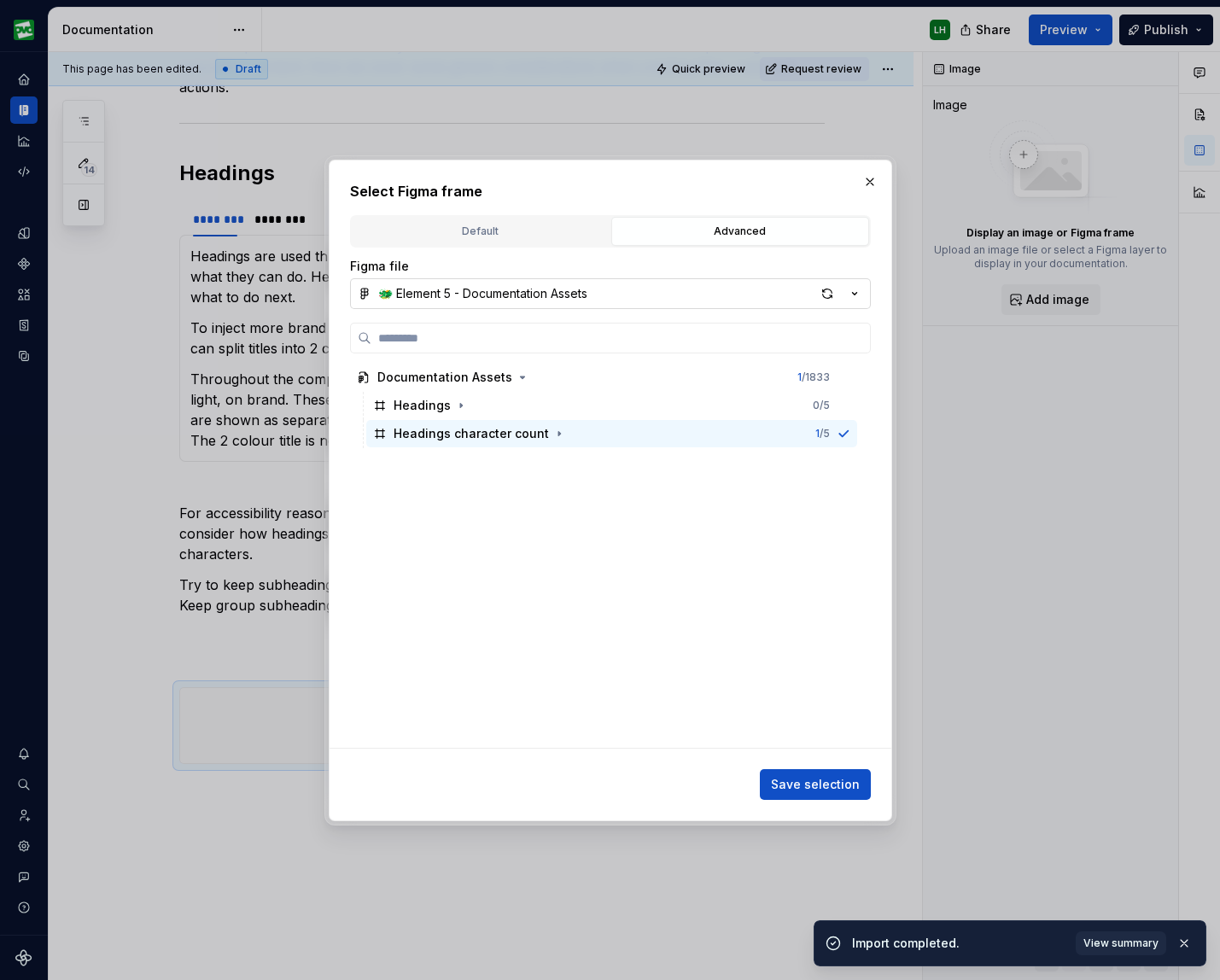
click at [823, 797] on button "Save selection" at bounding box center [815, 784] width 111 height 30
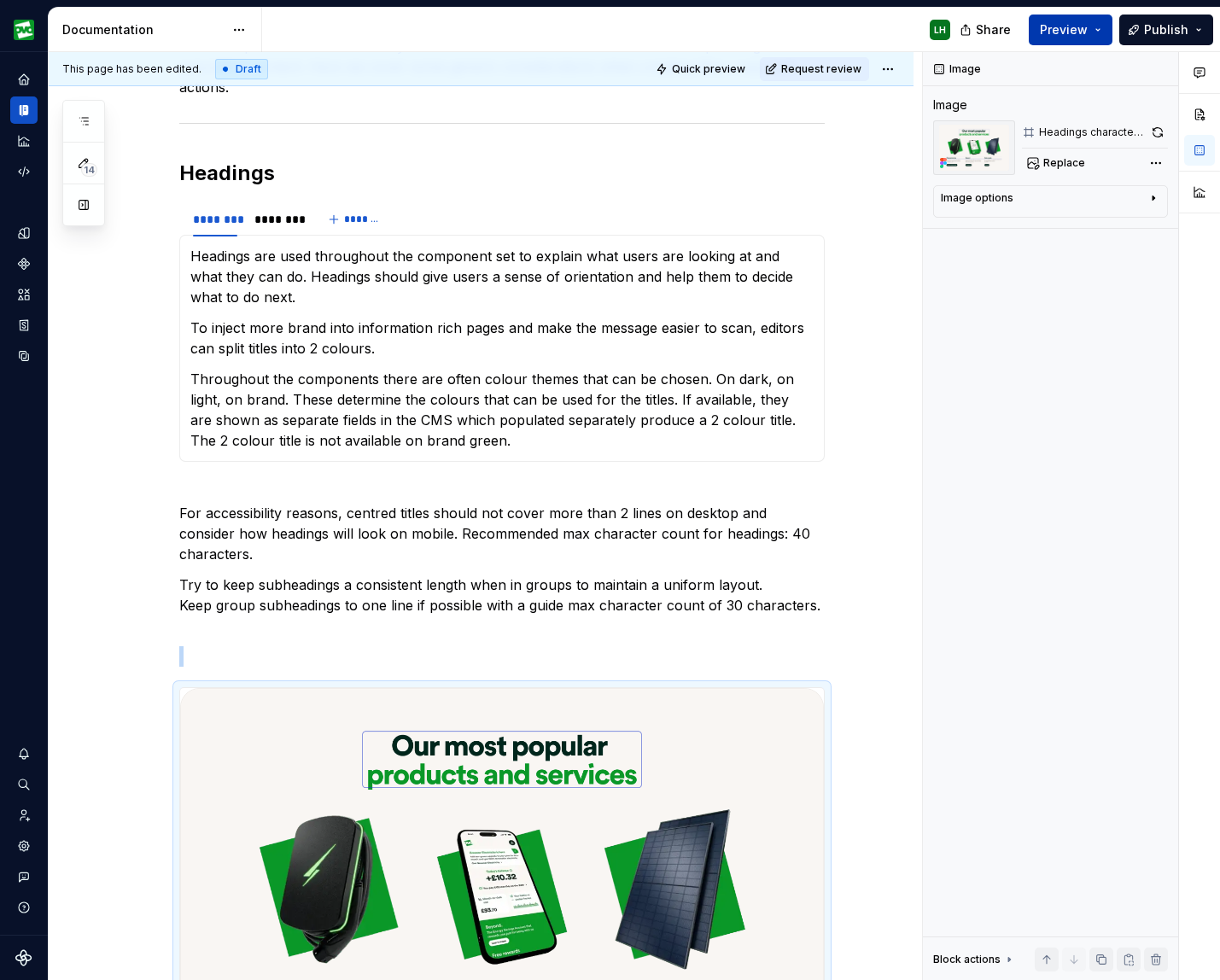
drag, startPoint x: 1081, startPoint y: 28, endPoint x: 1083, endPoint y: 44, distance: 16.1
click at [1076, 28] on span "Preview" at bounding box center [1062, 30] width 47 height 17
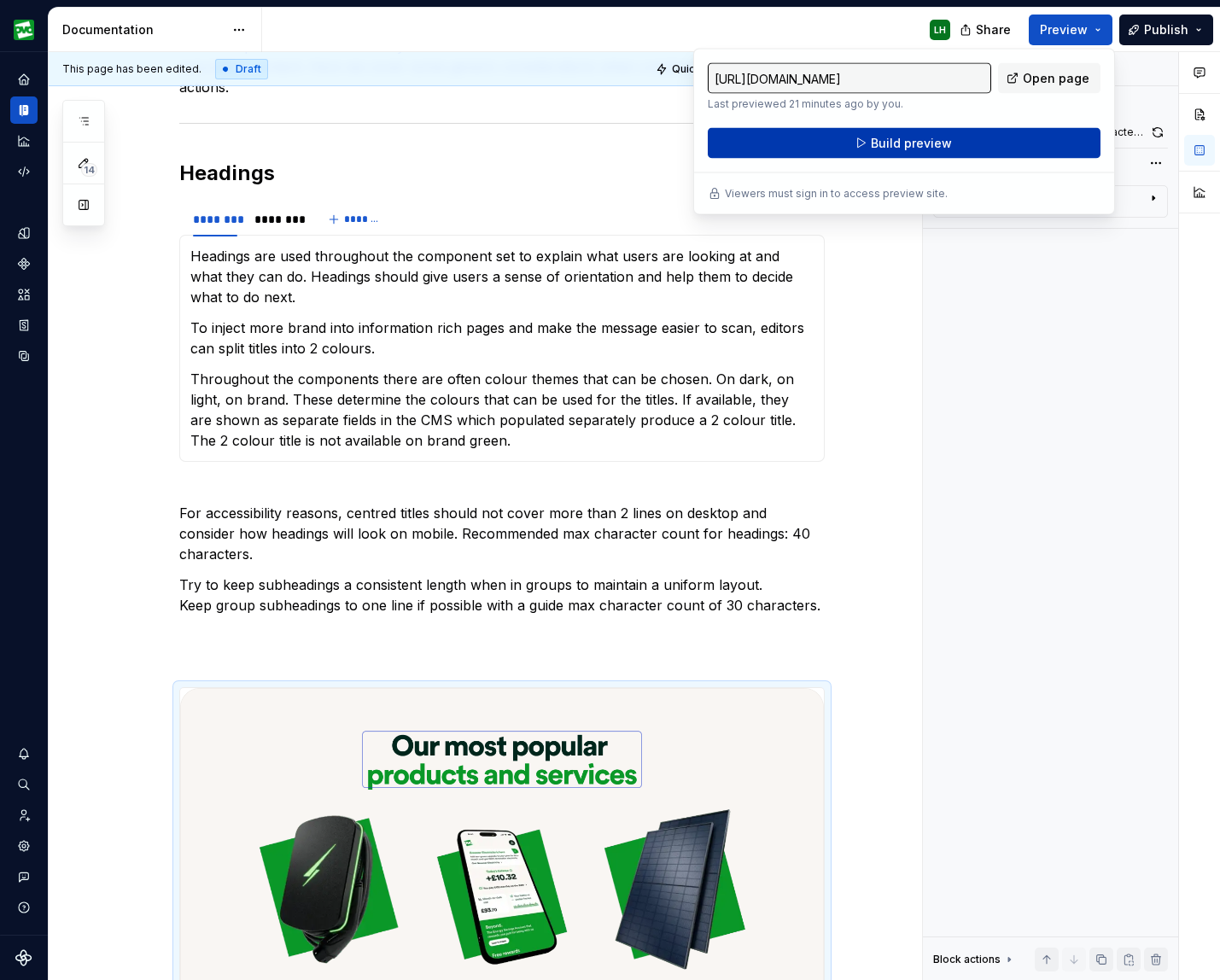
click at [999, 146] on button "Build preview" at bounding box center [903, 143] width 393 height 30
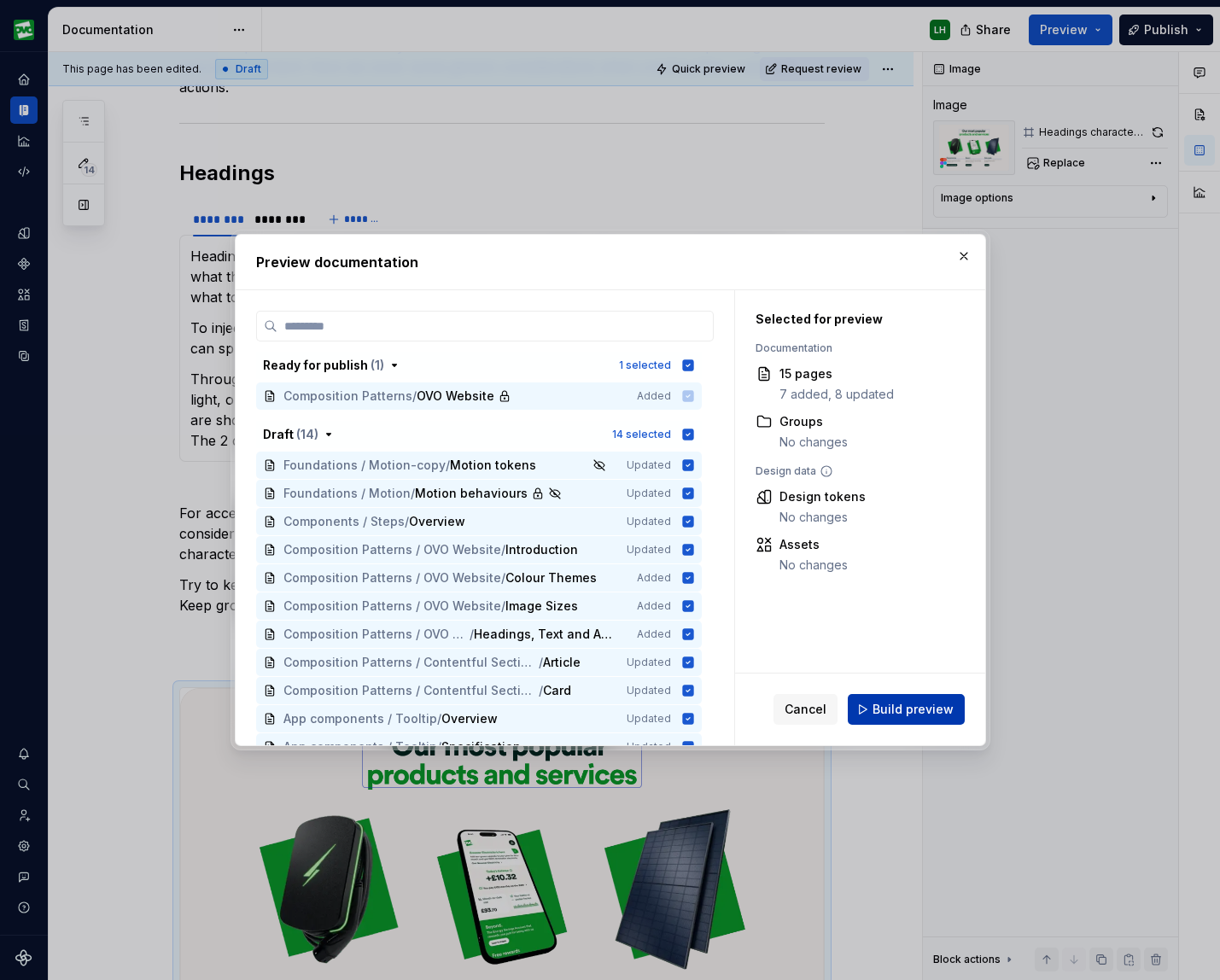
click at [917, 708] on span "Build preview" at bounding box center [912, 709] width 81 height 17
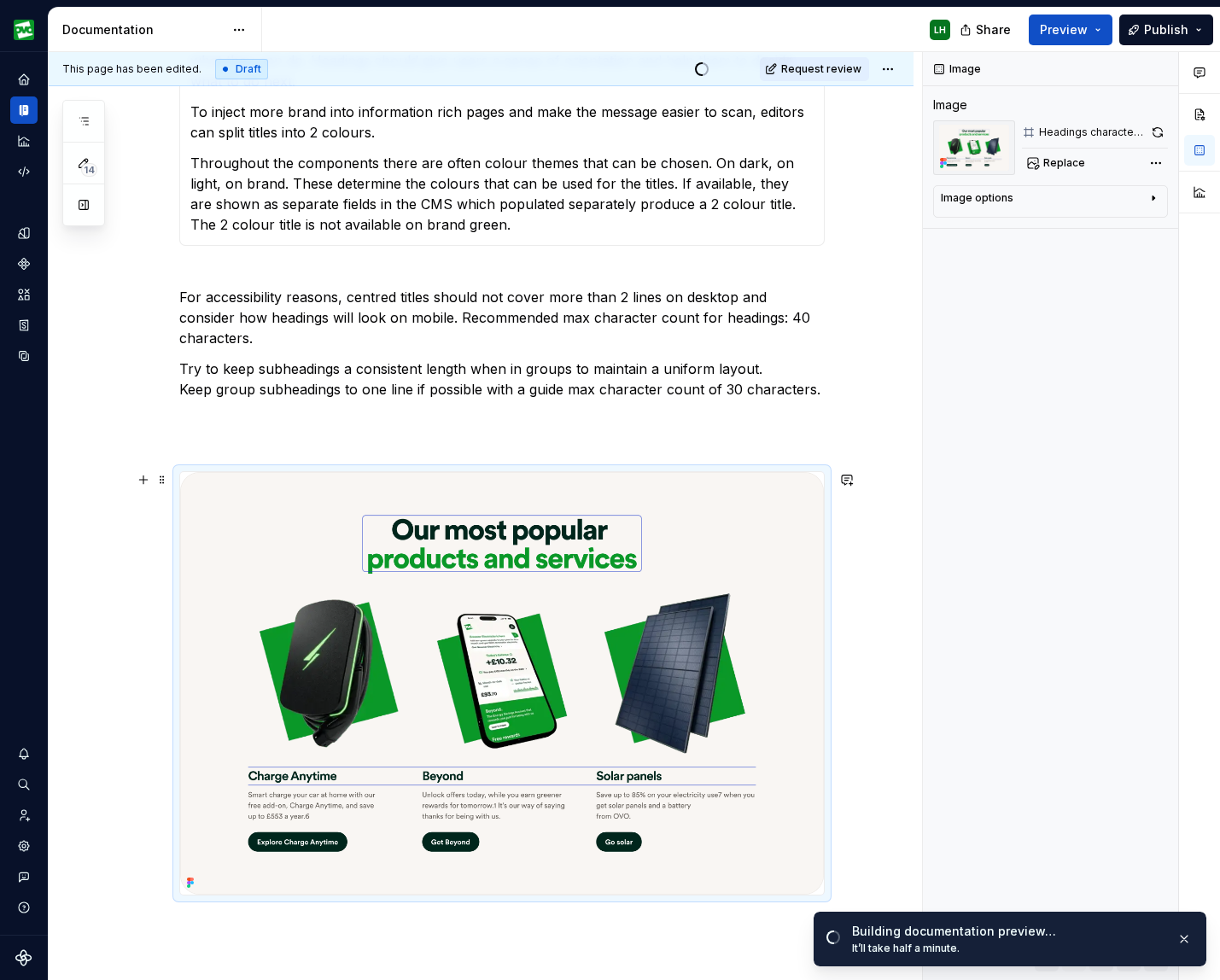
scroll to position [578, 0]
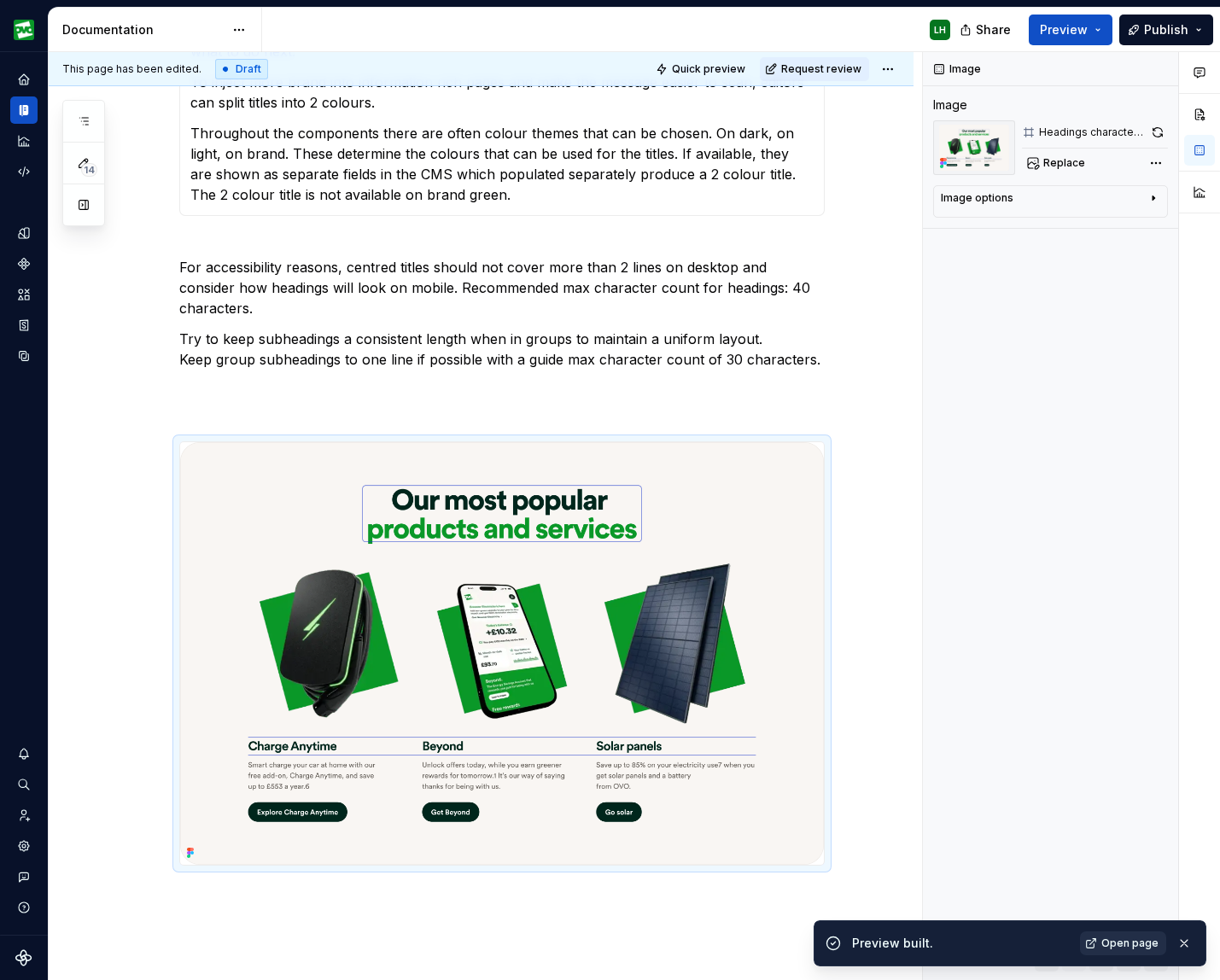
click at [1076, 945] on span "Open page" at bounding box center [1130, 942] width 57 height 13
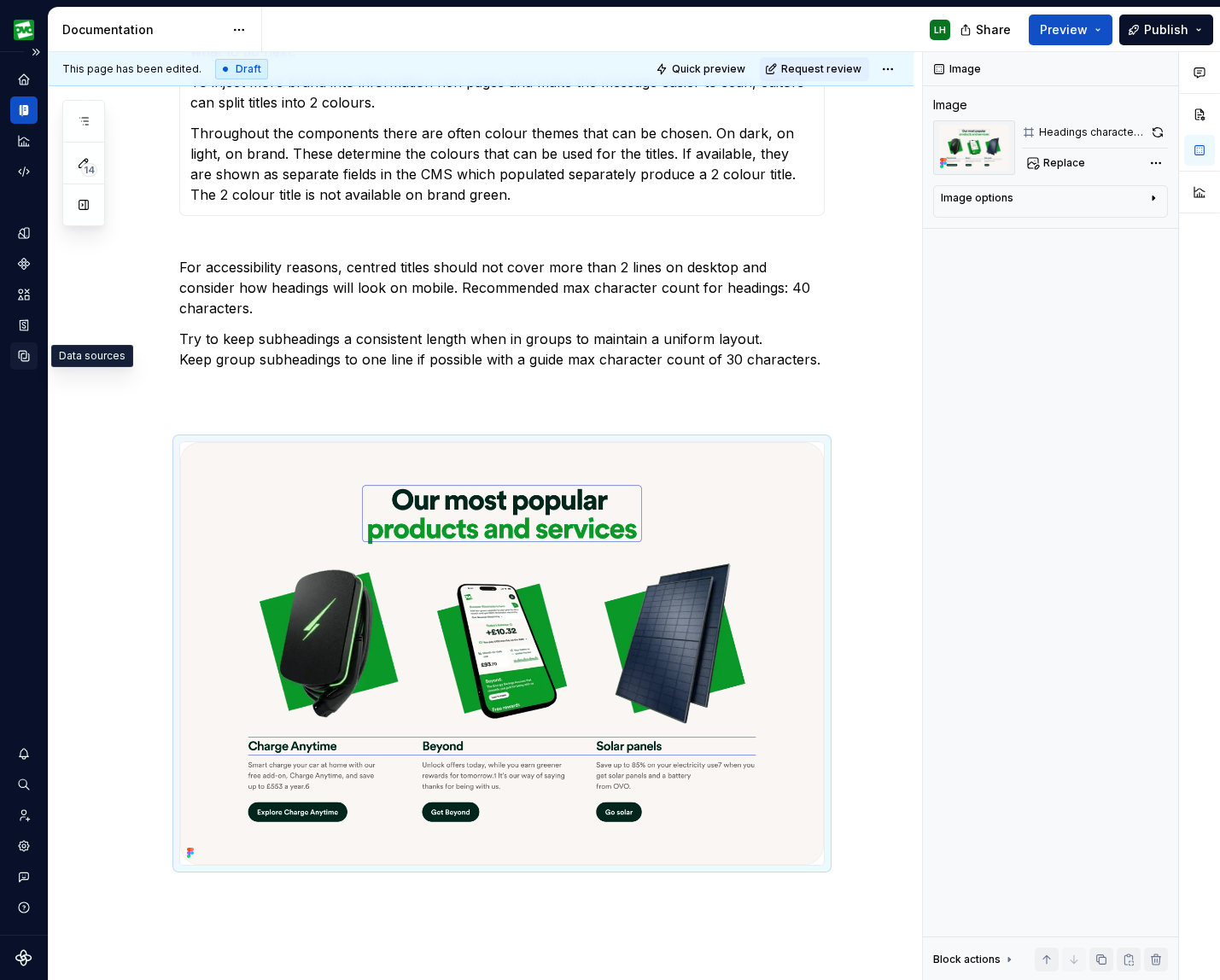
click at [22, 362] on icon "Data sources" at bounding box center [23, 355] width 15 height 15
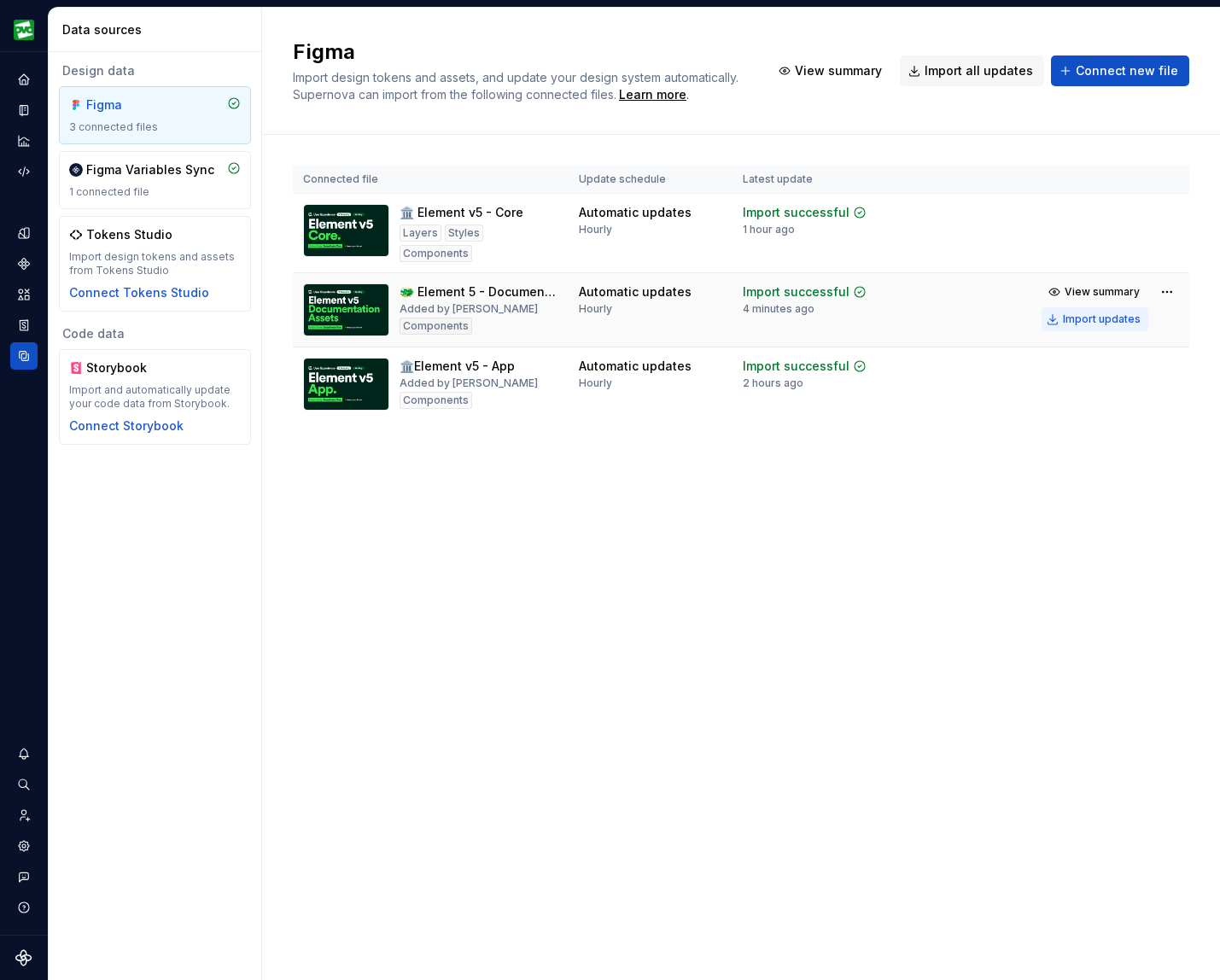
click at [1076, 320] on button "Import updates" at bounding box center [1094, 319] width 107 height 24
click at [1076, 318] on div "Import updates" at bounding box center [1101, 319] width 78 height 13
click at [16, 114] on icon "Documentation" at bounding box center [23, 109] width 15 height 15
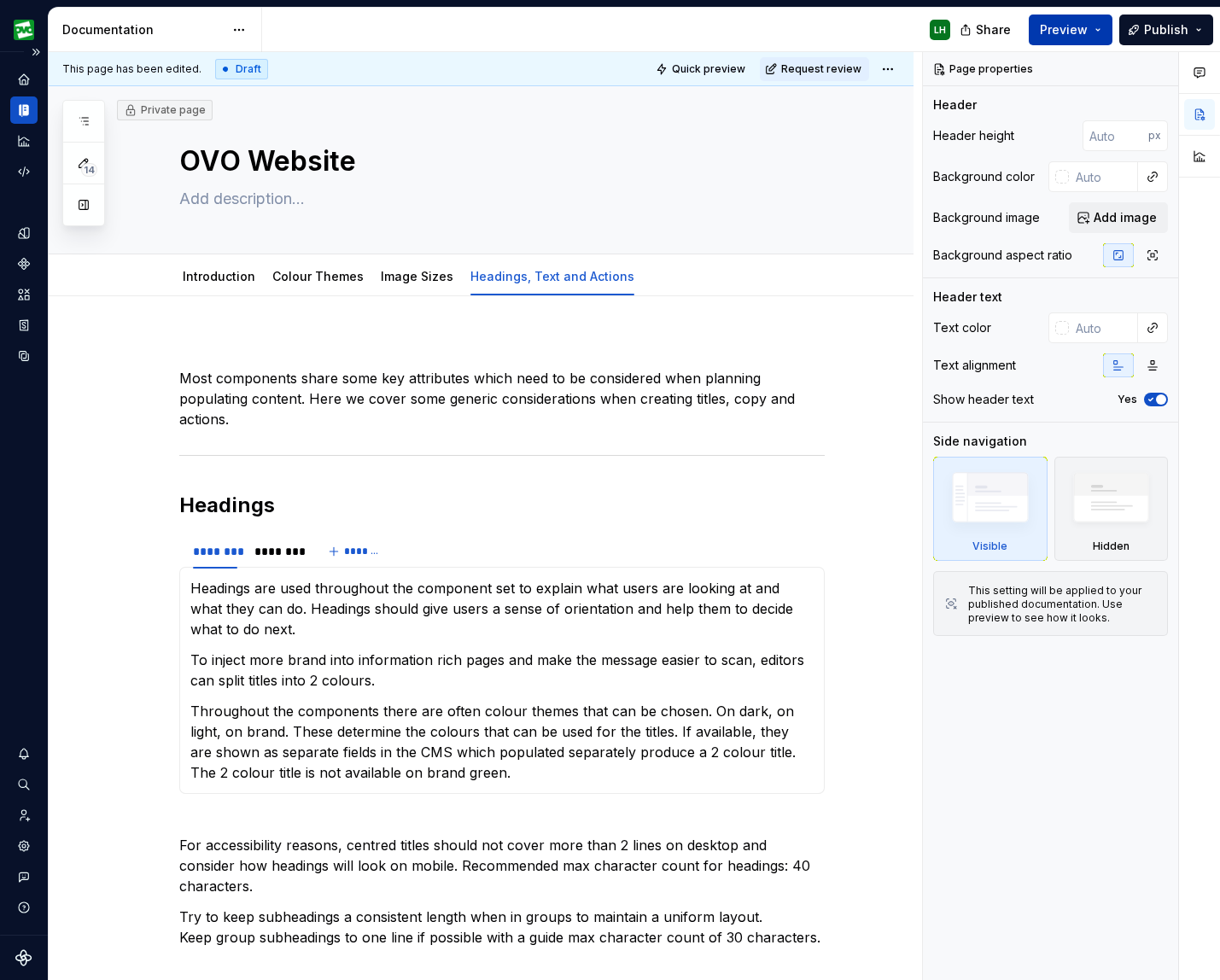
click at [1076, 37] on span "Preview" at bounding box center [1062, 30] width 47 height 17
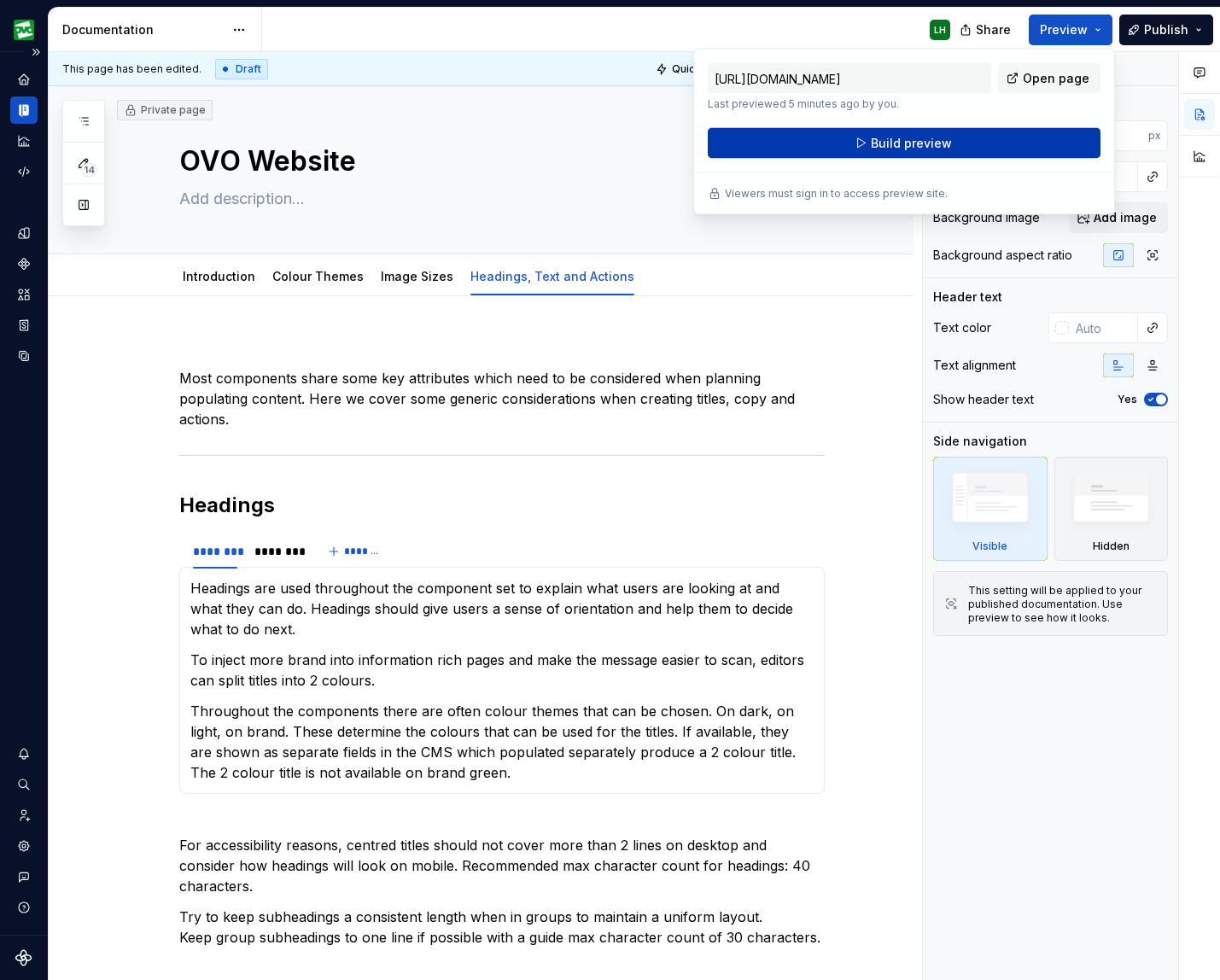
click at [1010, 143] on button "Build preview" at bounding box center [903, 143] width 393 height 30
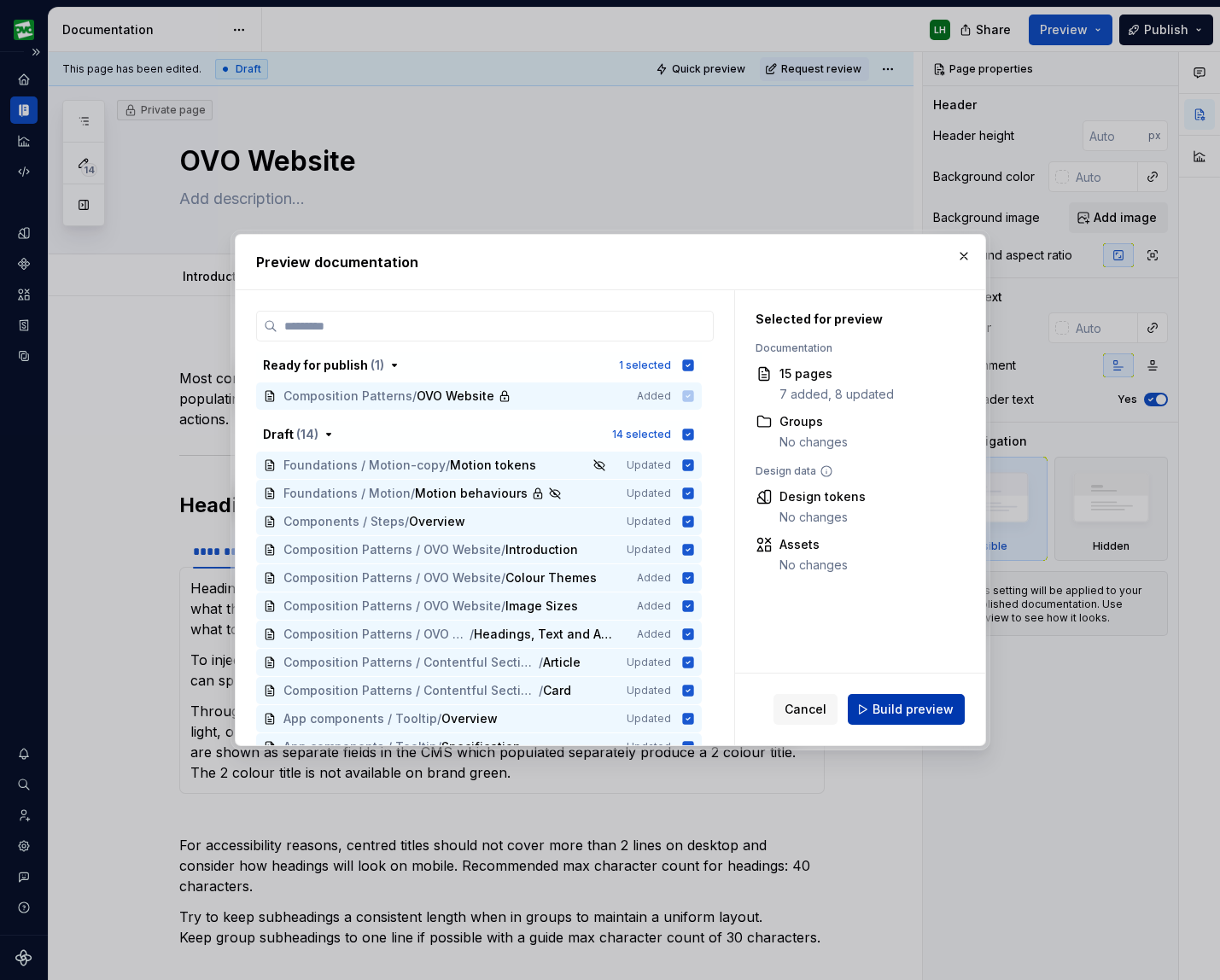
click at [941, 714] on span "Build preview" at bounding box center [912, 709] width 81 height 17
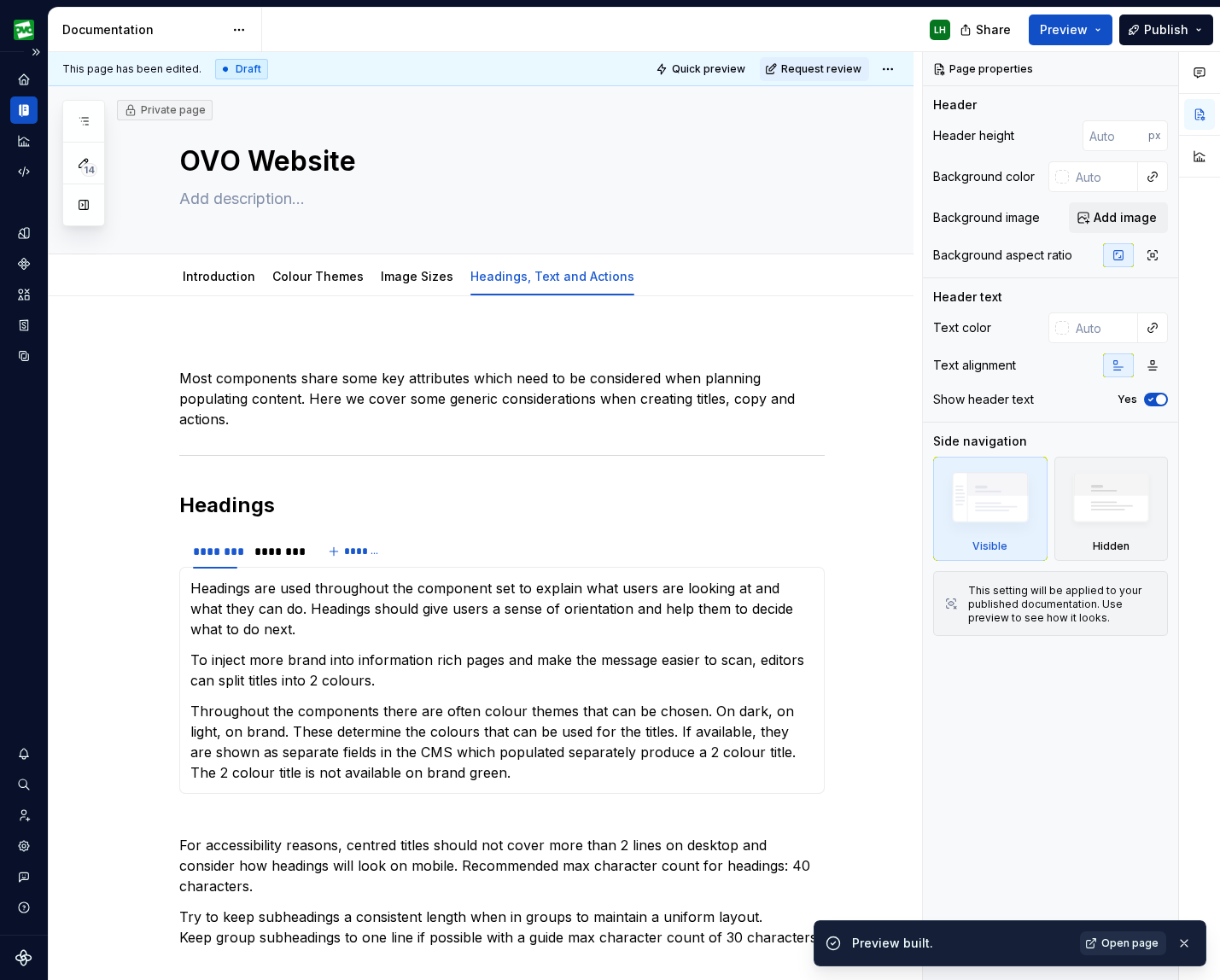
click at [1076, 940] on span "Open page" at bounding box center [1130, 942] width 57 height 13
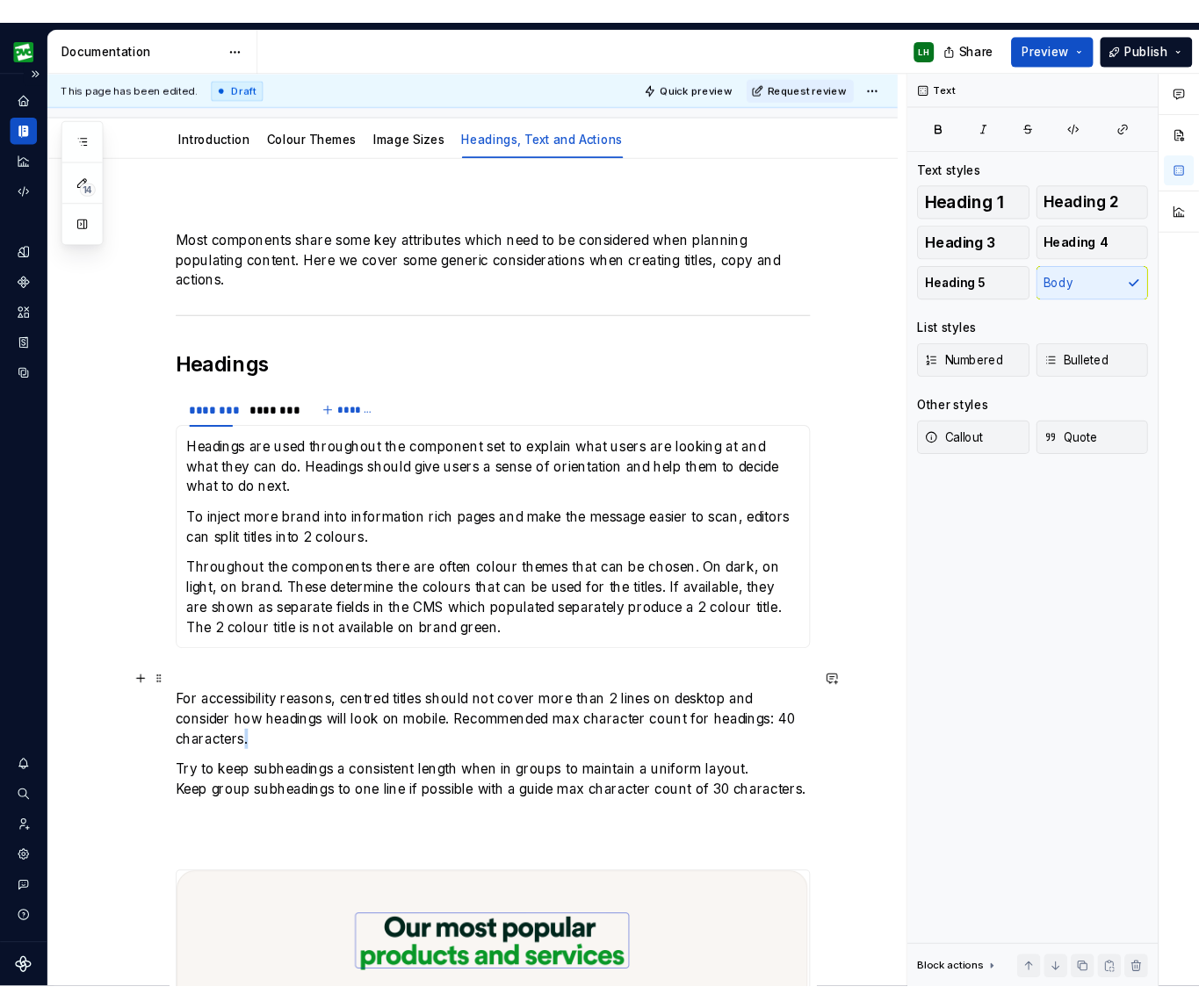
scroll to position [163, 0]
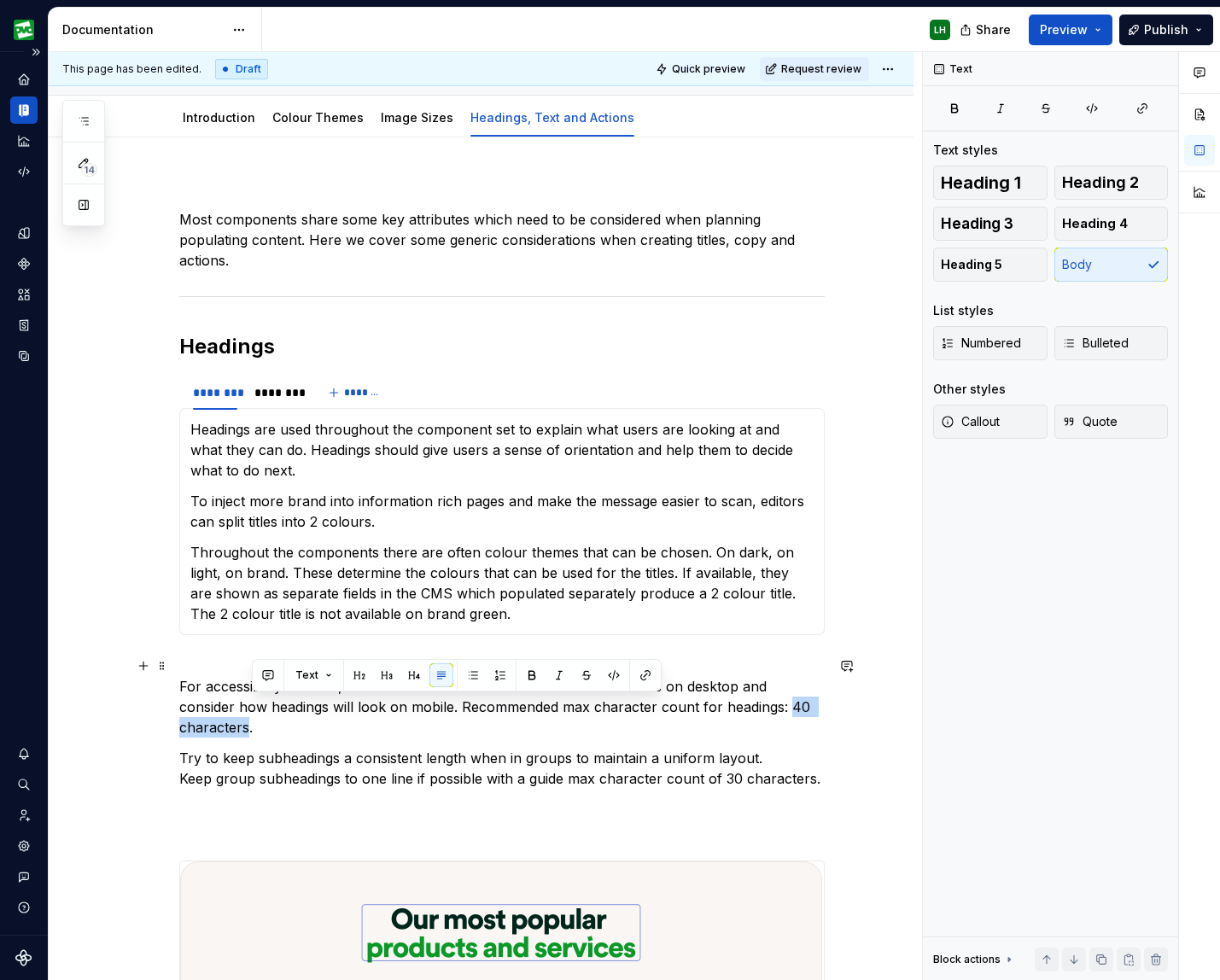
drag, startPoint x: 252, startPoint y: 728, endPoint x: 793, endPoint y: 703, distance: 541.6
click at [793, 703] on p "For accessibility reasons, centred titles should not cover more than 2 lines on…" at bounding box center [501, 696] width 645 height 82
click at [528, 684] on button "button" at bounding box center [532, 675] width 24 height 24
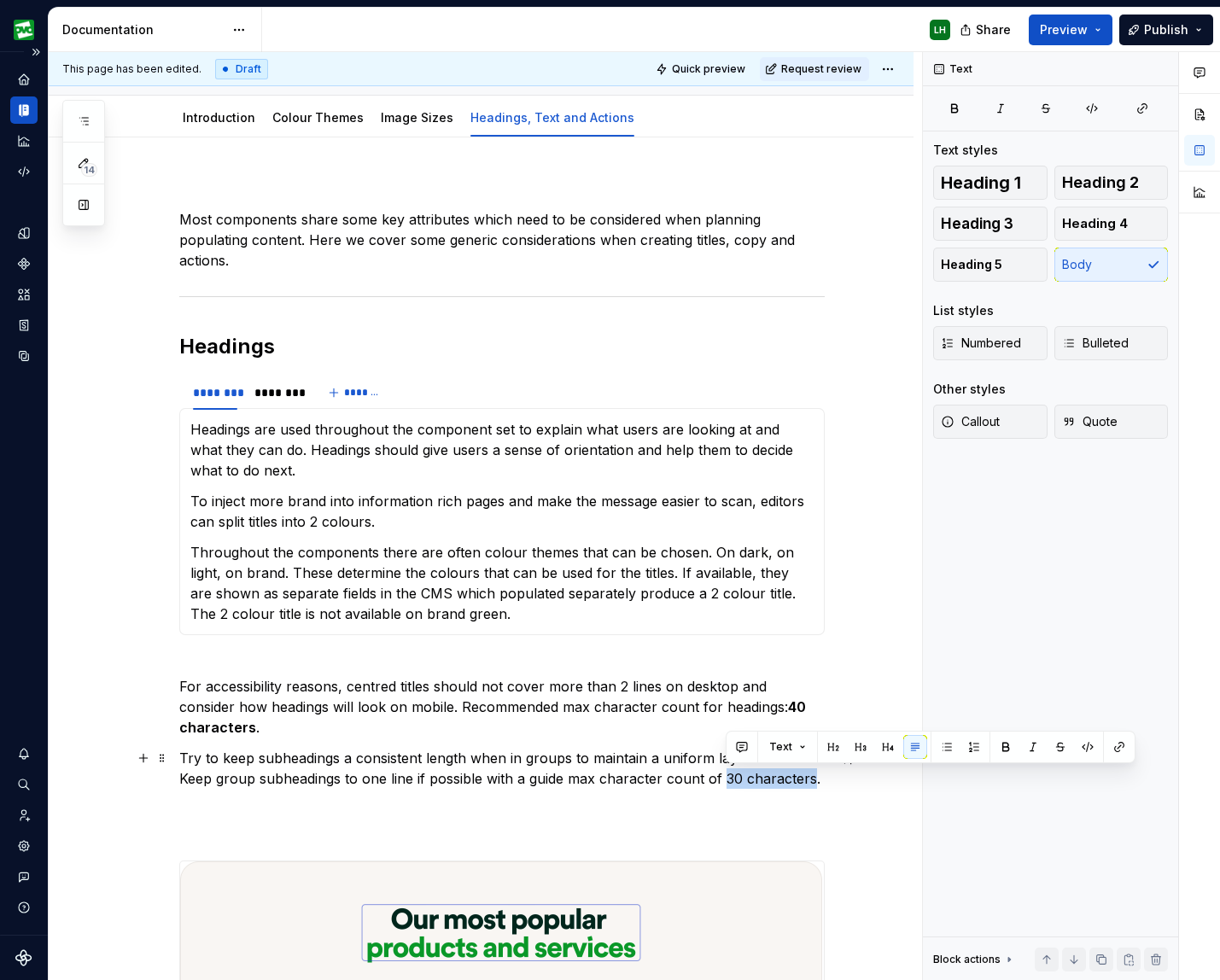
drag, startPoint x: 728, startPoint y: 778, endPoint x: 816, endPoint y: 776, distance: 88.0
click at [815, 776] on p "Try to keep subheadings a consistent length when in groups to maintain a unifor…" at bounding box center [501, 778] width 645 height 62
click at [1010, 744] on button "button" at bounding box center [1005, 746] width 24 height 24
click at [667, 607] on p "Throughout the components there are often colour themes that can be chosen. On …" at bounding box center [502, 583] width 623 height 82
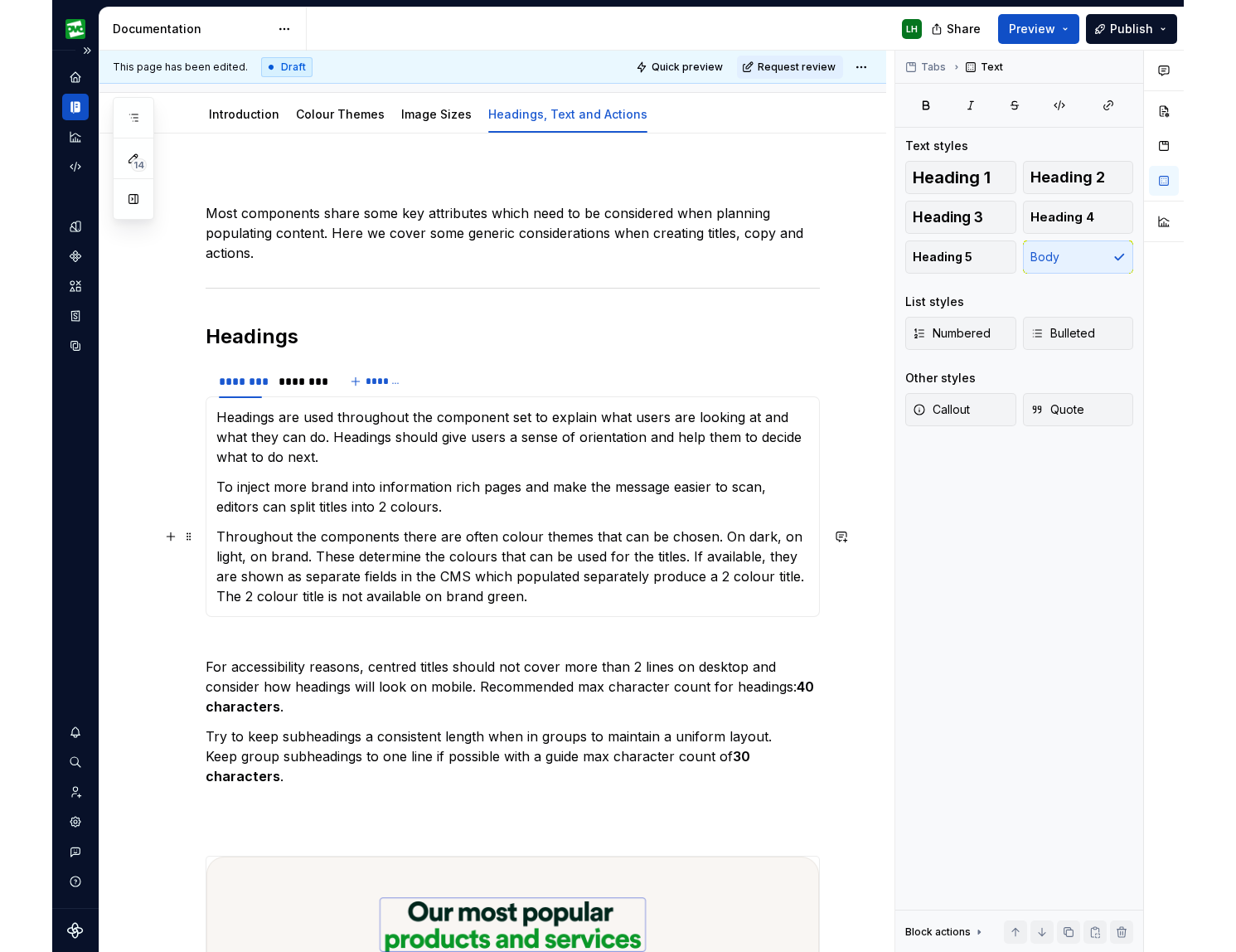
scroll to position [153, 0]
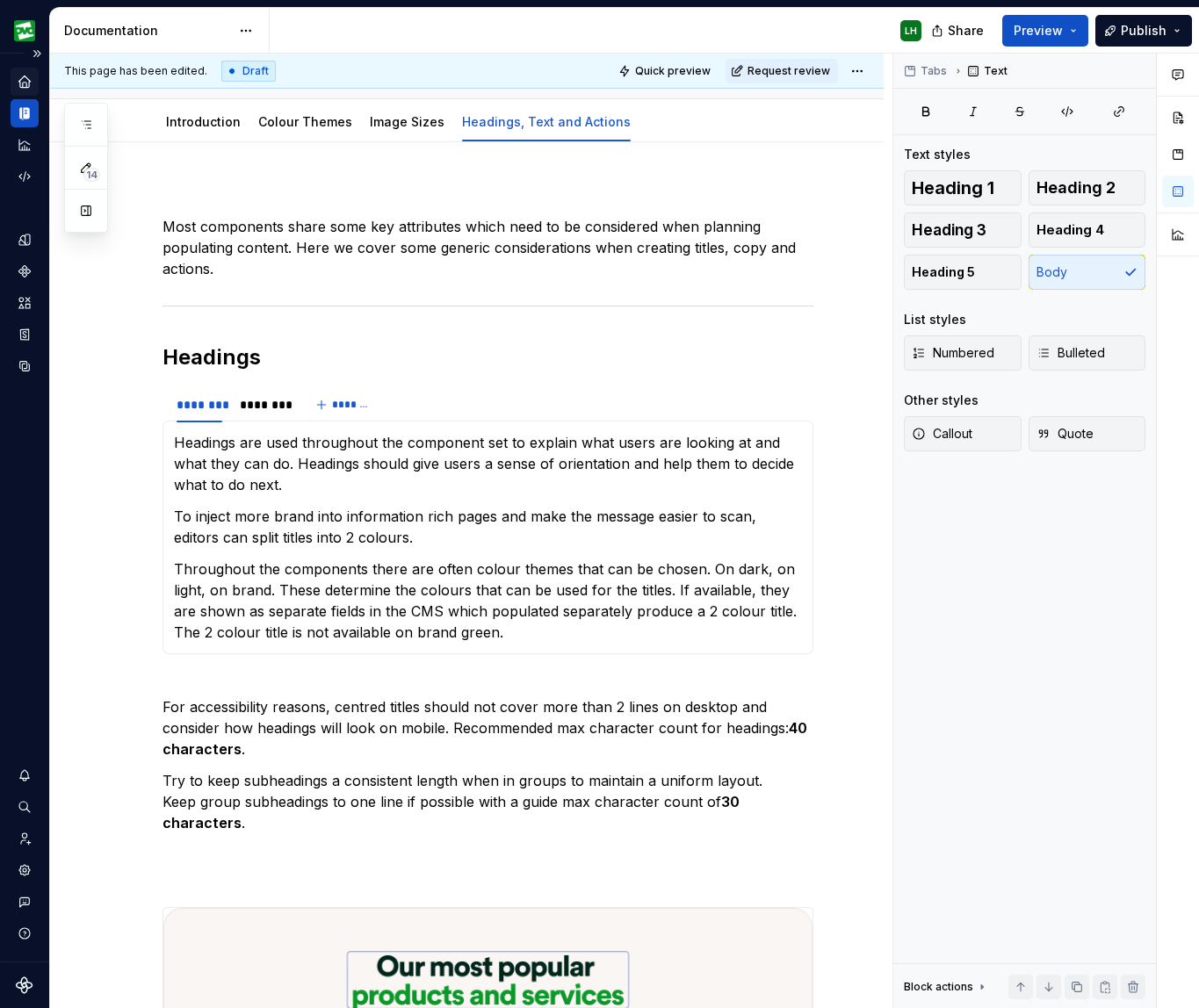
click at [22, 80] on icon "Home" at bounding box center [24, 81] width 11 height 11
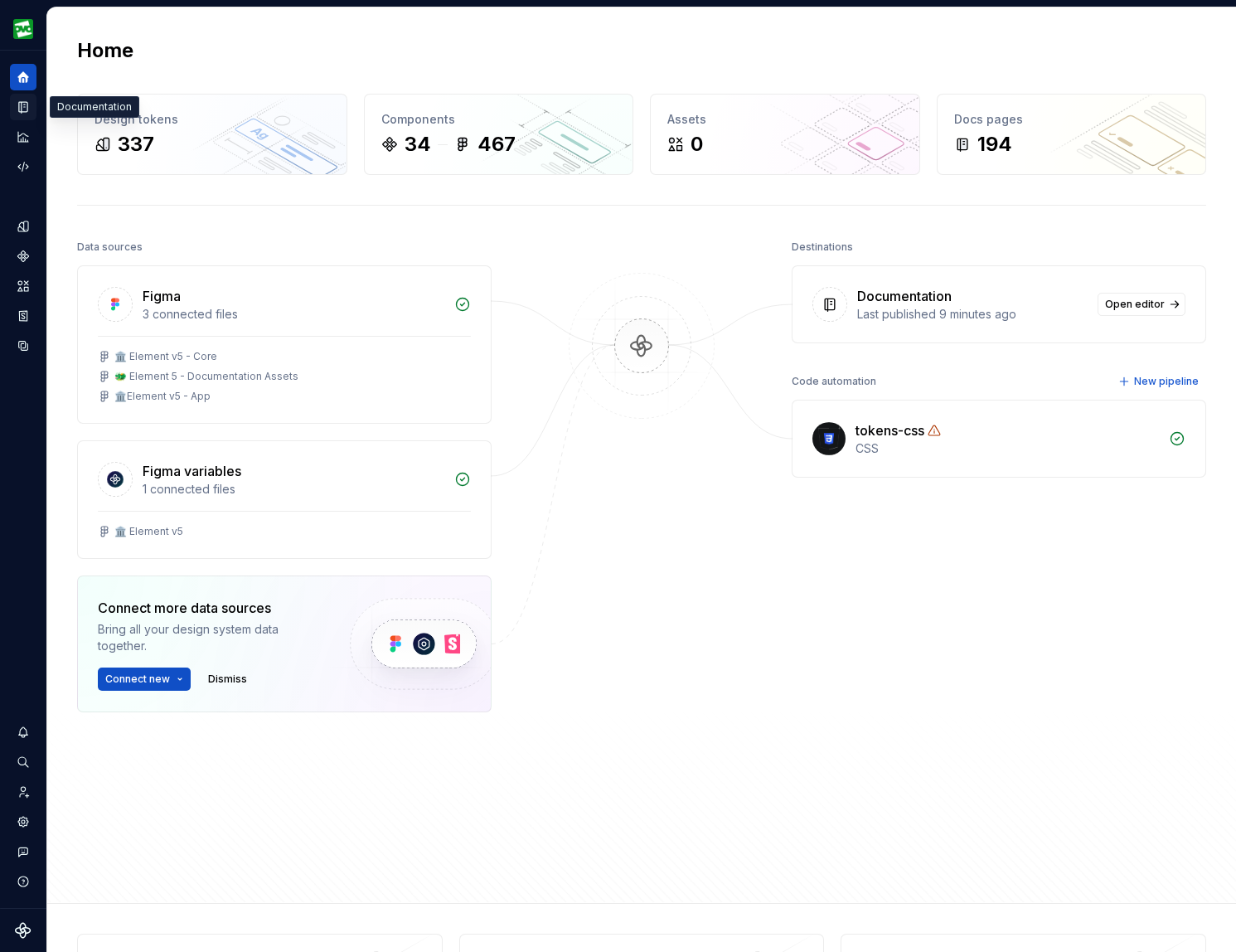
click at [23, 107] on icon "Documentation" at bounding box center [25, 107] width 7 height 9
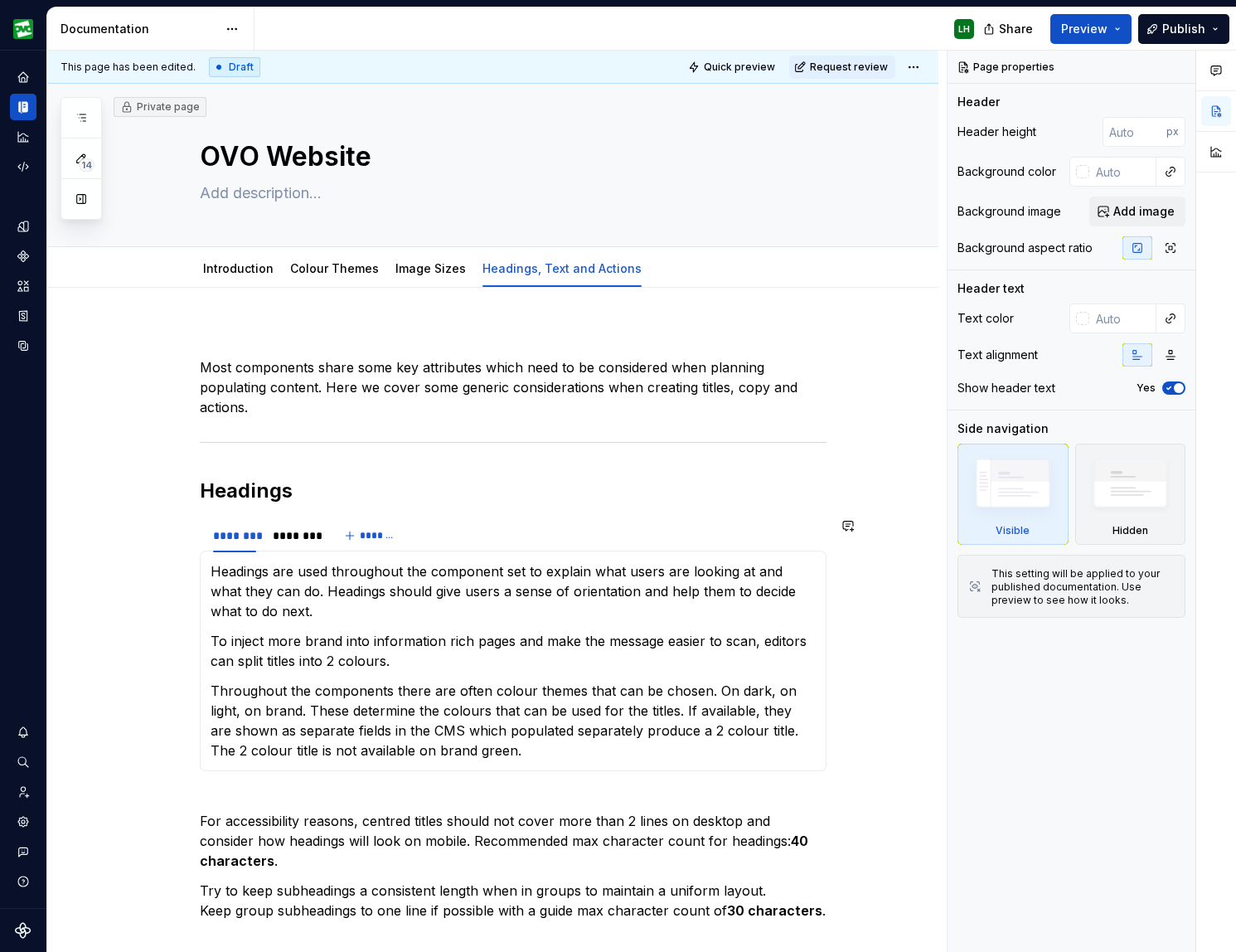
click at [47, 760] on div "This page has been edited. Draft Quick preview Request review Private page OVO …" at bounding box center [496, 501] width 900 height 902
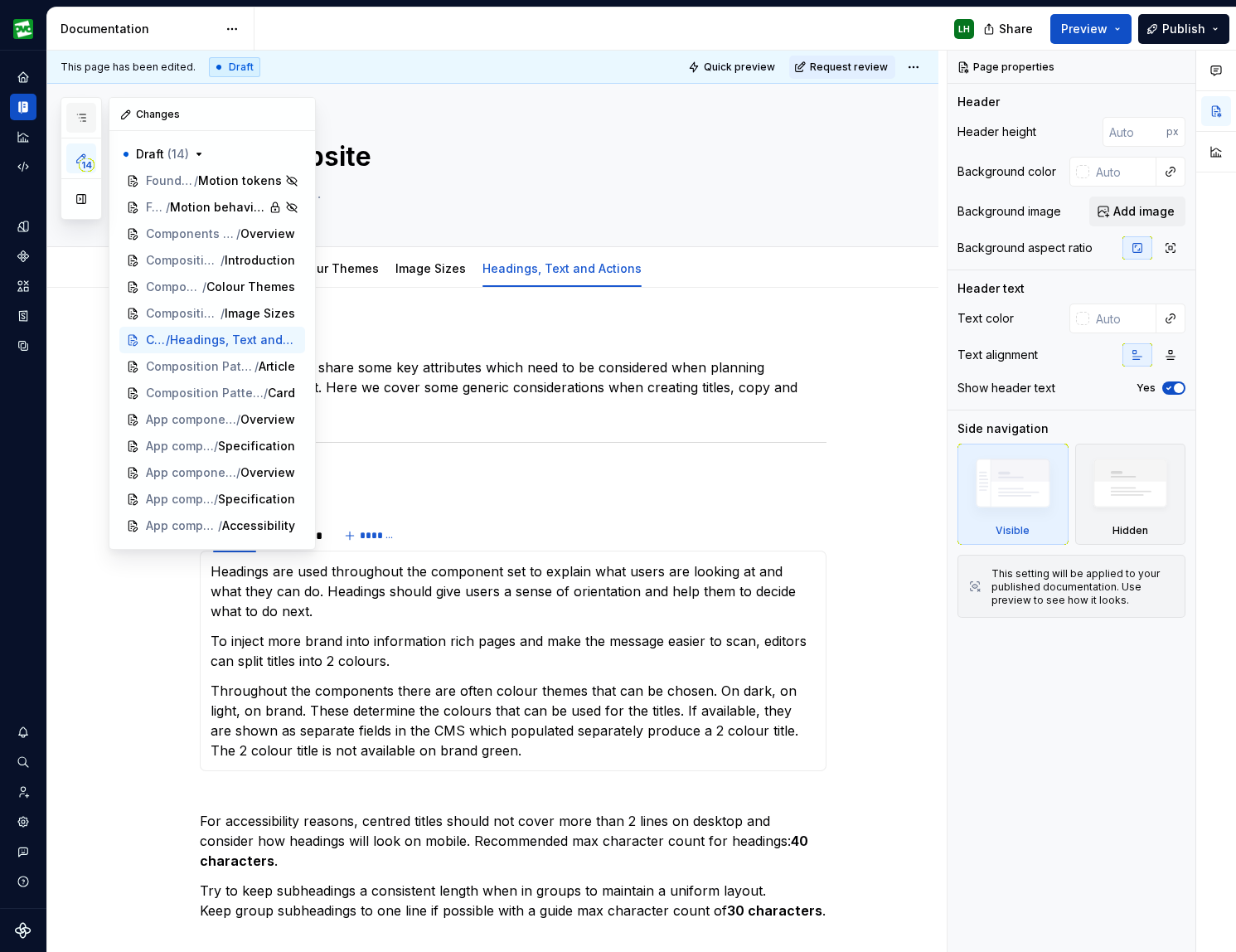
click at [80, 125] on button "button" at bounding box center [81, 117] width 30 height 30
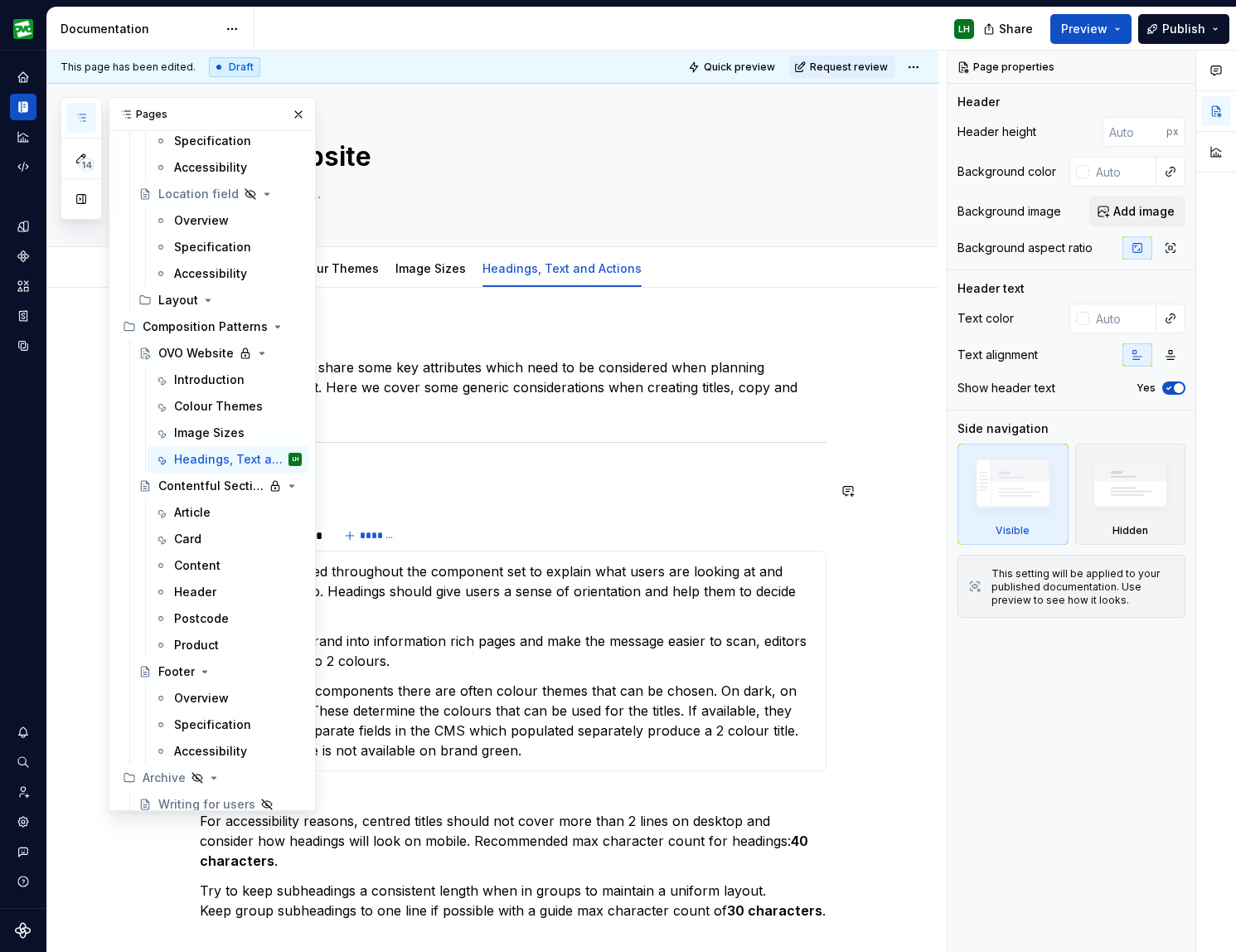
scroll to position [5775, 0]
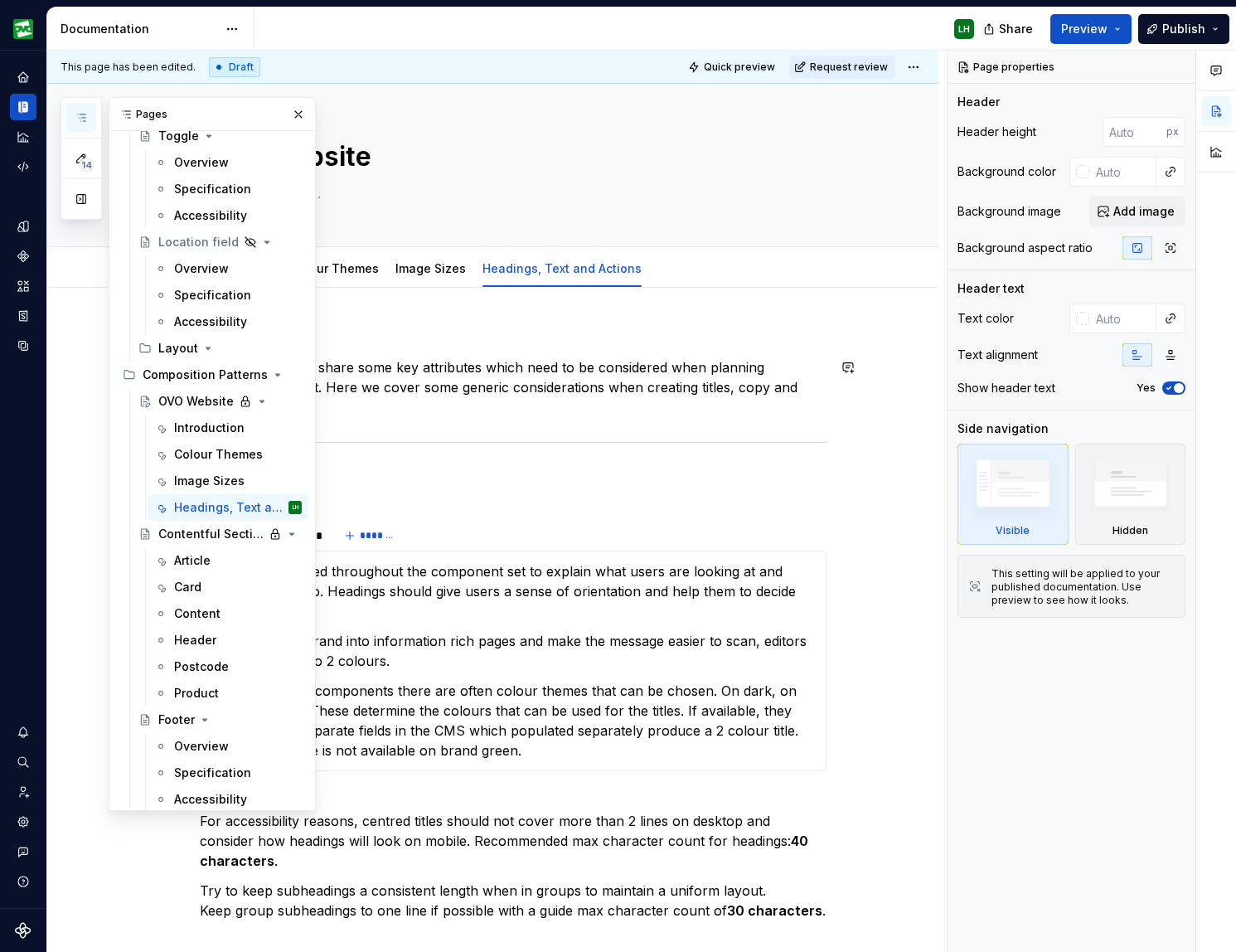
click at [0, 0] on button "Page tree" at bounding box center [0, 0] width 0 height 0
type textarea "*"
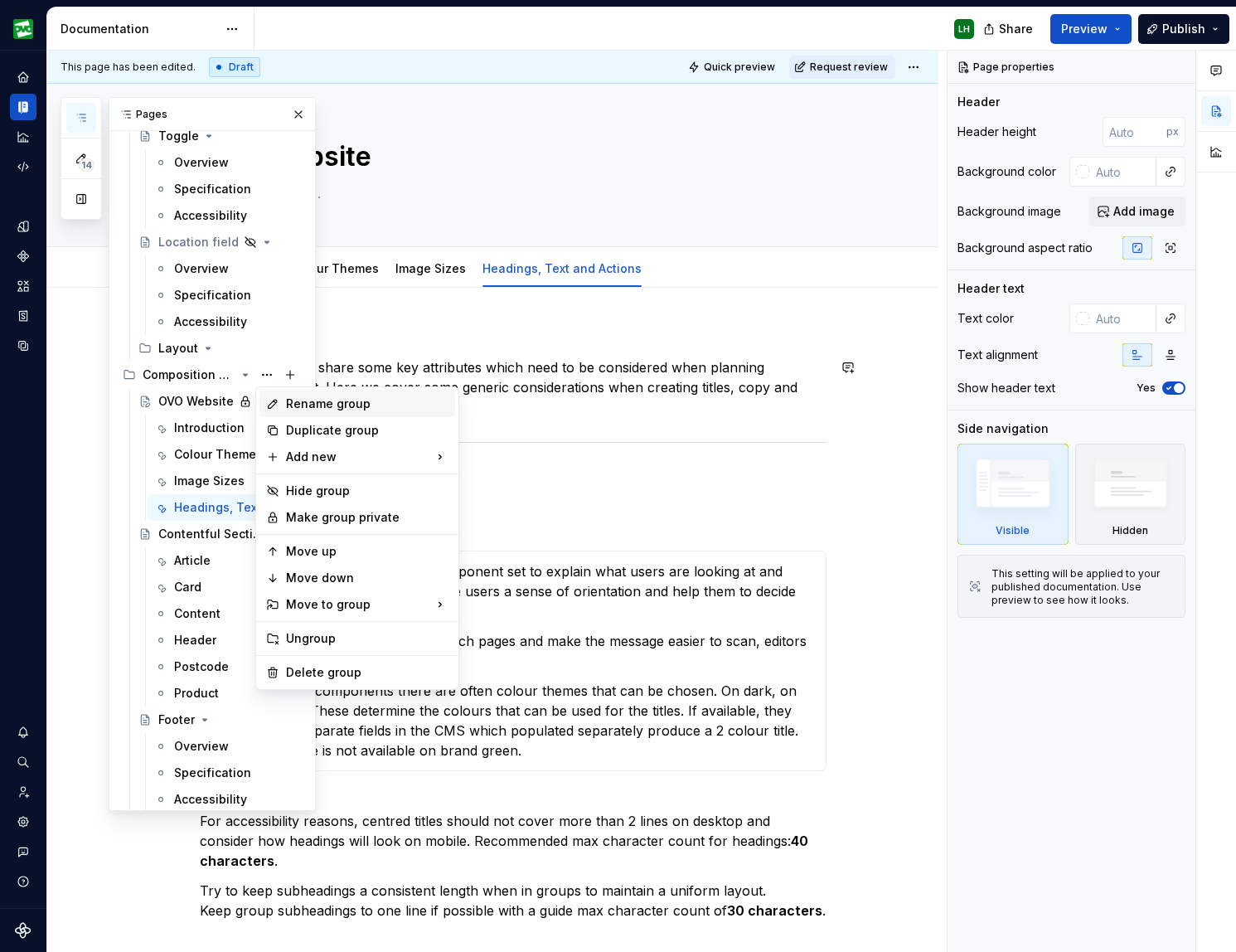
click at [294, 400] on div "Rename group" at bounding box center [367, 403] width 163 height 17
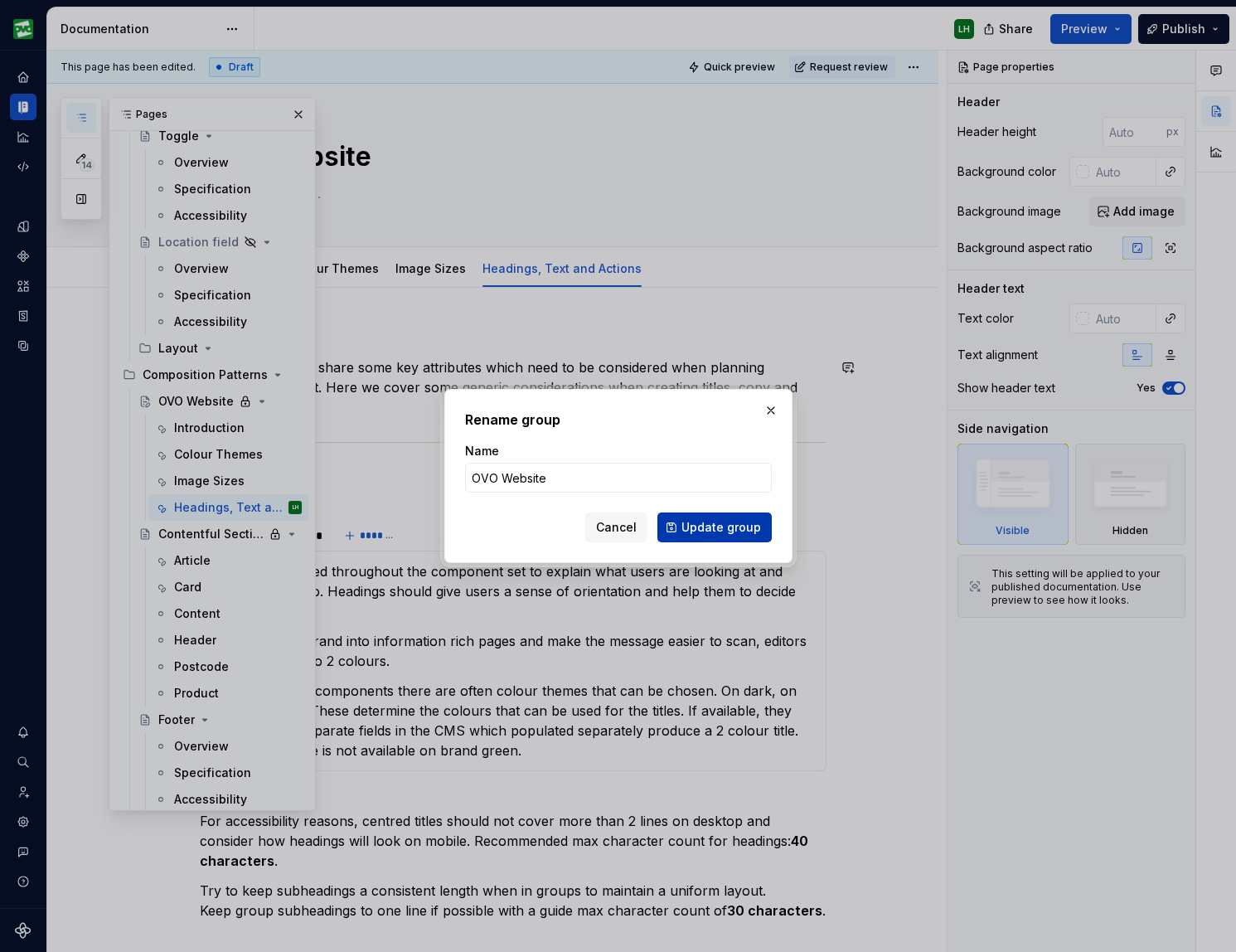
type input "OVO Website"
click at [710, 529] on span "Update group" at bounding box center [721, 527] width 80 height 17
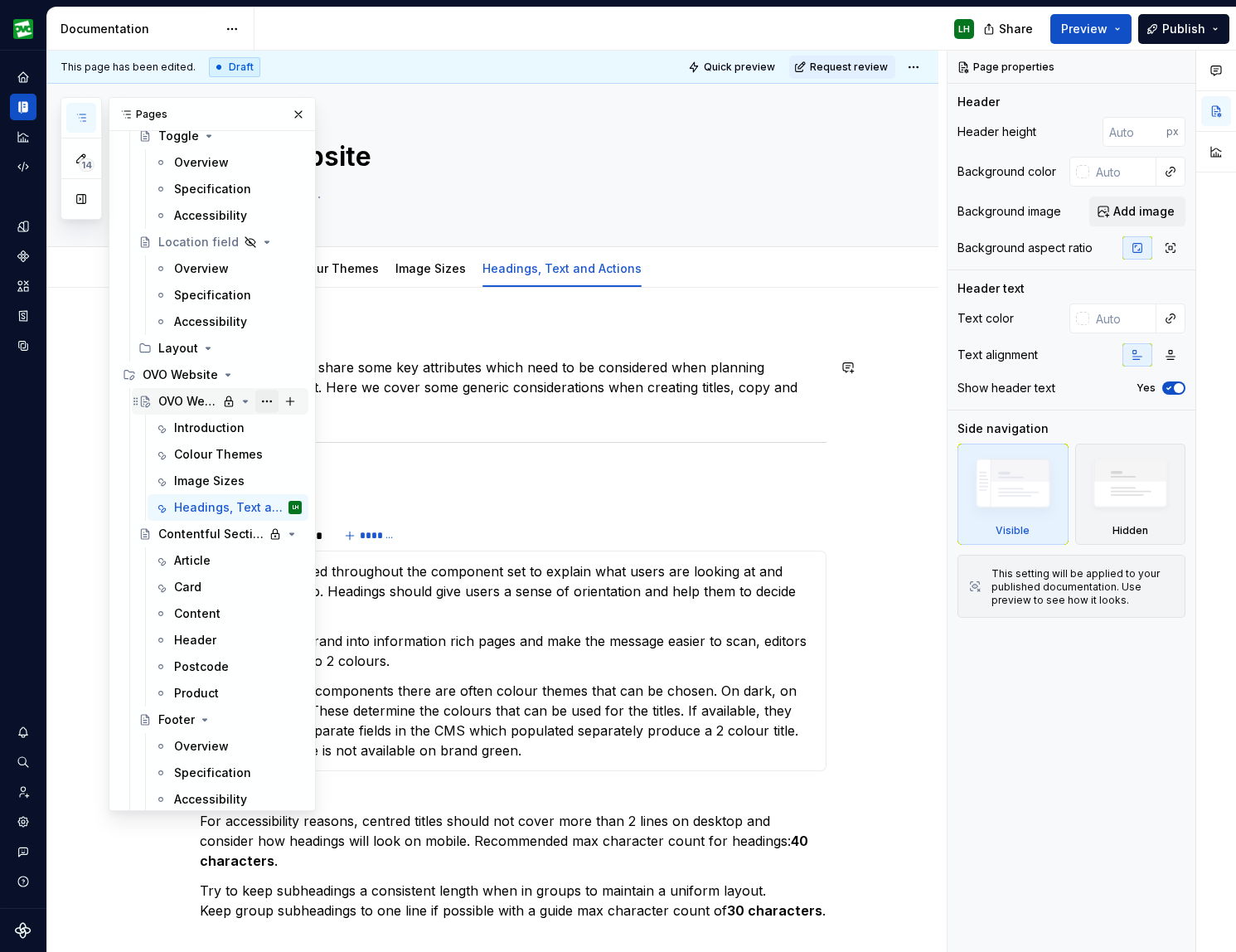
click at [269, 402] on button "Page tree" at bounding box center [267, 401] width 23 height 23
type textarea "*"
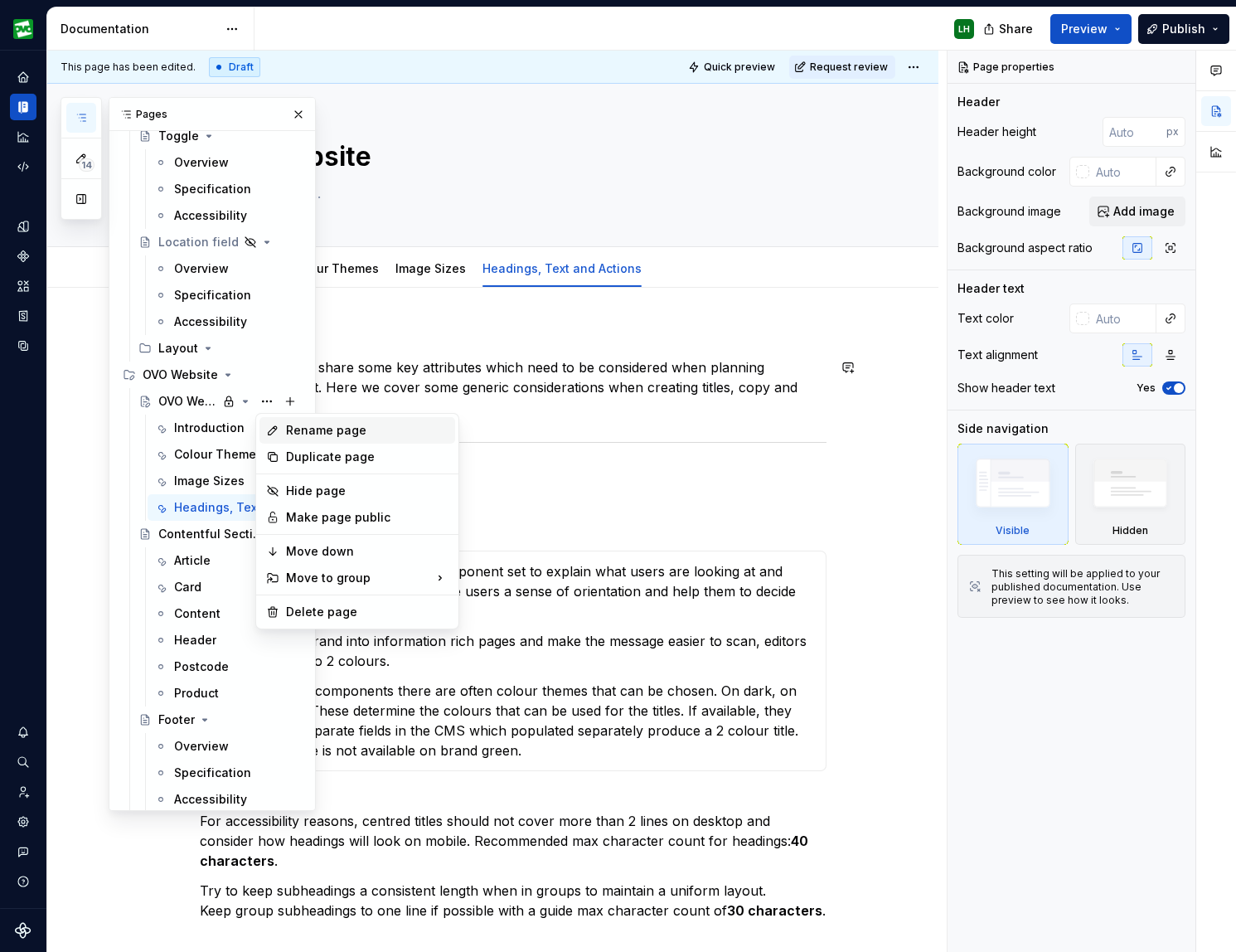
click at [307, 434] on div "Rename page" at bounding box center [367, 429] width 163 height 17
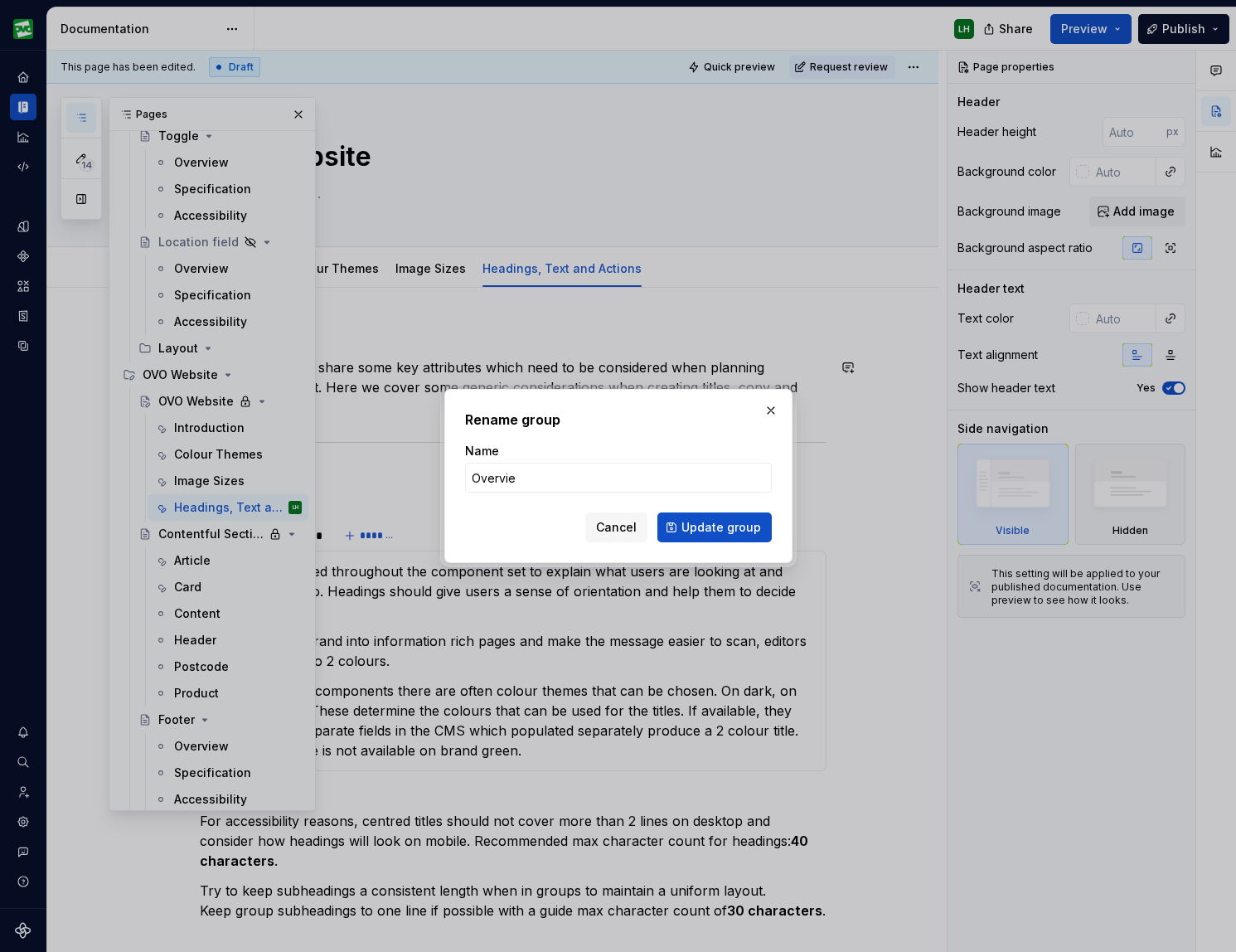
type input "Overview"
click button "Update group" at bounding box center [714, 527] width 115 height 30
type textarea "*"
type textarea "Overview"
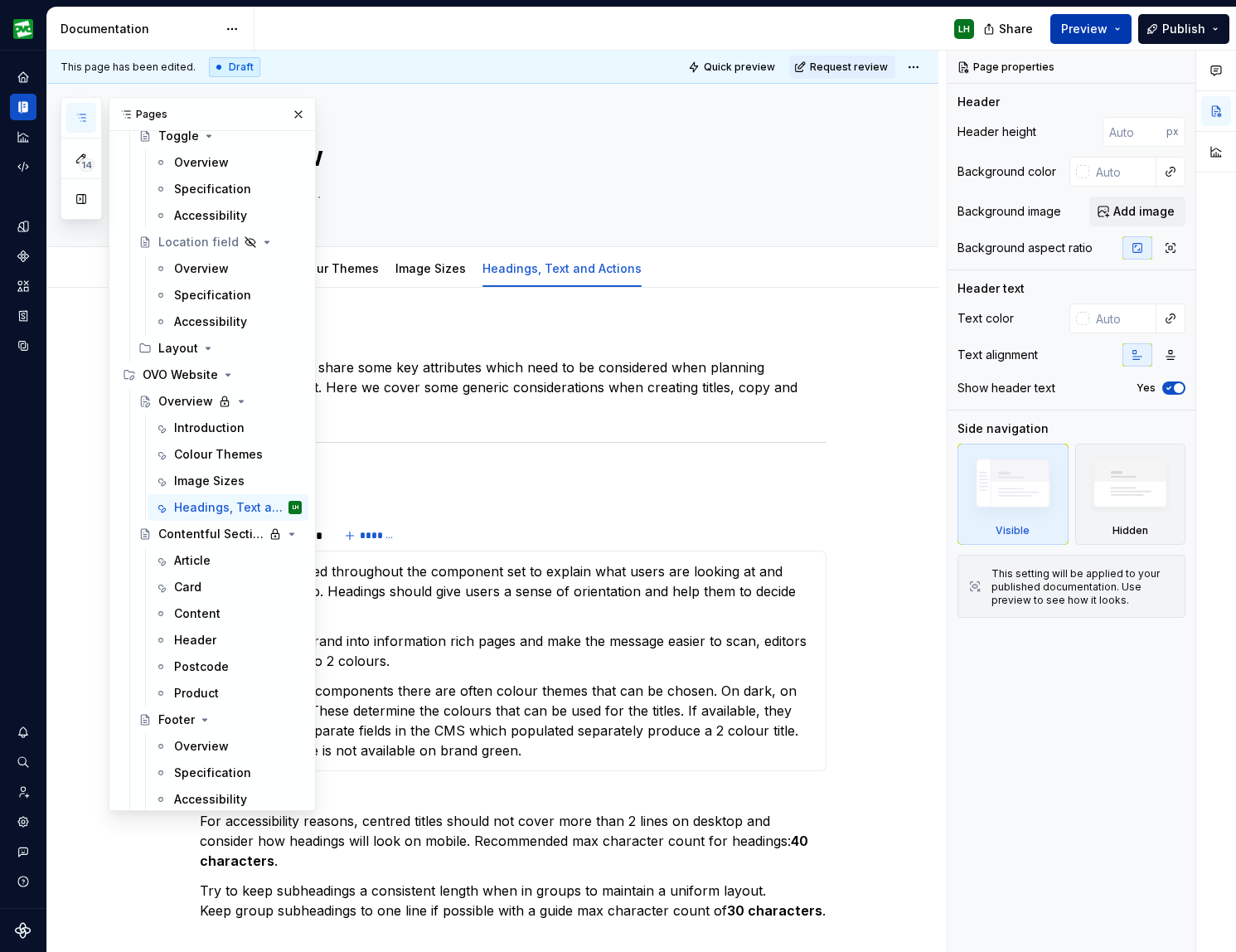
click at [1045, 29] on span "Preview" at bounding box center [1084, 29] width 46 height 17
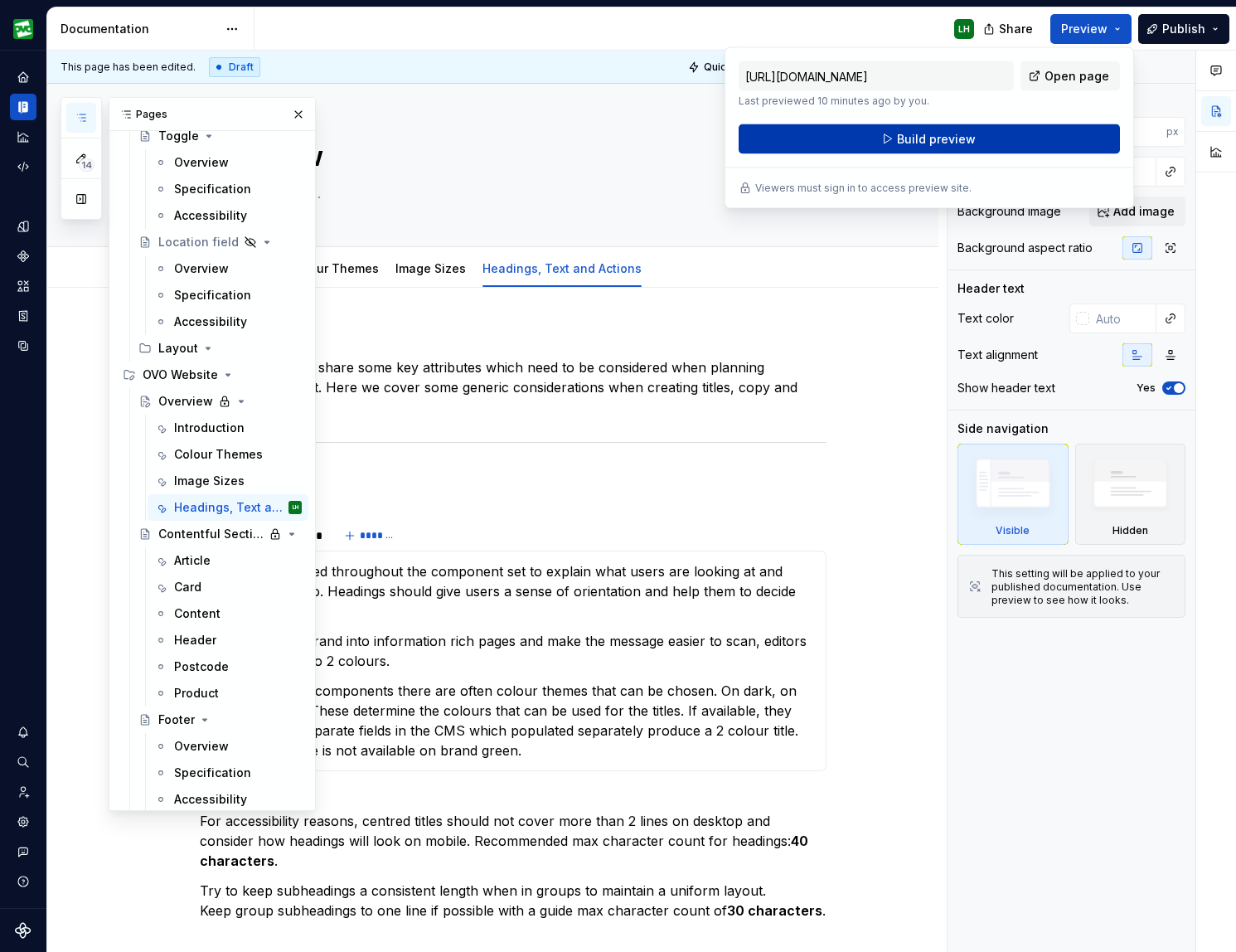
click at [1010, 136] on button "Build preview" at bounding box center [929, 139] width 382 height 30
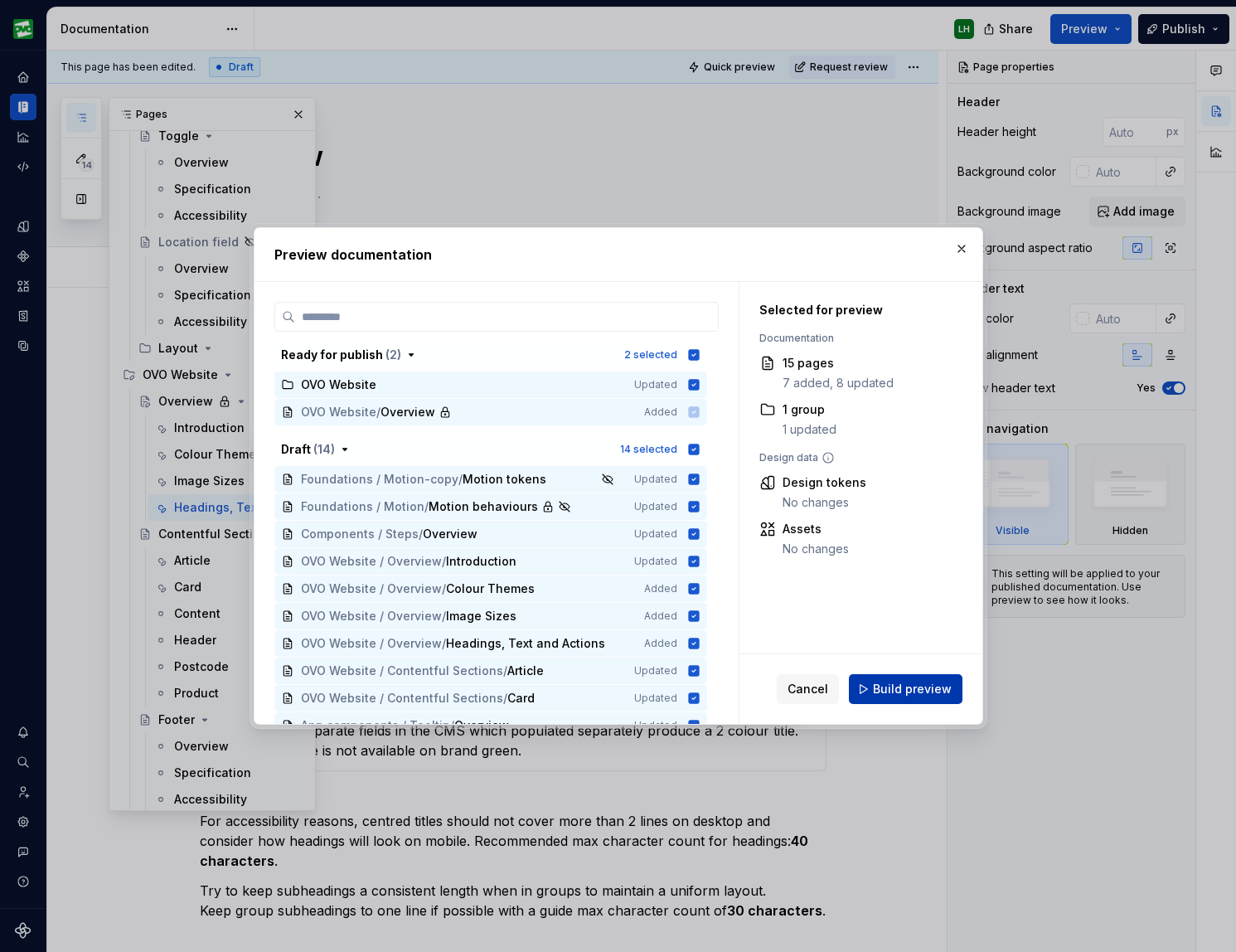
click at [954, 683] on button "Build preview" at bounding box center [905, 689] width 114 height 30
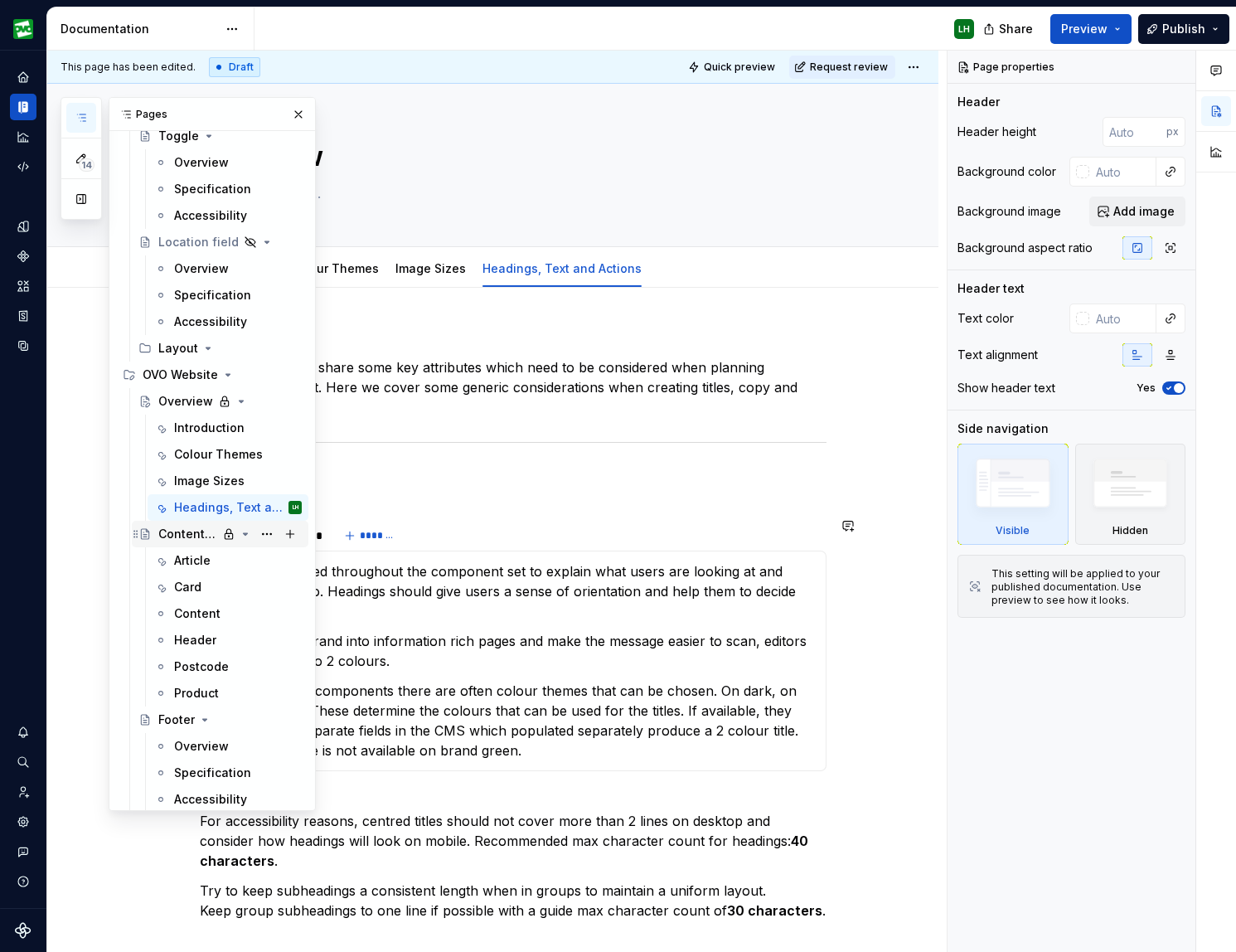
click at [209, 534] on div "Contentful Sections" at bounding box center [188, 534] width 59 height 17
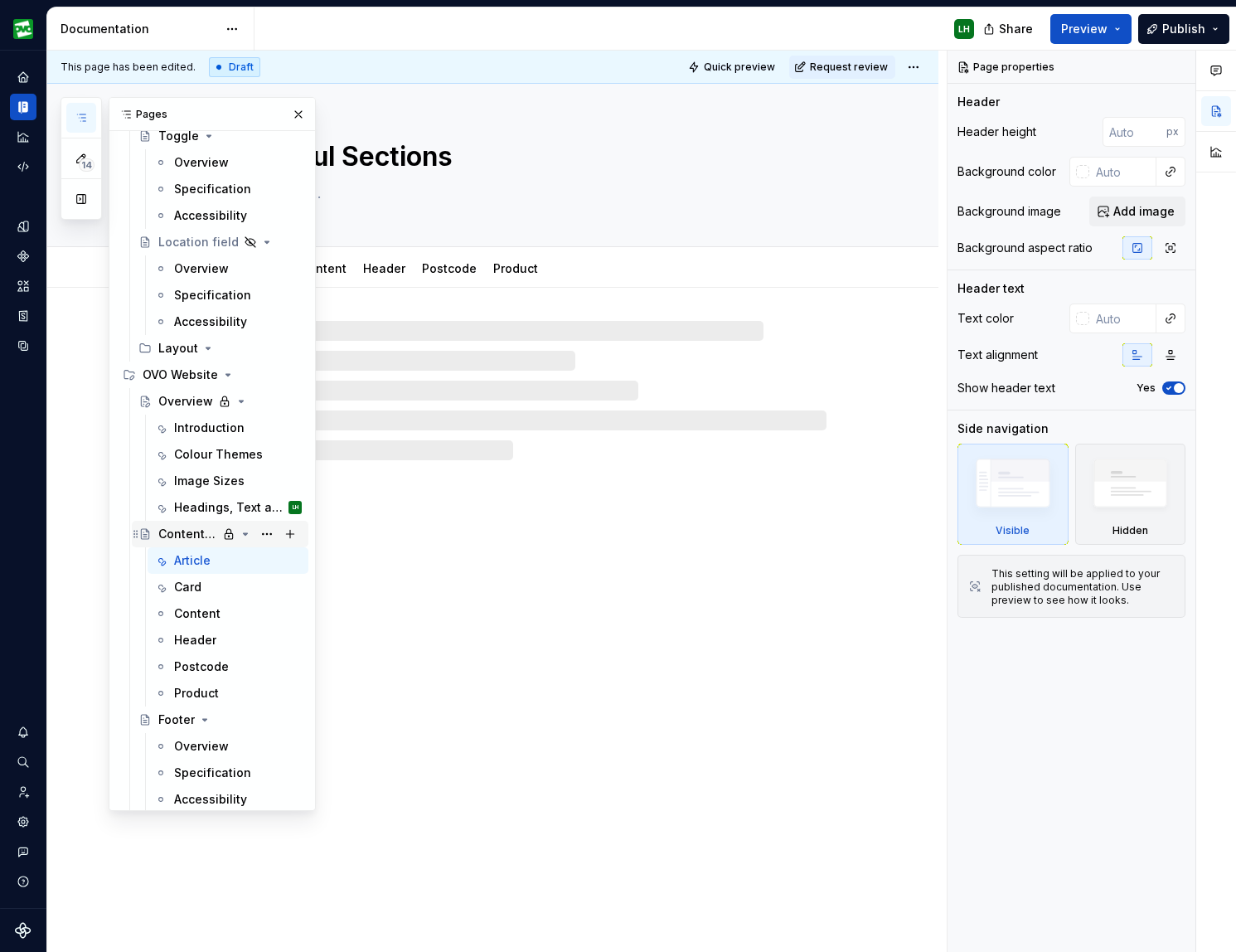
click at [206, 535] on div "Contentful Sections" at bounding box center [188, 534] width 59 height 17
click at [433, 163] on textarea "Contentful Sections" at bounding box center [509, 156] width 627 height 40
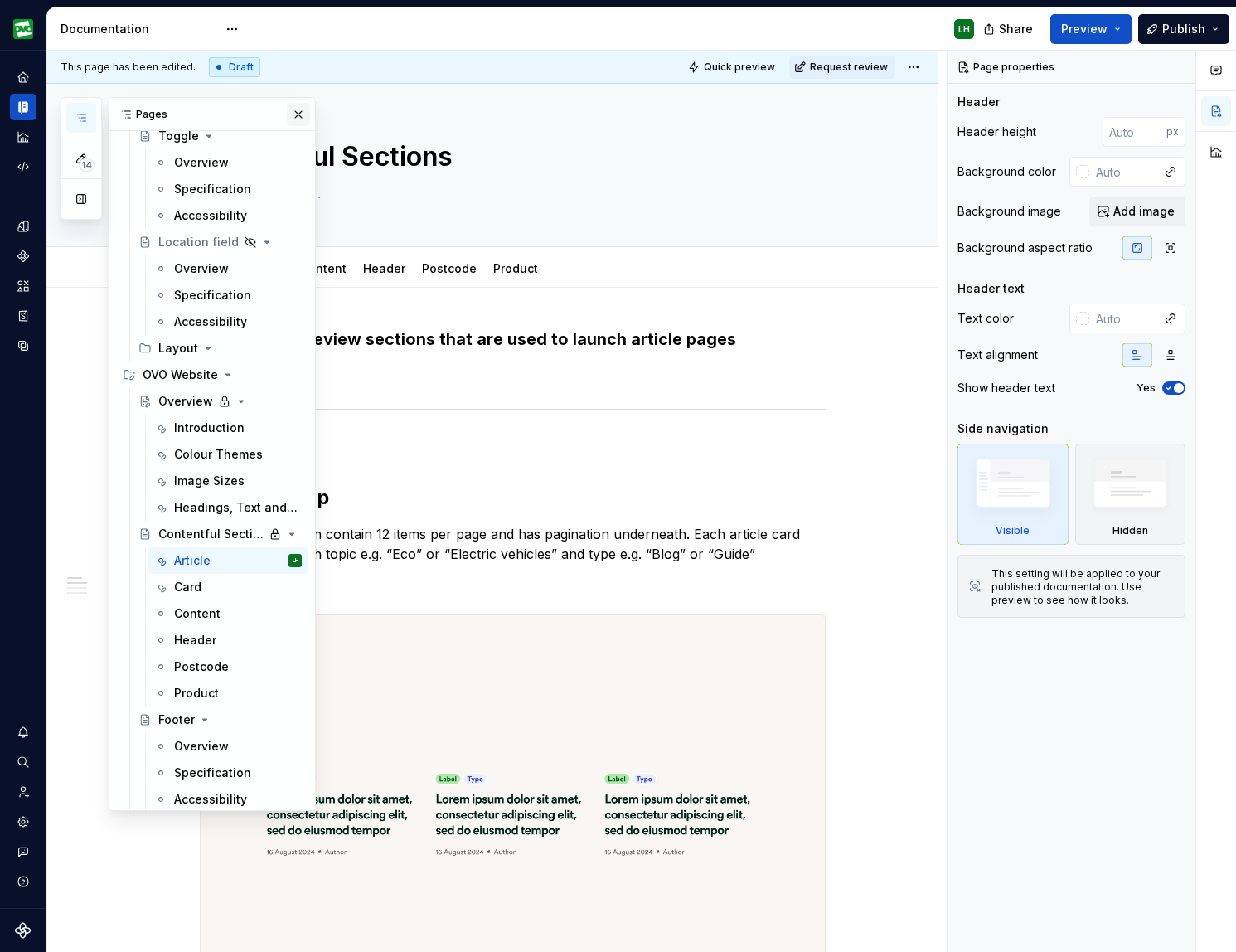
click at [307, 117] on button "button" at bounding box center [298, 114] width 23 height 23
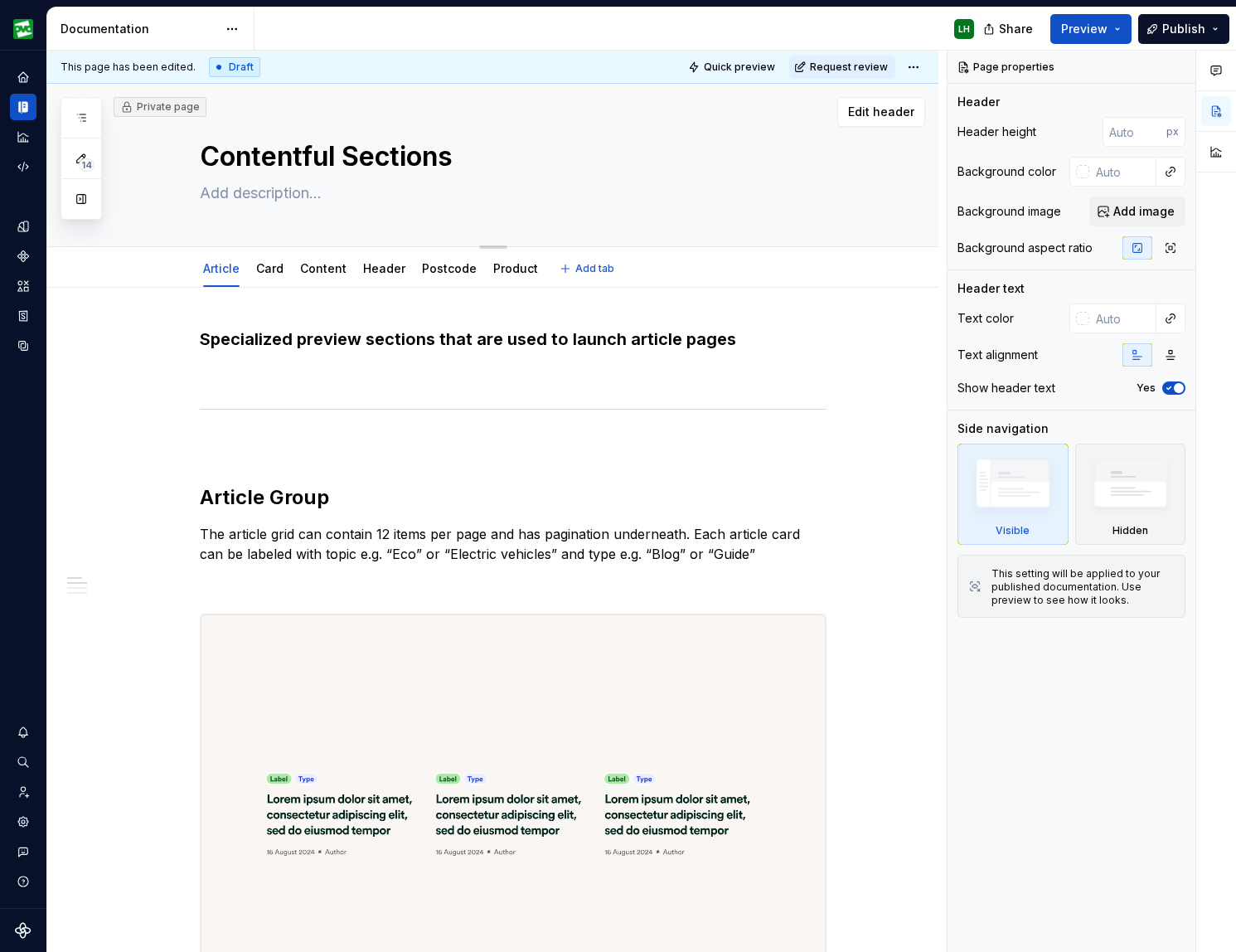
click at [307, 163] on textarea "Contentful Sections" at bounding box center [509, 156] width 627 height 40
click at [400, 162] on textarea "Contentful Sections" at bounding box center [509, 156] width 627 height 40
drag, startPoint x: 471, startPoint y: 156, endPoint x: 199, endPoint y: 151, distance: 272.0
click at [199, 151] on div "Contentful Sections" at bounding box center [512, 164] width 719 height 163
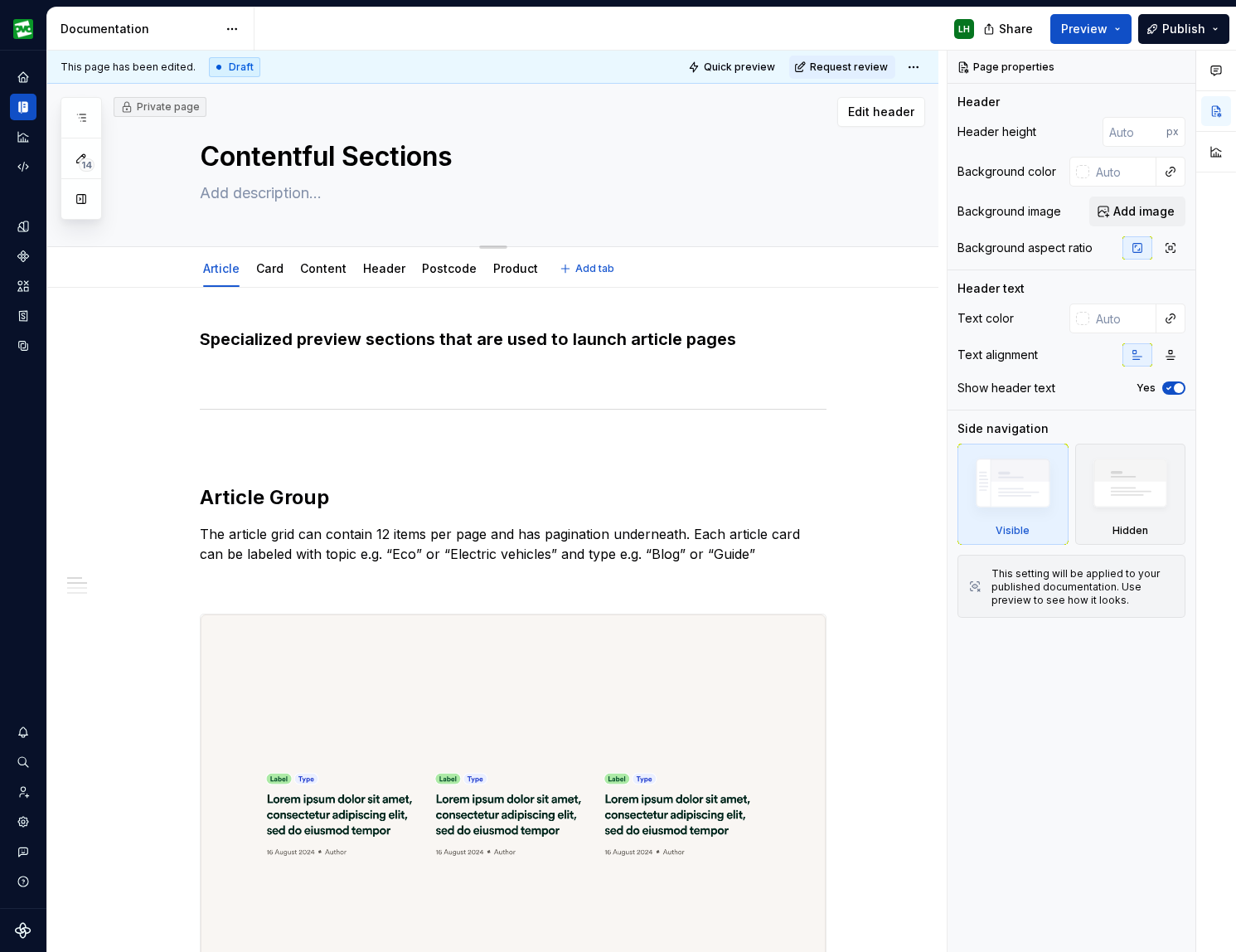
type textarea "*"
type textarea "W"
type textarea "*"
type textarea "We"
type textarea "*"
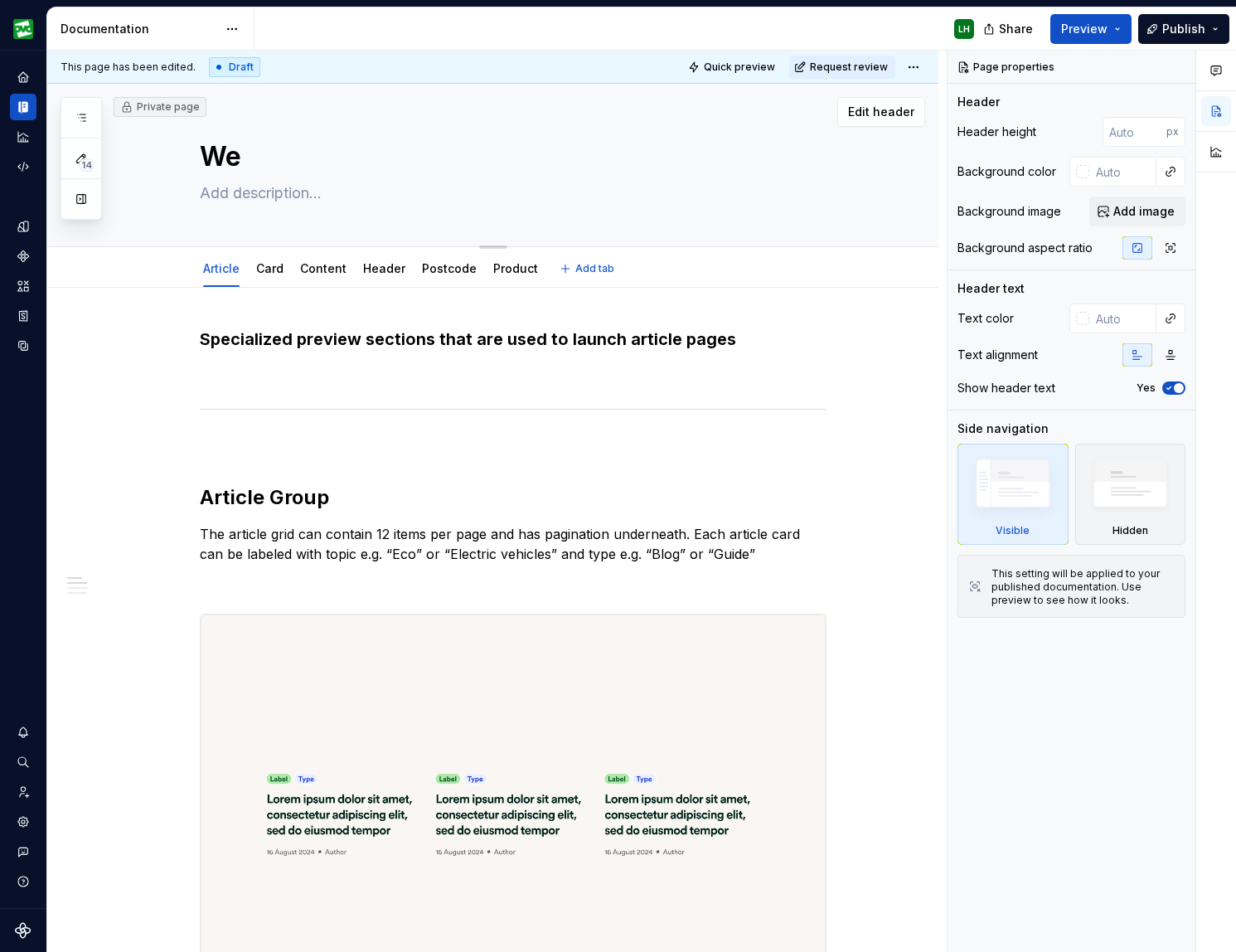
type textarea "Web"
type textarea "*"
type textarea "Webs"
type textarea "*"
type textarea "Websi"
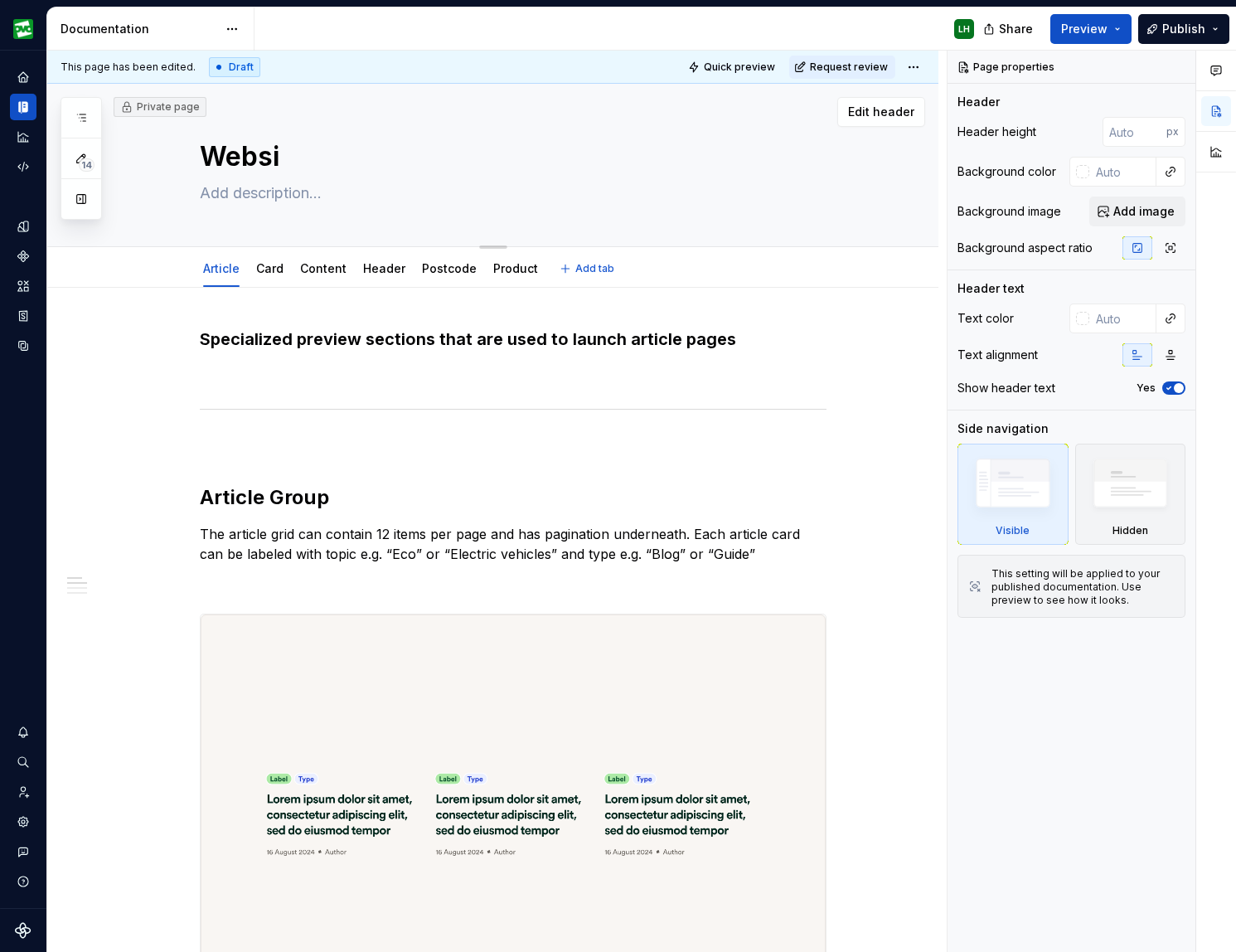
type textarea "*"
type textarea "Websit"
type textarea "*"
type textarea "Website"
type textarea "*"
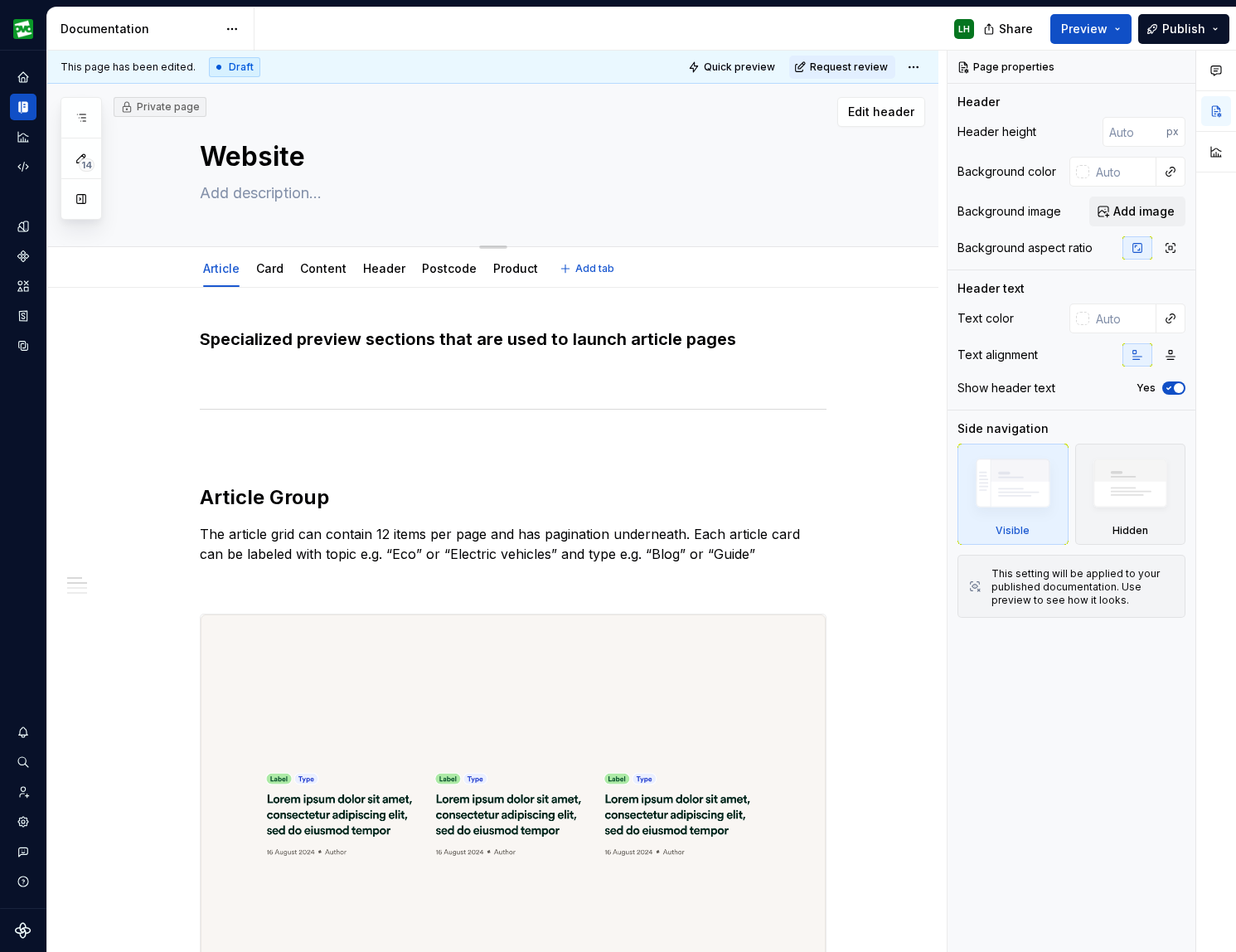
type textarea "Website"
type textarea "*"
type textarea "Website c"
type textarea "*"
type textarea "Website co"
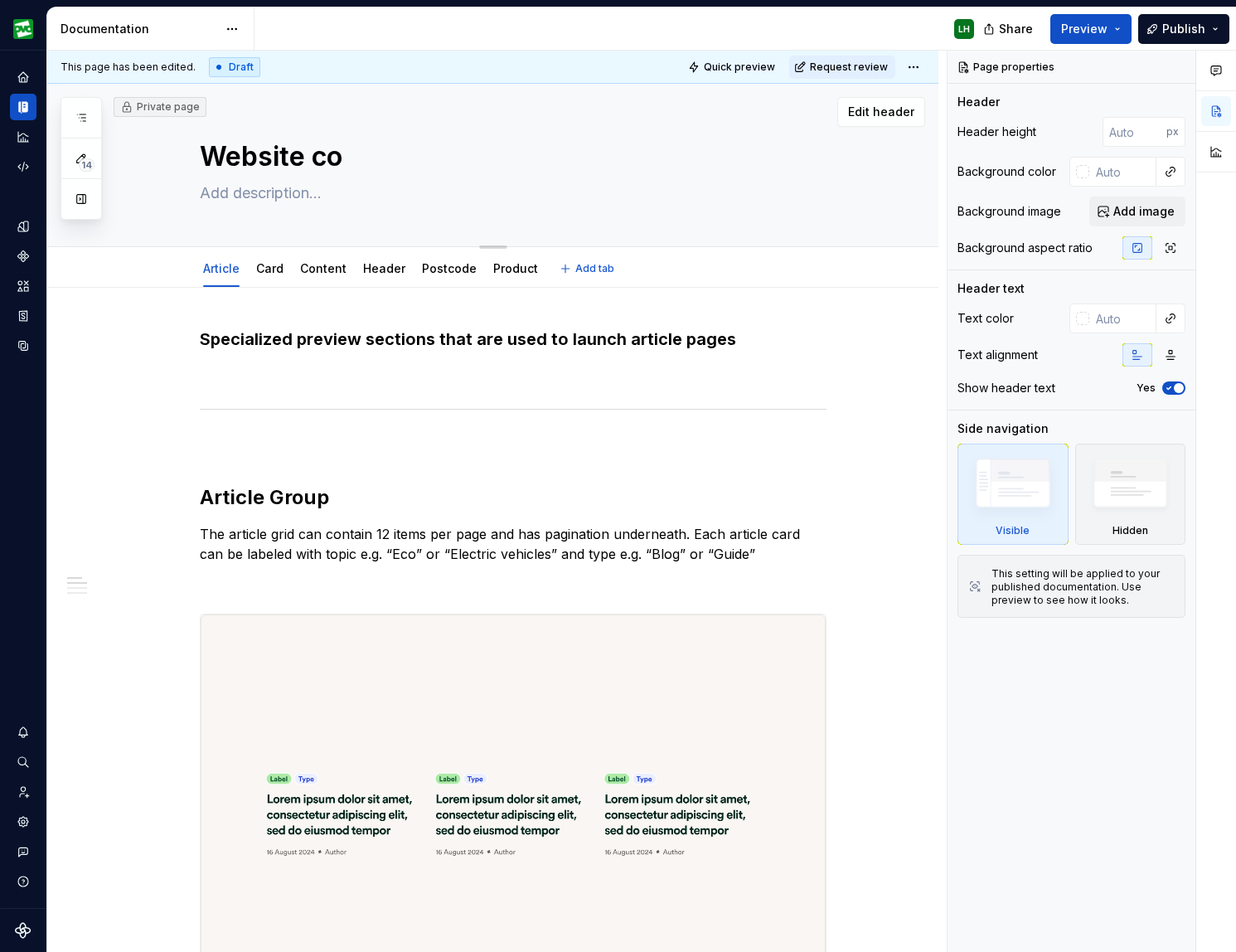
type textarea "*"
type textarea "Website com"
type textarea "*"
type textarea "Website como"
type textarea "*"
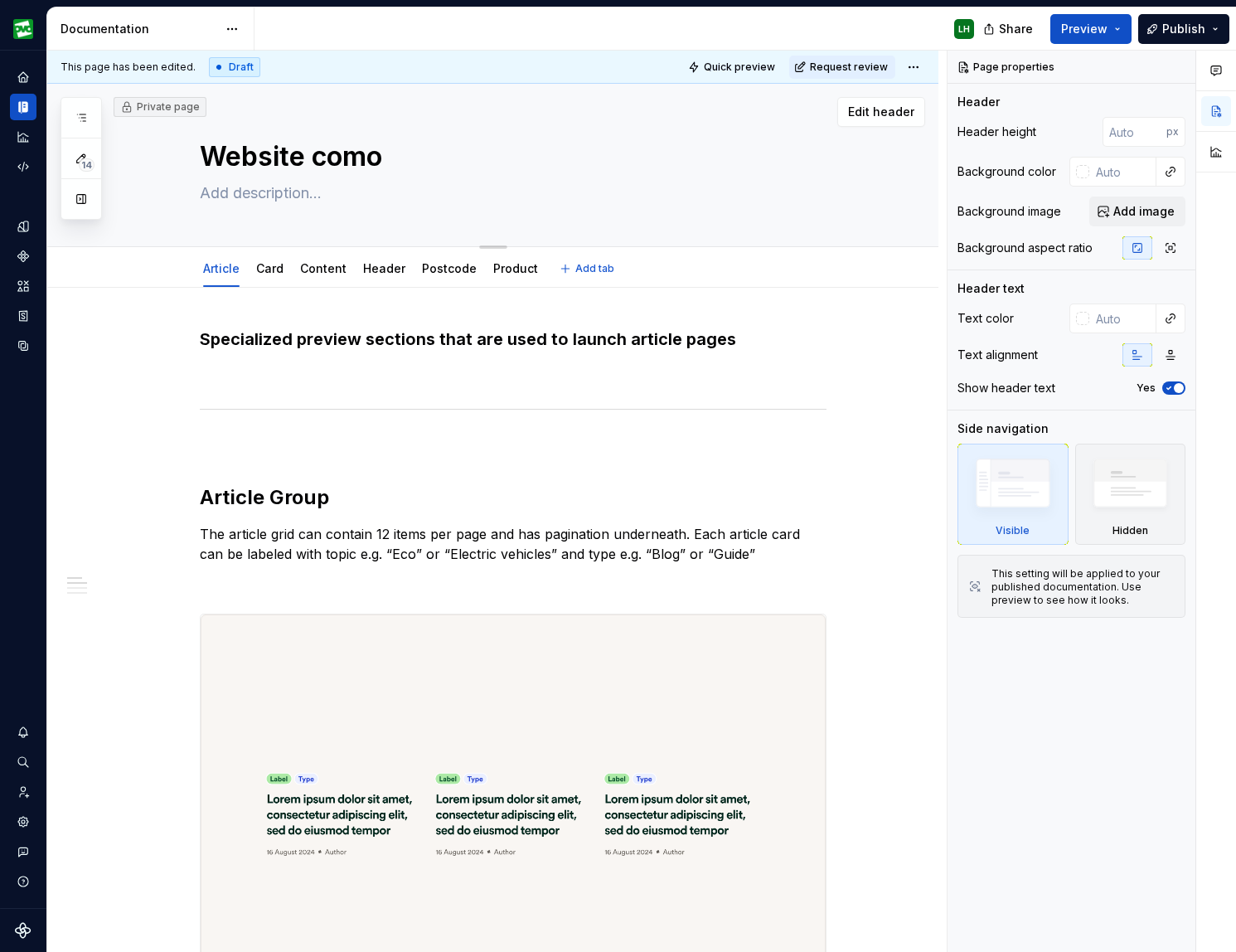
type textarea "Website comon"
type textarea "*"
type textarea "Website como"
type textarea "*"
type textarea "Website com"
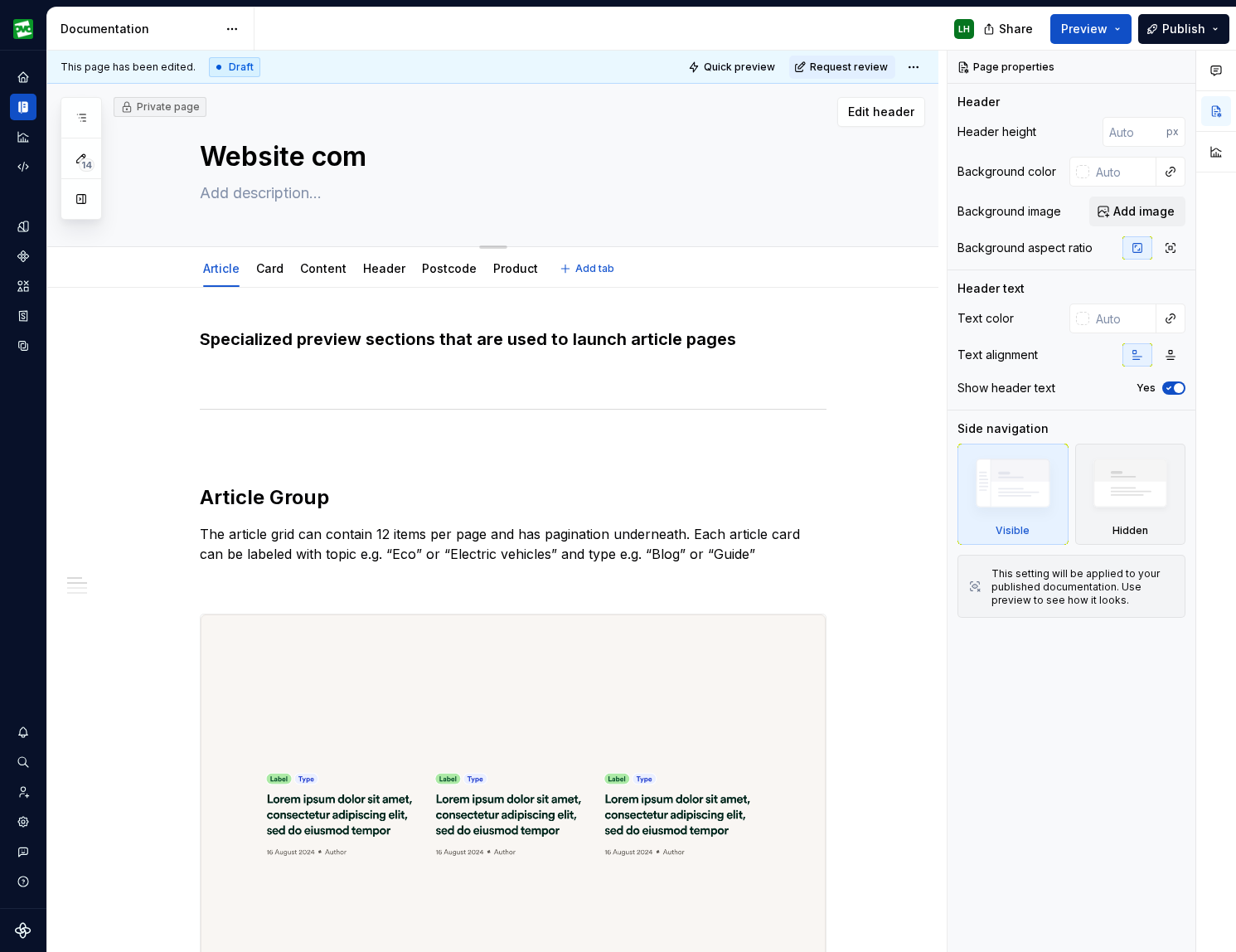
type textarea "*"
type textarea "Website comp"
type textarea "*"
type textarea "Website compo"
type textarea "*"
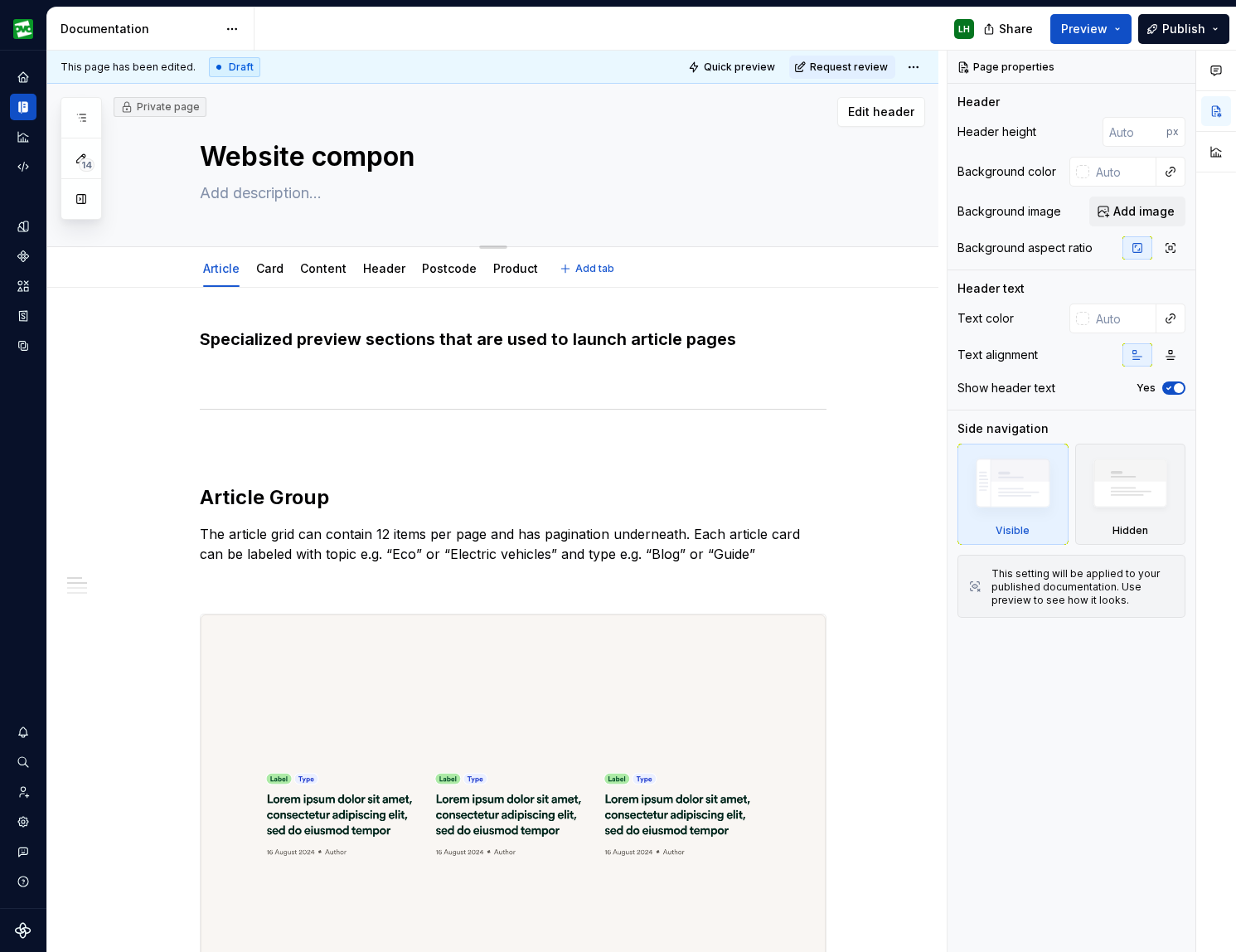
type textarea "Website compone"
type textarea "*"
type textarea "Website componen"
type textarea "*"
type textarea "Website component"
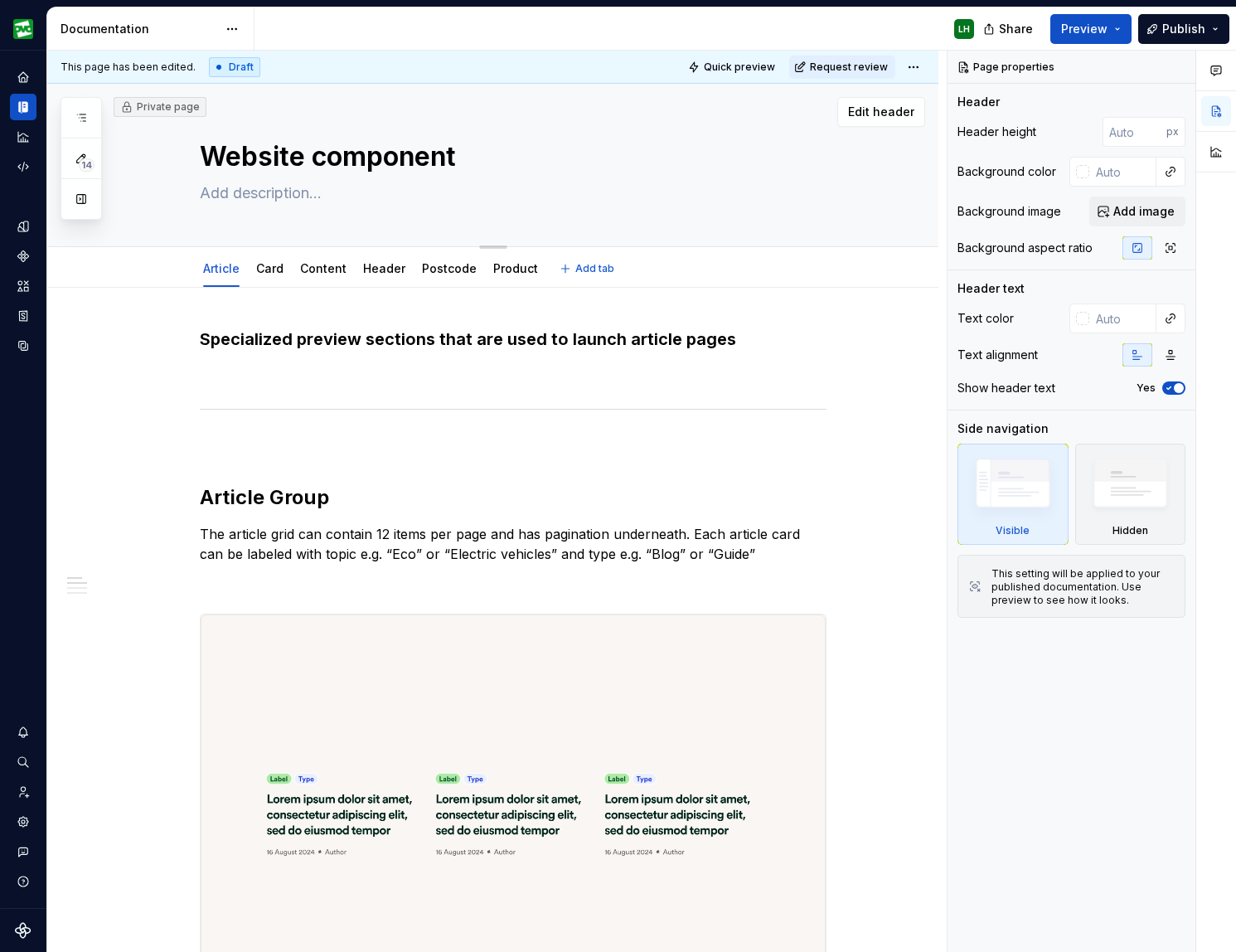
type textarea "*"
type textarea "Website components"
type textarea "*"
type textarea "Website components"
click at [1045, 25] on span "Preview" at bounding box center [1084, 29] width 46 height 17
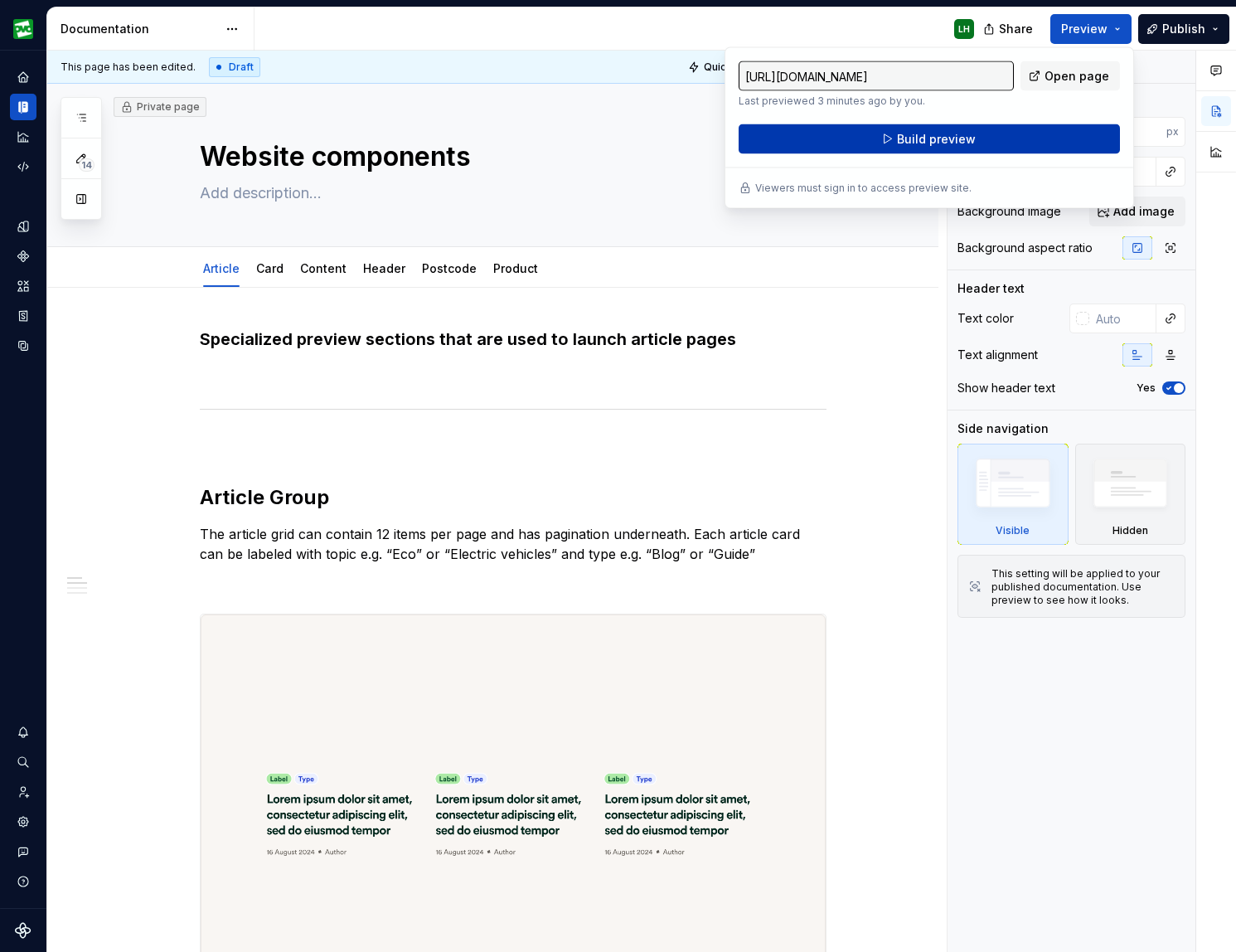
click at [961, 134] on span "Build preview" at bounding box center [936, 139] width 79 height 17
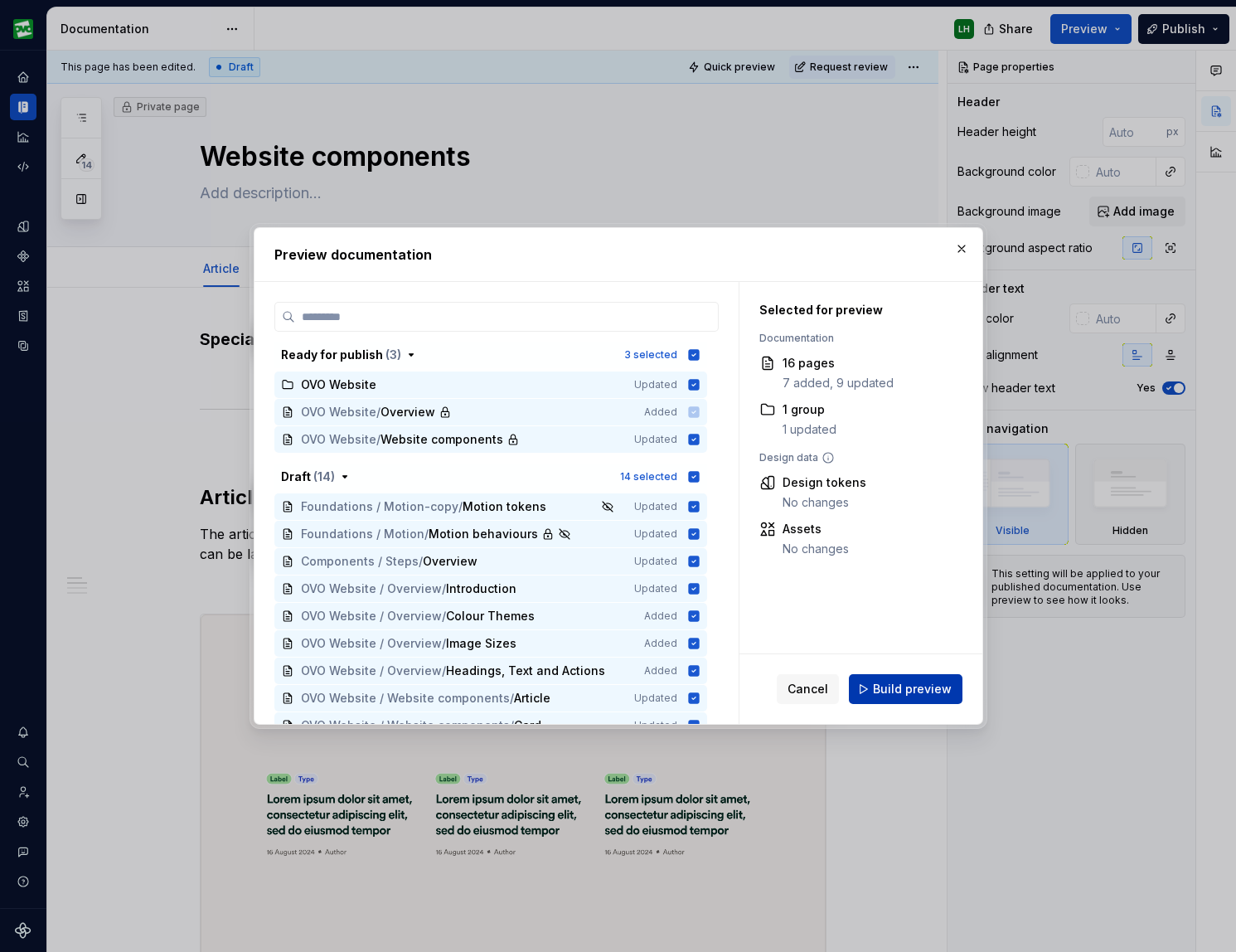
click at [882, 691] on span "Build preview" at bounding box center [912, 689] width 79 height 17
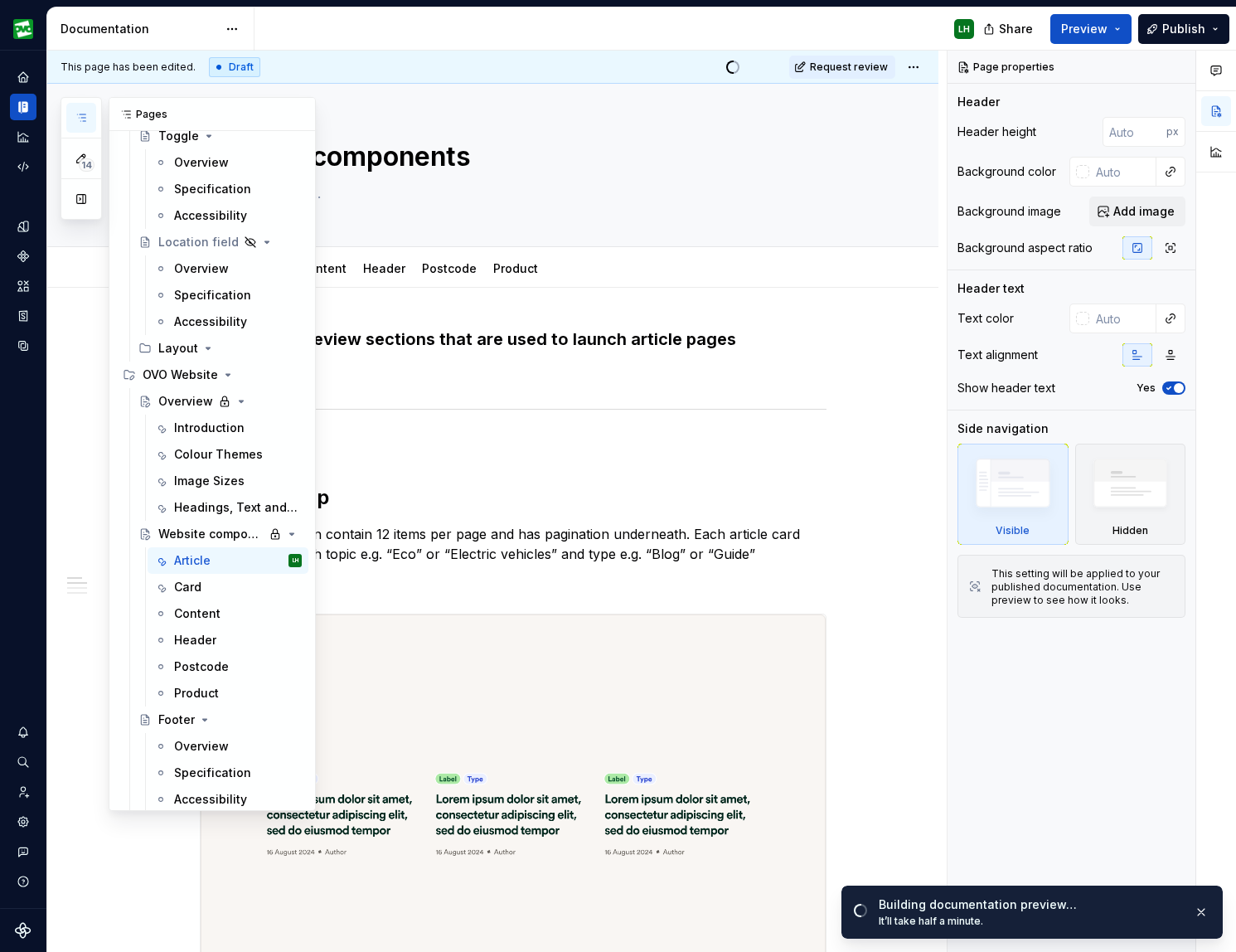
click at [83, 116] on icon "button" at bounding box center [81, 117] width 13 height 13
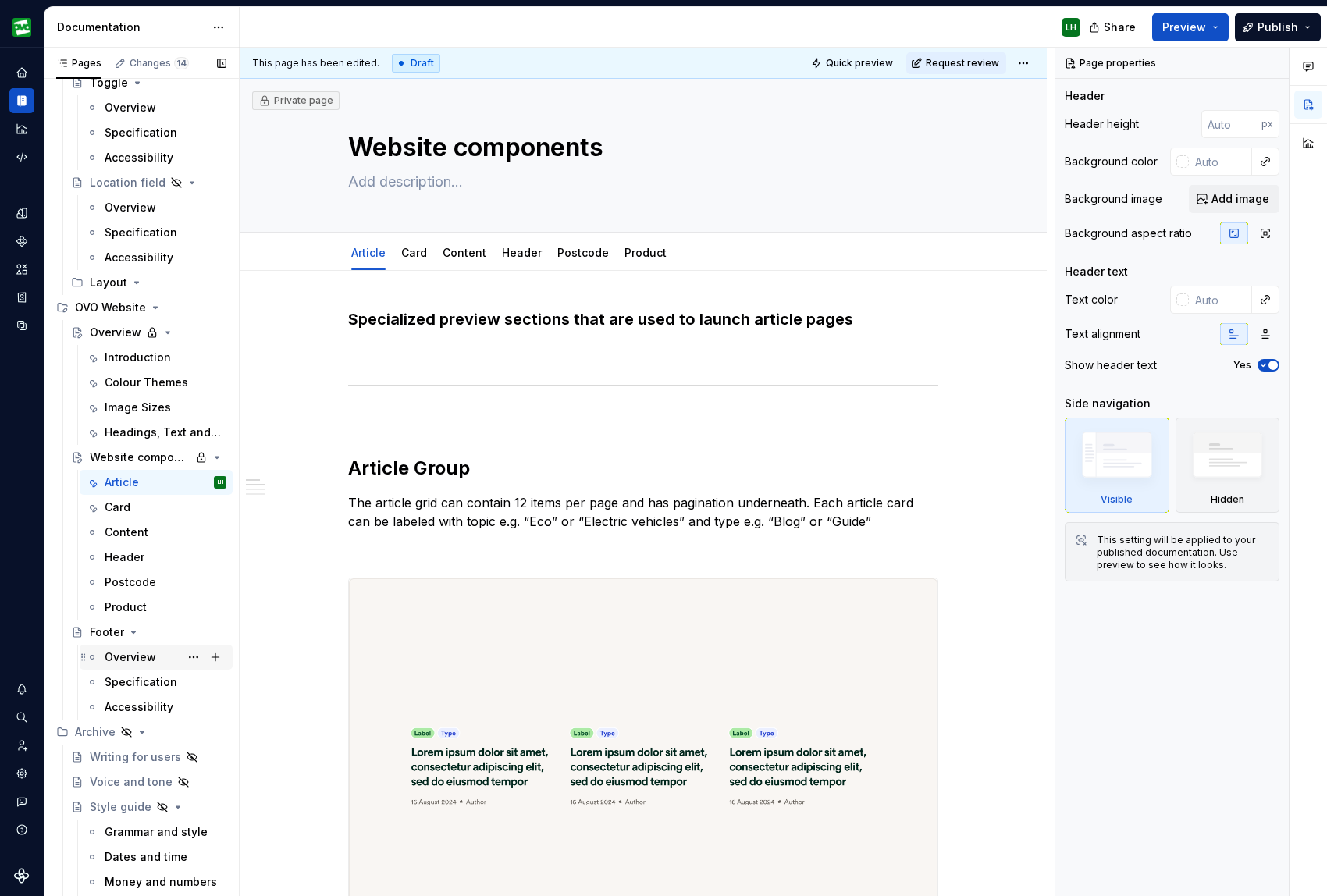
scroll to position [5705, 0]
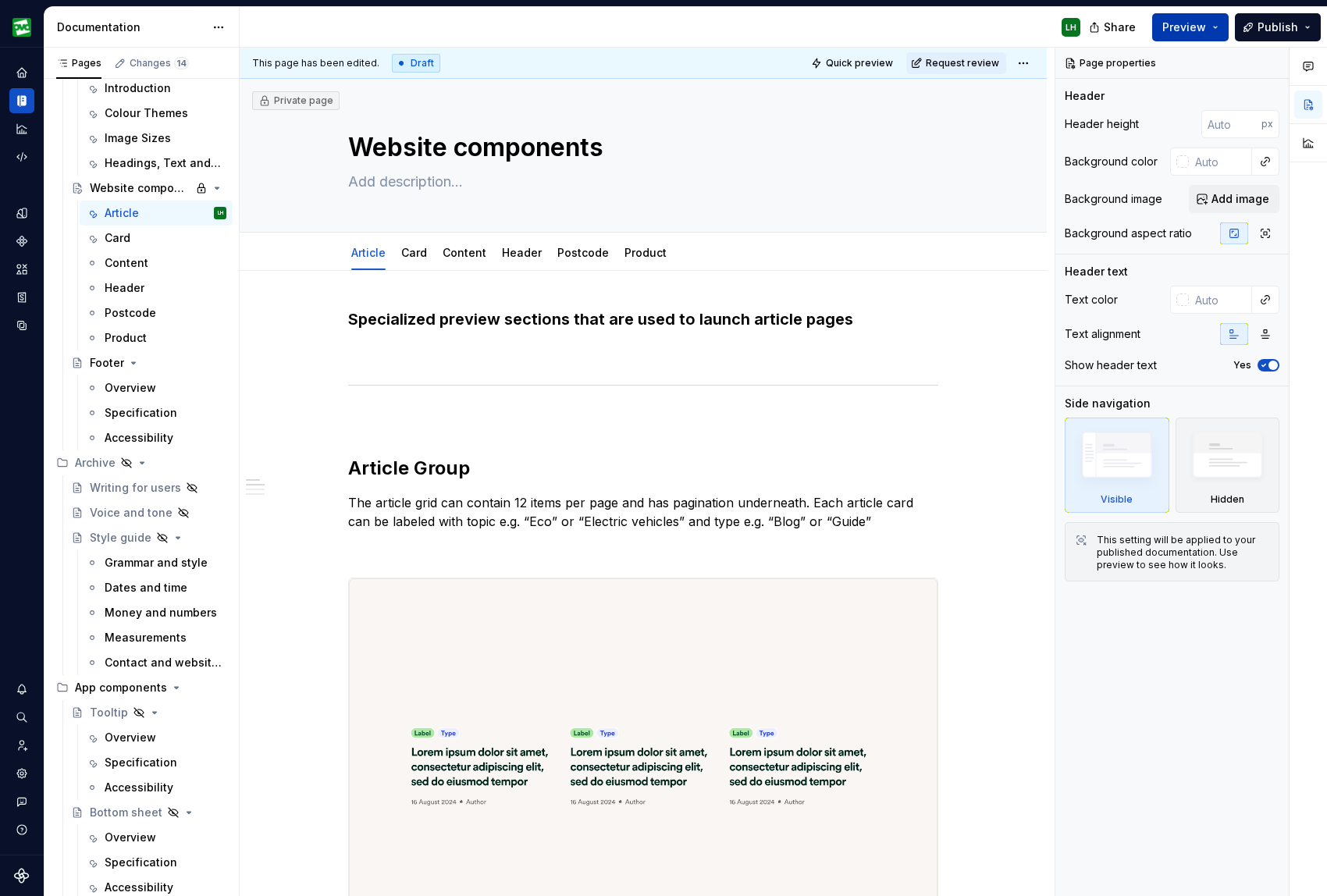
click at [984, 22] on button "Preview" at bounding box center [1189, 27] width 76 height 28
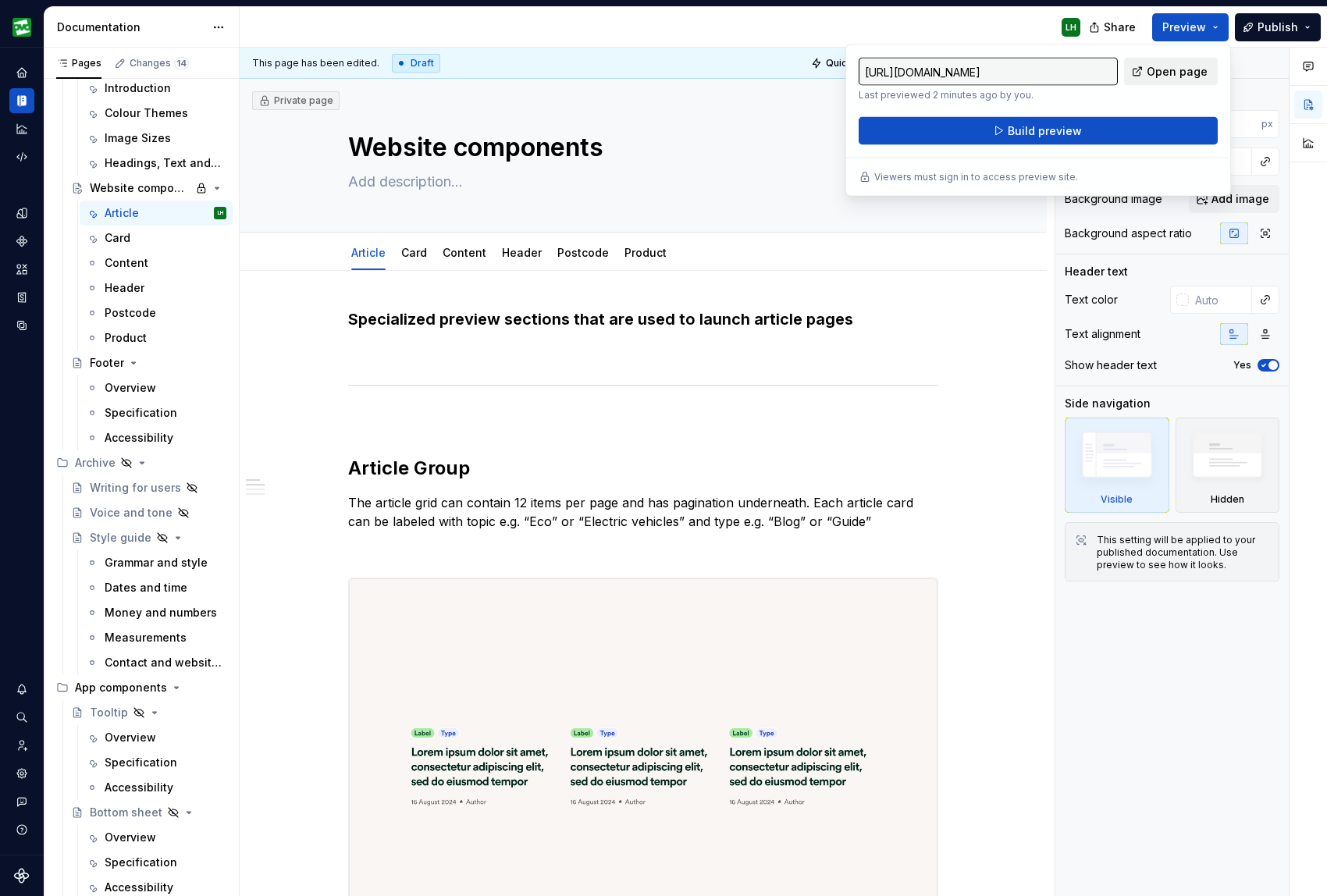
click at [984, 70] on span "Open page" at bounding box center [1177, 71] width 61 height 16
click at [984, 138] on button "Build preview" at bounding box center [1038, 131] width 359 height 28
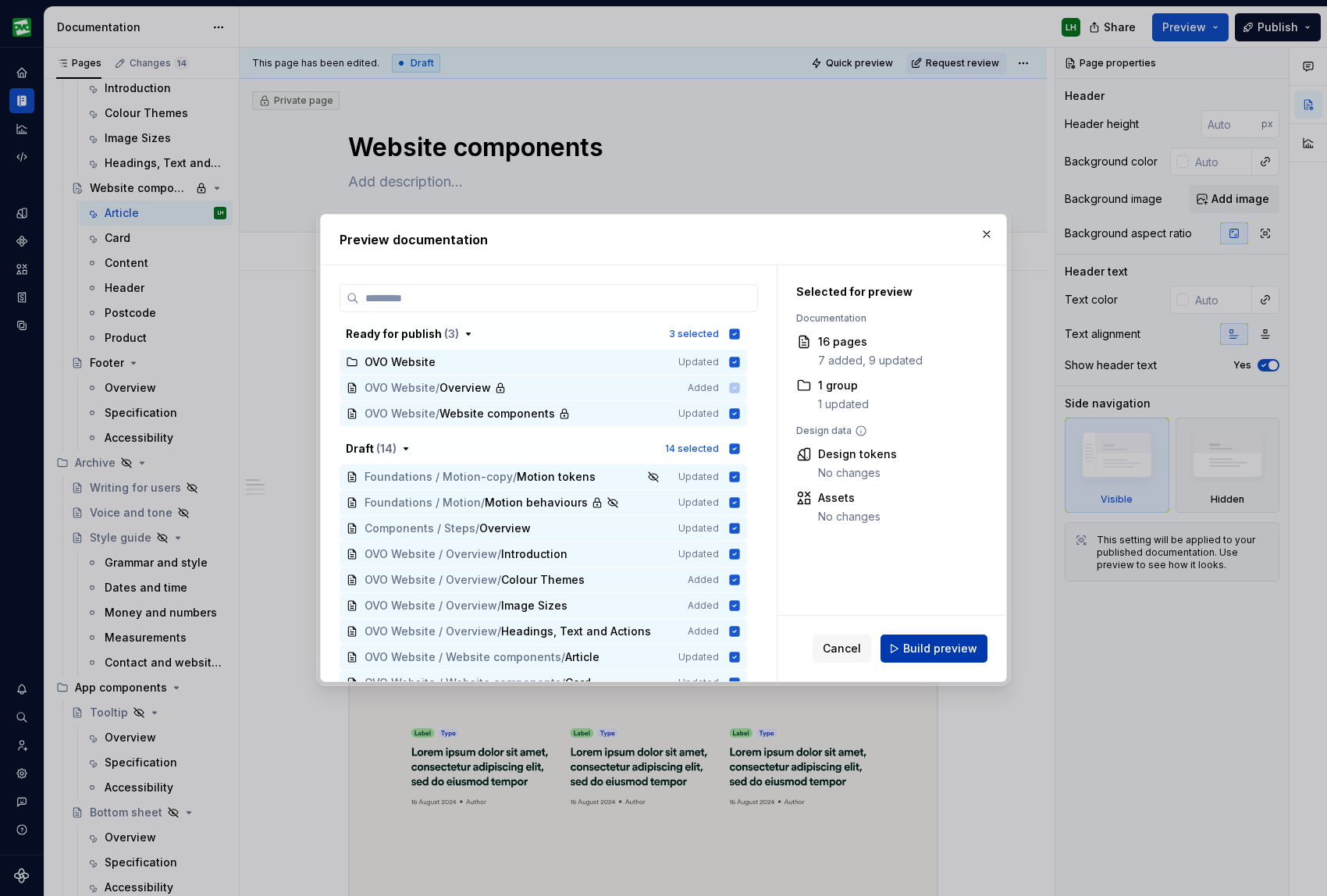
click at [932, 651] on span "Build preview" at bounding box center [940, 648] width 74 height 16
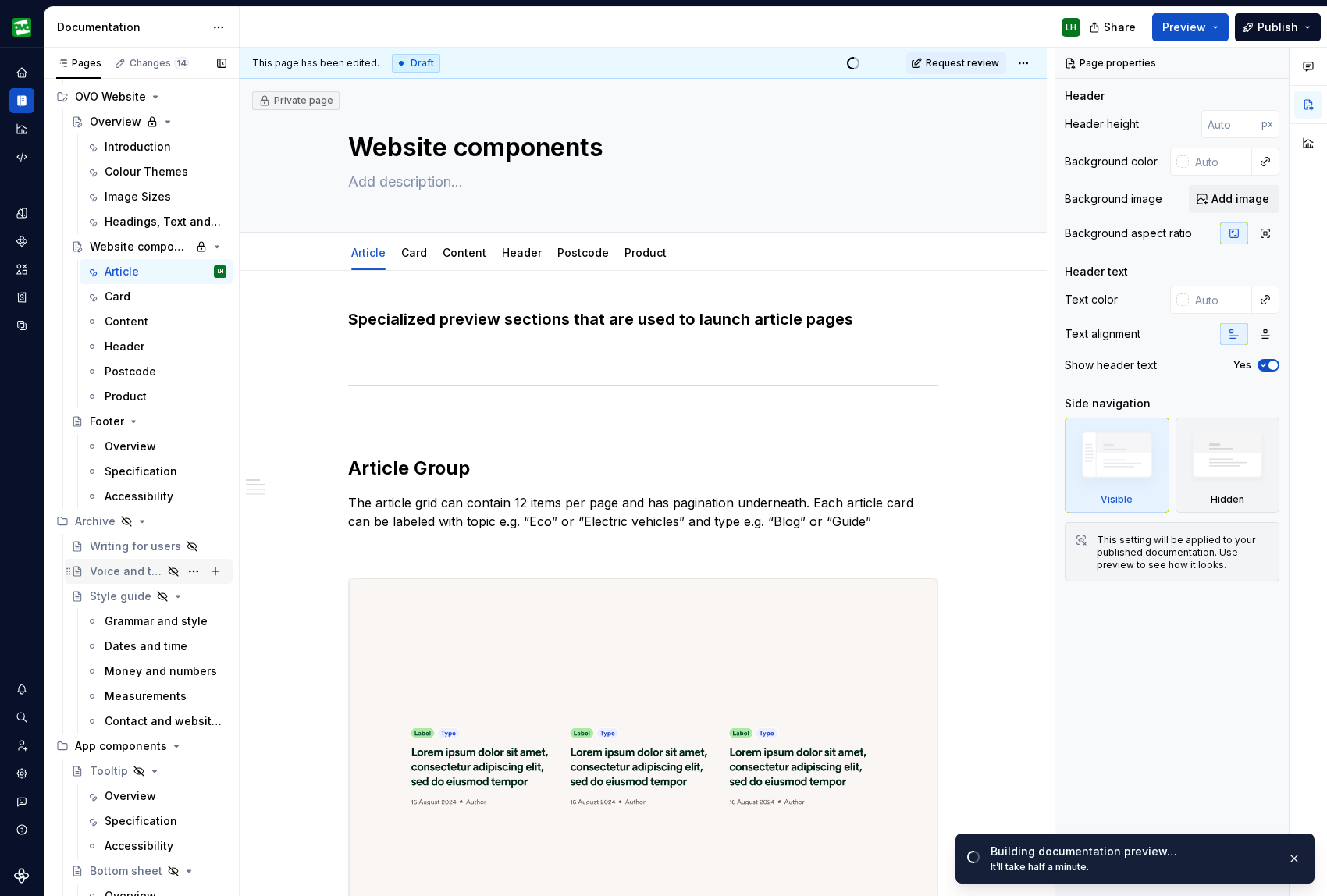
scroll to position [5642, 0]
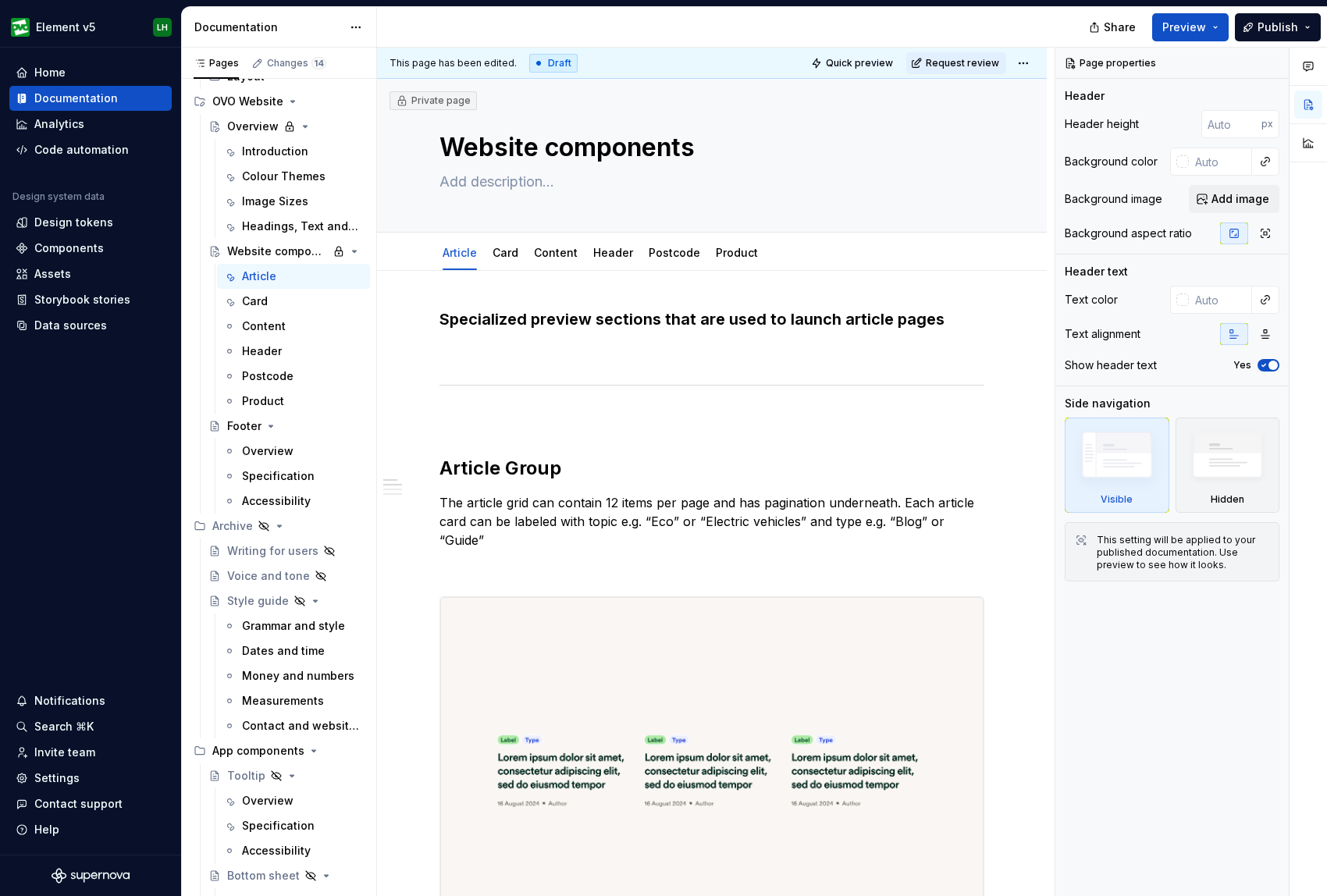
type textarea "*"
